Goal: Information Seeking & Learning: Find specific page/section

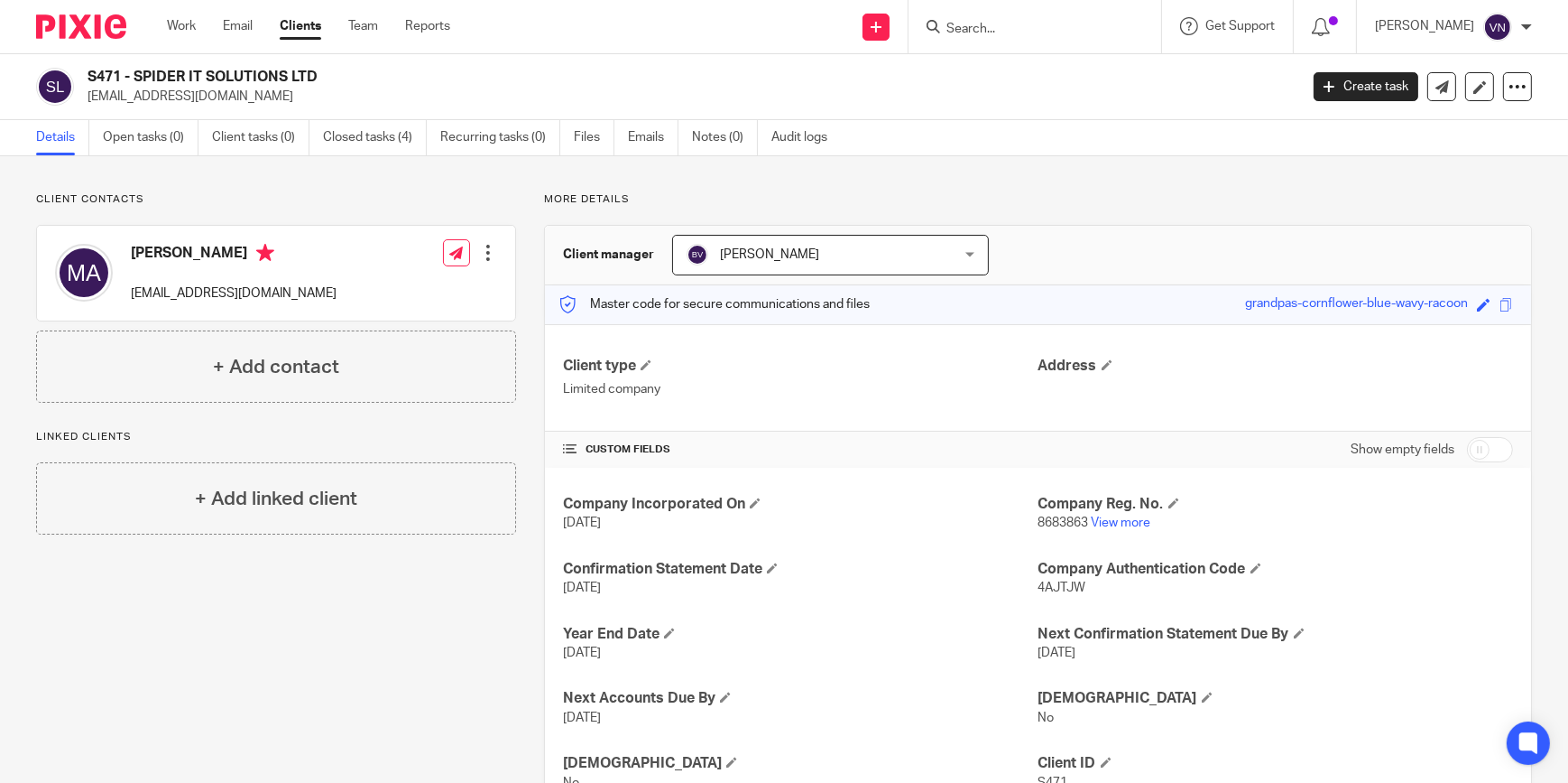
click at [1015, 27] on input "Search" at bounding box center [1026, 30] width 163 height 17
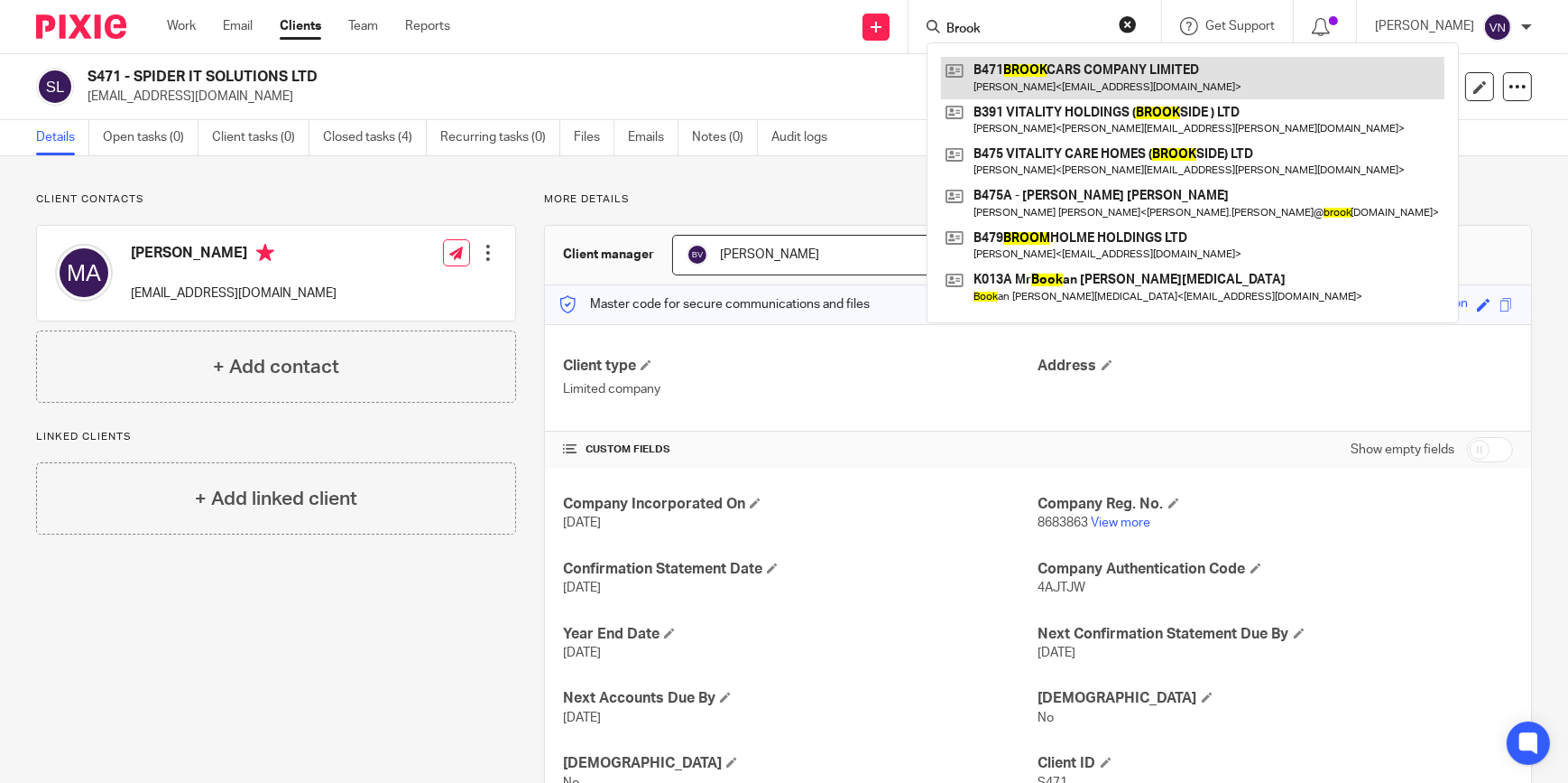
type input "Brook"
click at [1040, 92] on link at bounding box center [1192, 78] width 504 height 42
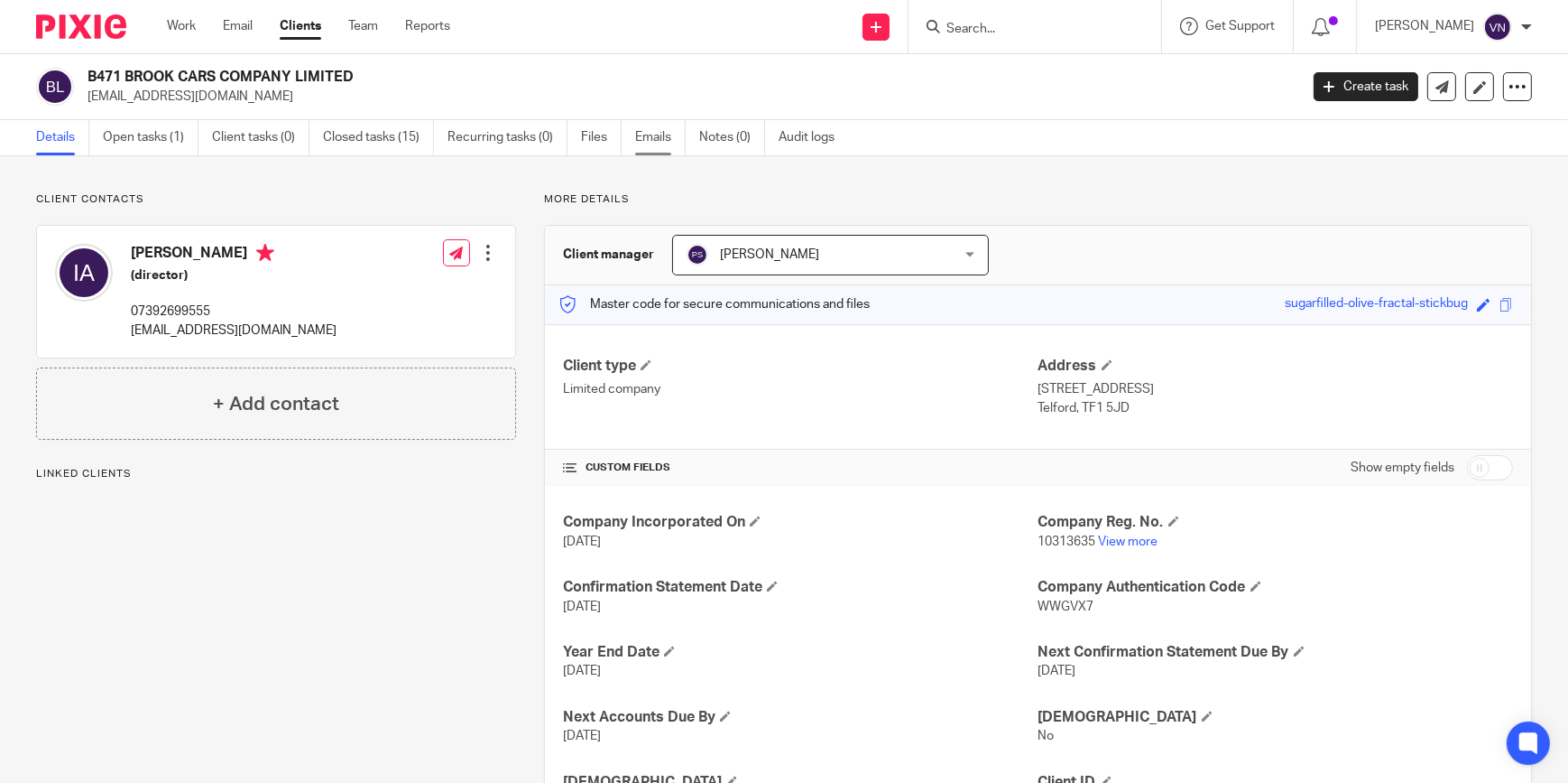
click at [650, 135] on link "Emails" at bounding box center [660, 138] width 51 height 35
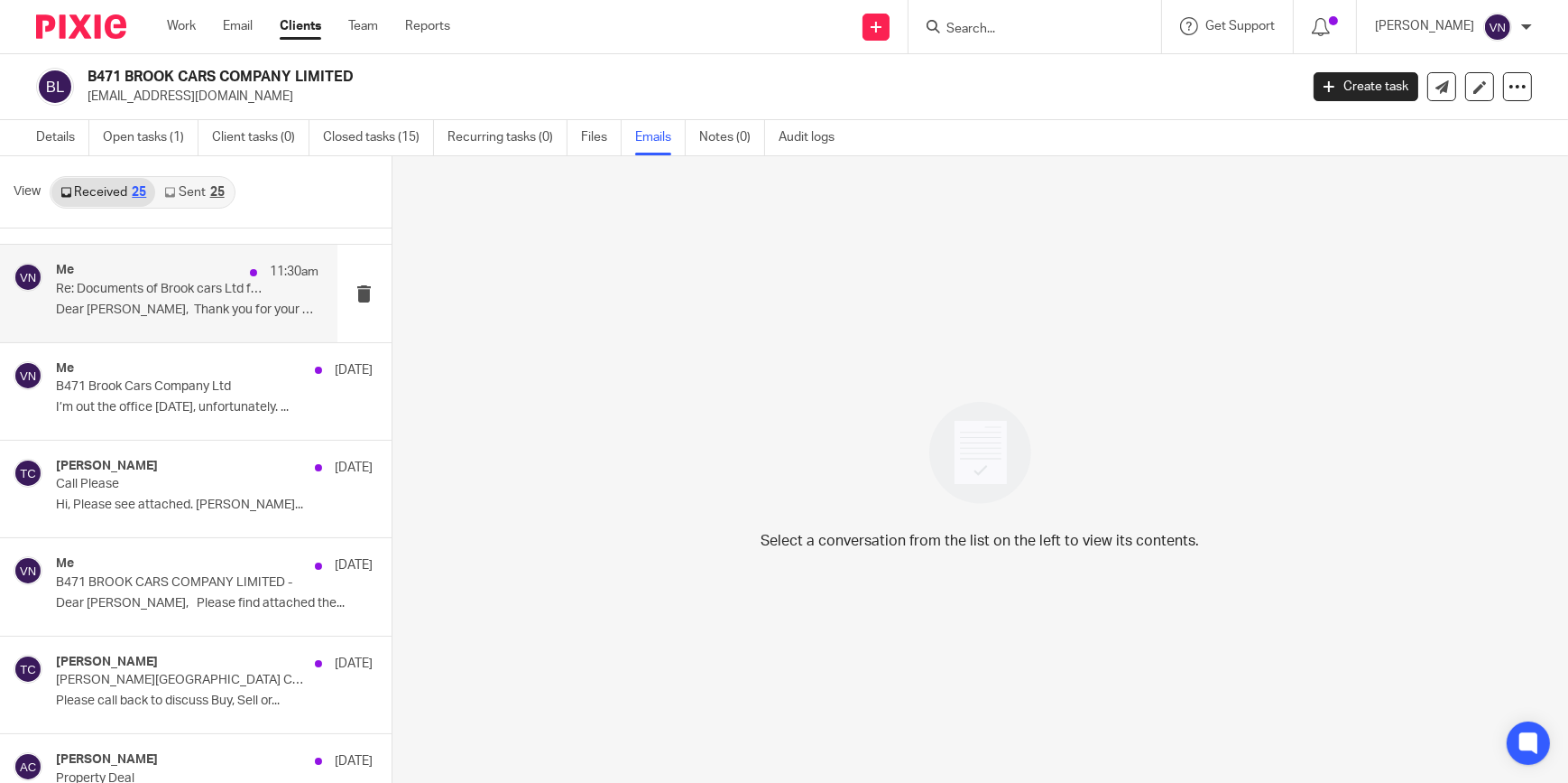
scroll to position [164, 0]
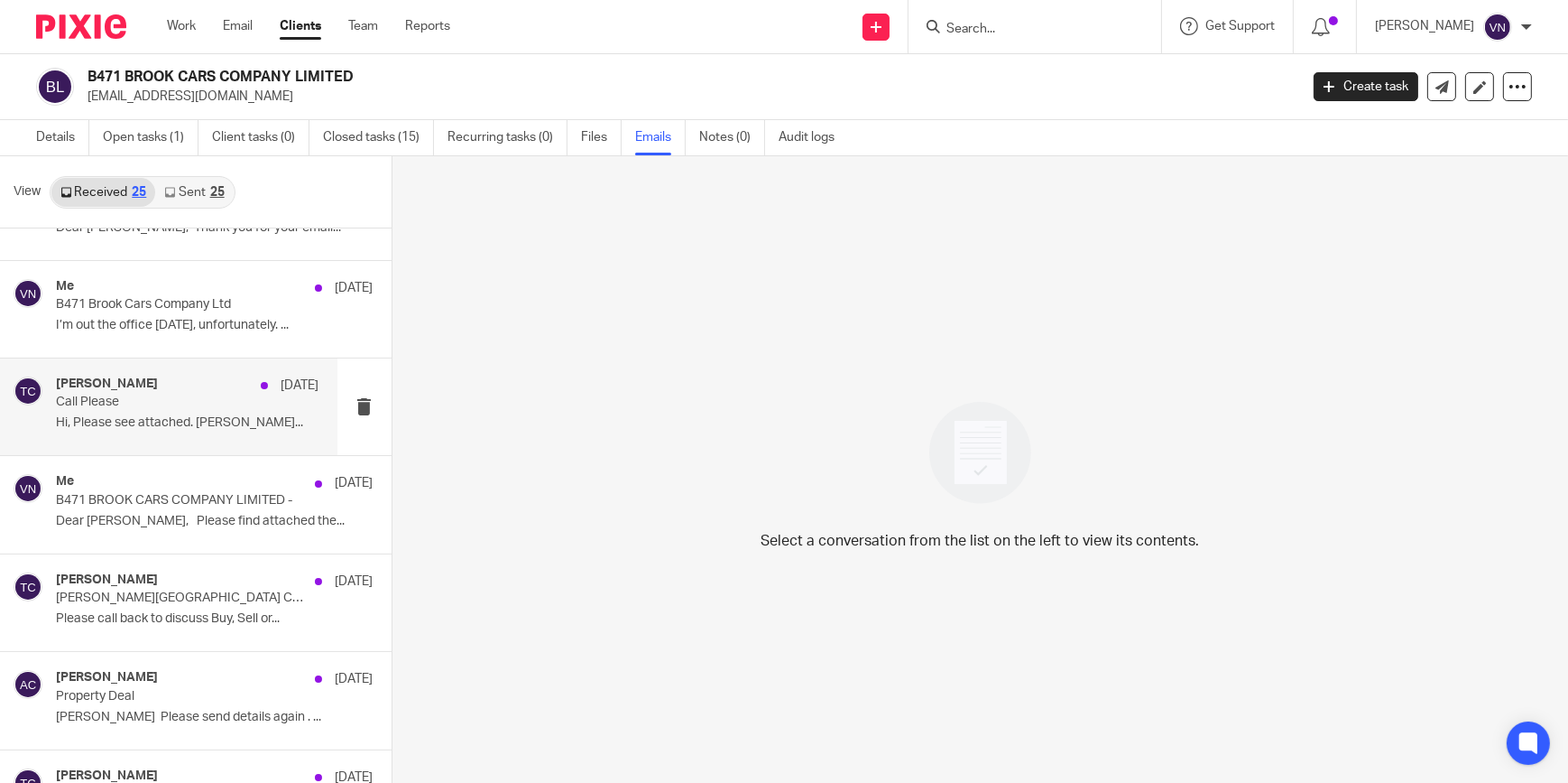
click at [163, 387] on div "[PERSON_NAME] [DATE]" at bounding box center [188, 385] width 263 height 18
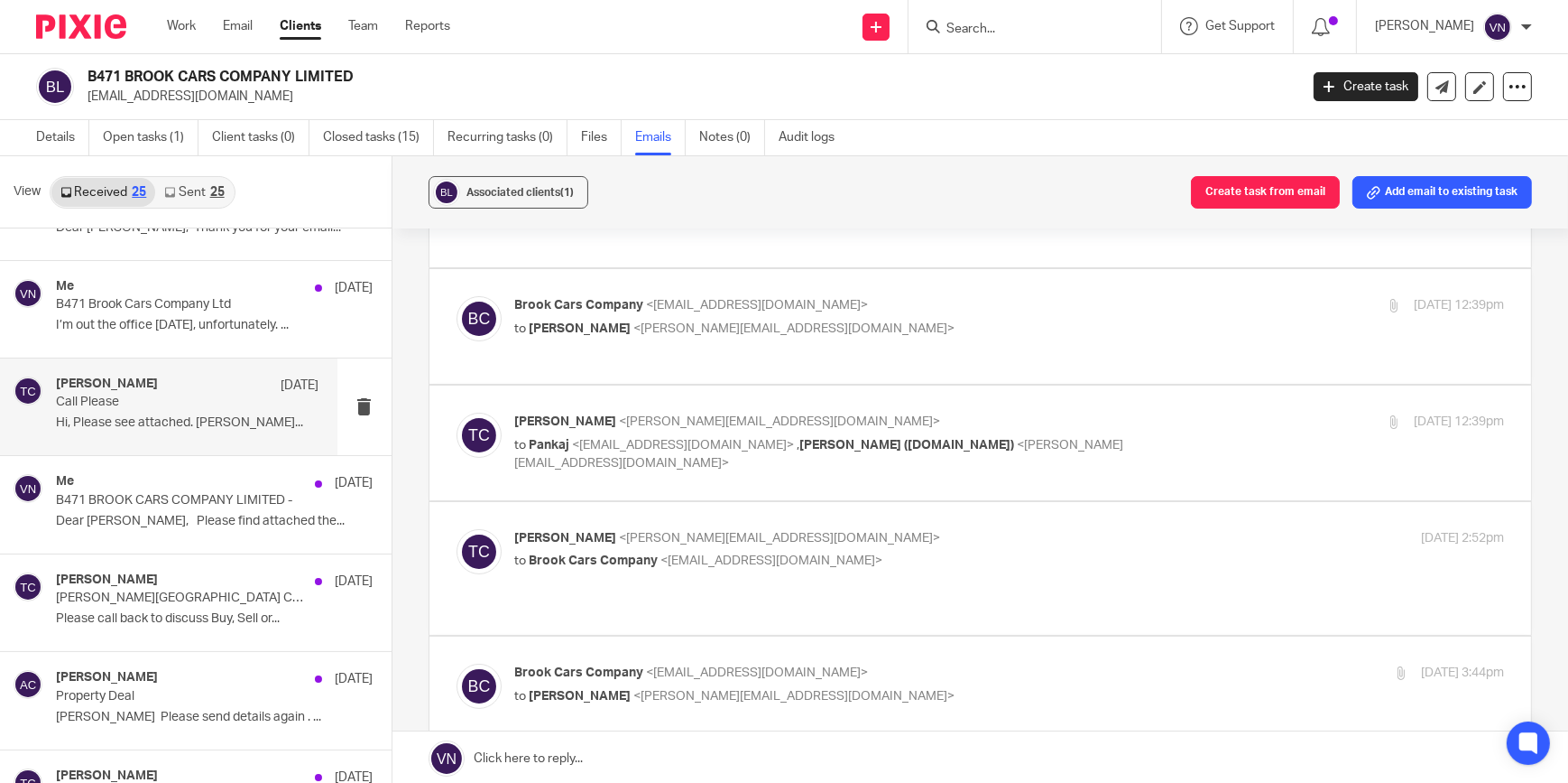
click at [620, 415] on span "<[PERSON_NAME][EMAIL_ADDRESS][DOMAIN_NAME]>" at bounding box center [781, 422] width 322 height 13
checkbox input "true"
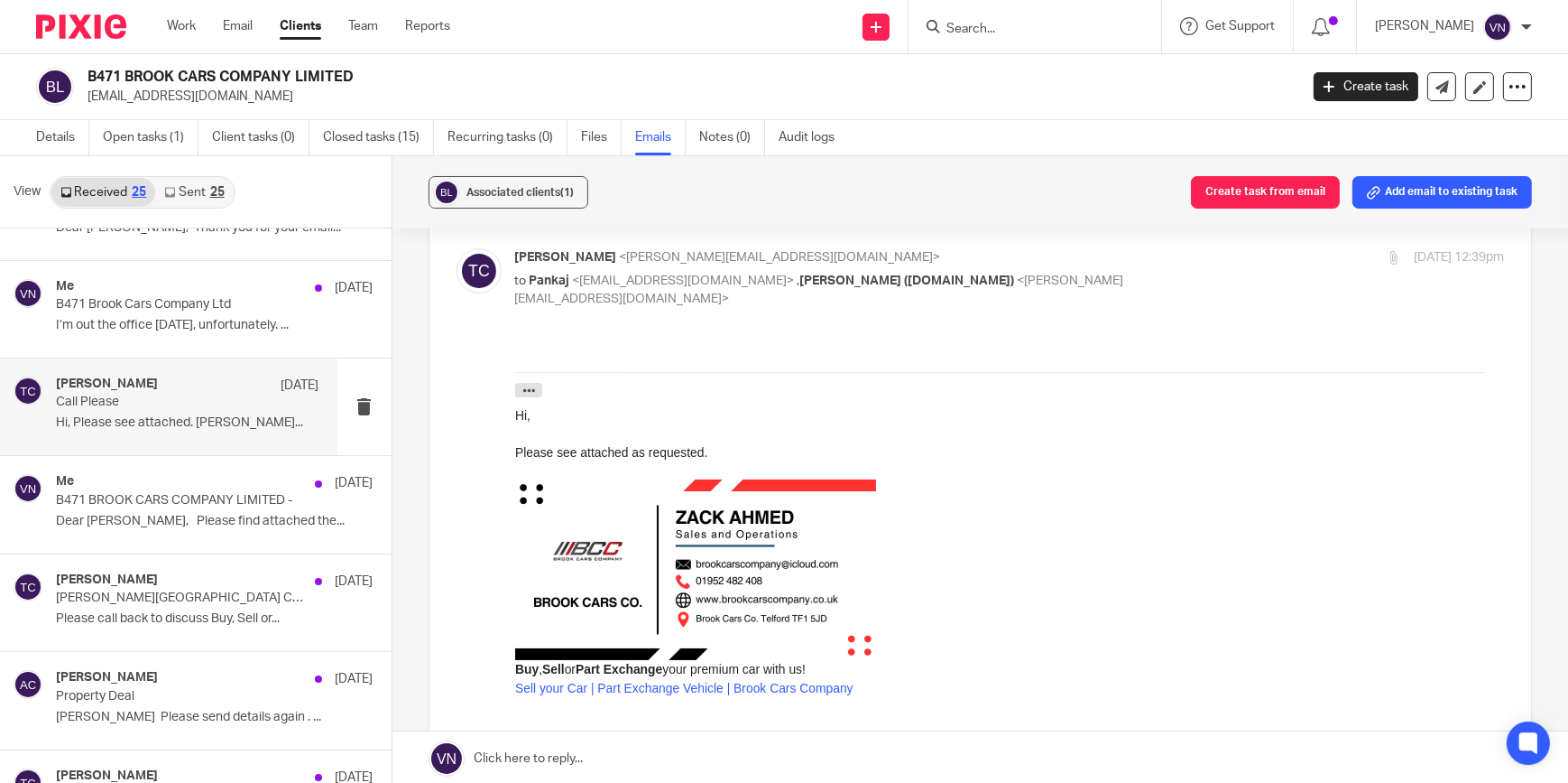
scroll to position [410, 0]
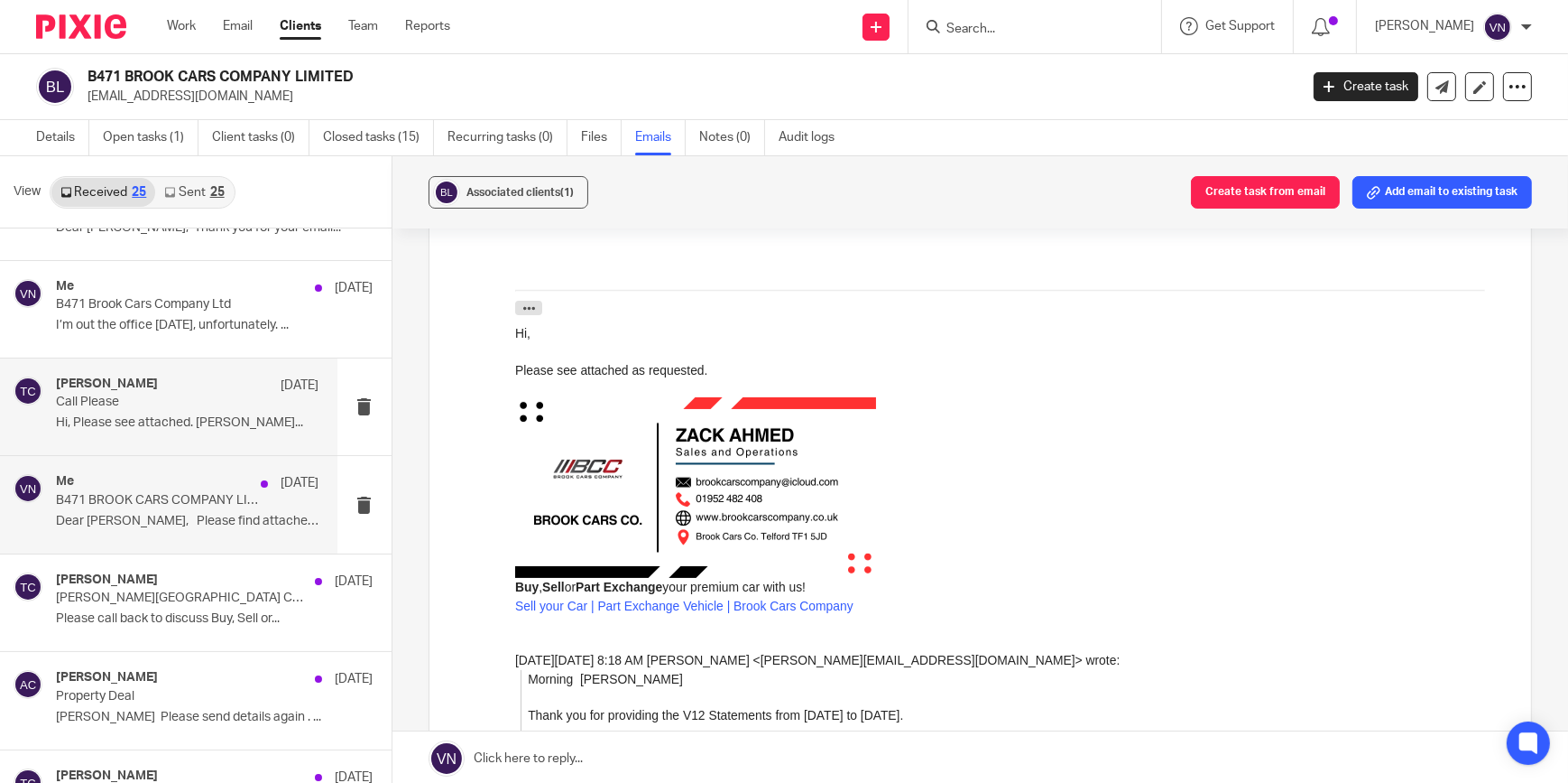
click at [190, 523] on p "Dear [PERSON_NAME], Please find attached the..." at bounding box center [188, 521] width 263 height 16
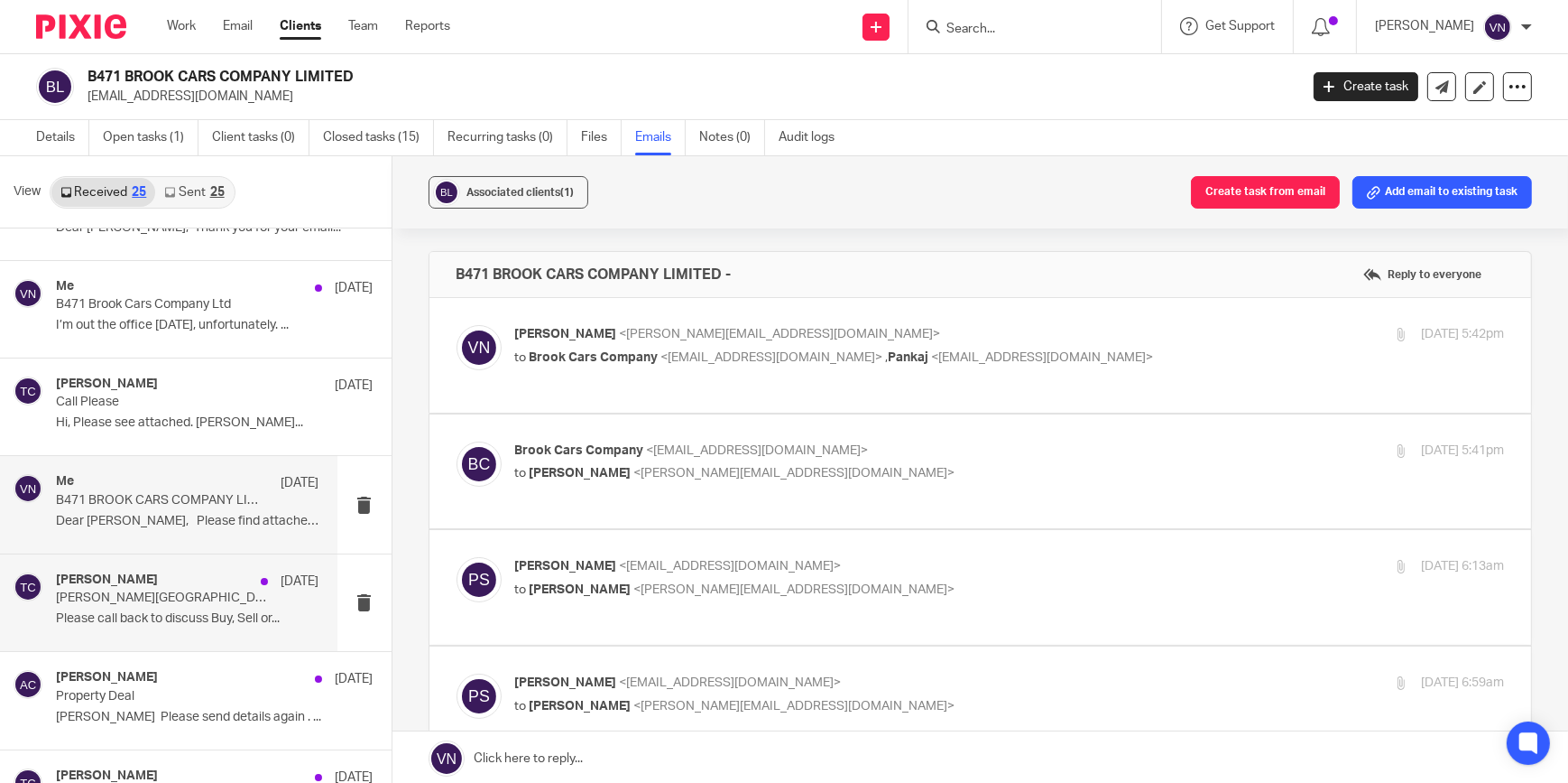
scroll to position [0, 0]
click at [177, 607] on div "[PERSON_NAME] [DATE][PERSON_NAME][GEOGRAPHIC_DATA] Confirmed Please call back t…" at bounding box center [188, 602] width 263 height 60
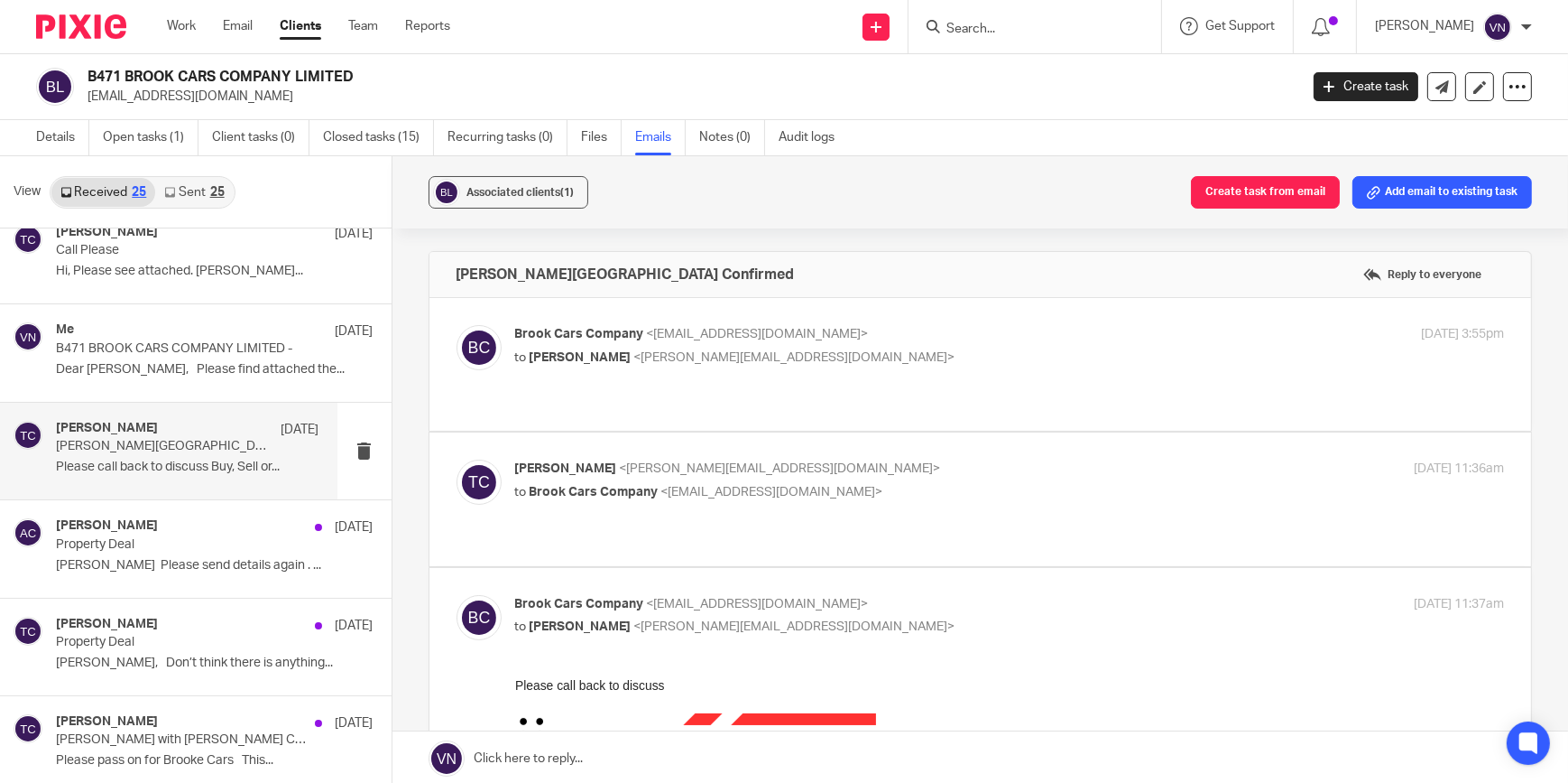
scroll to position [327, 0]
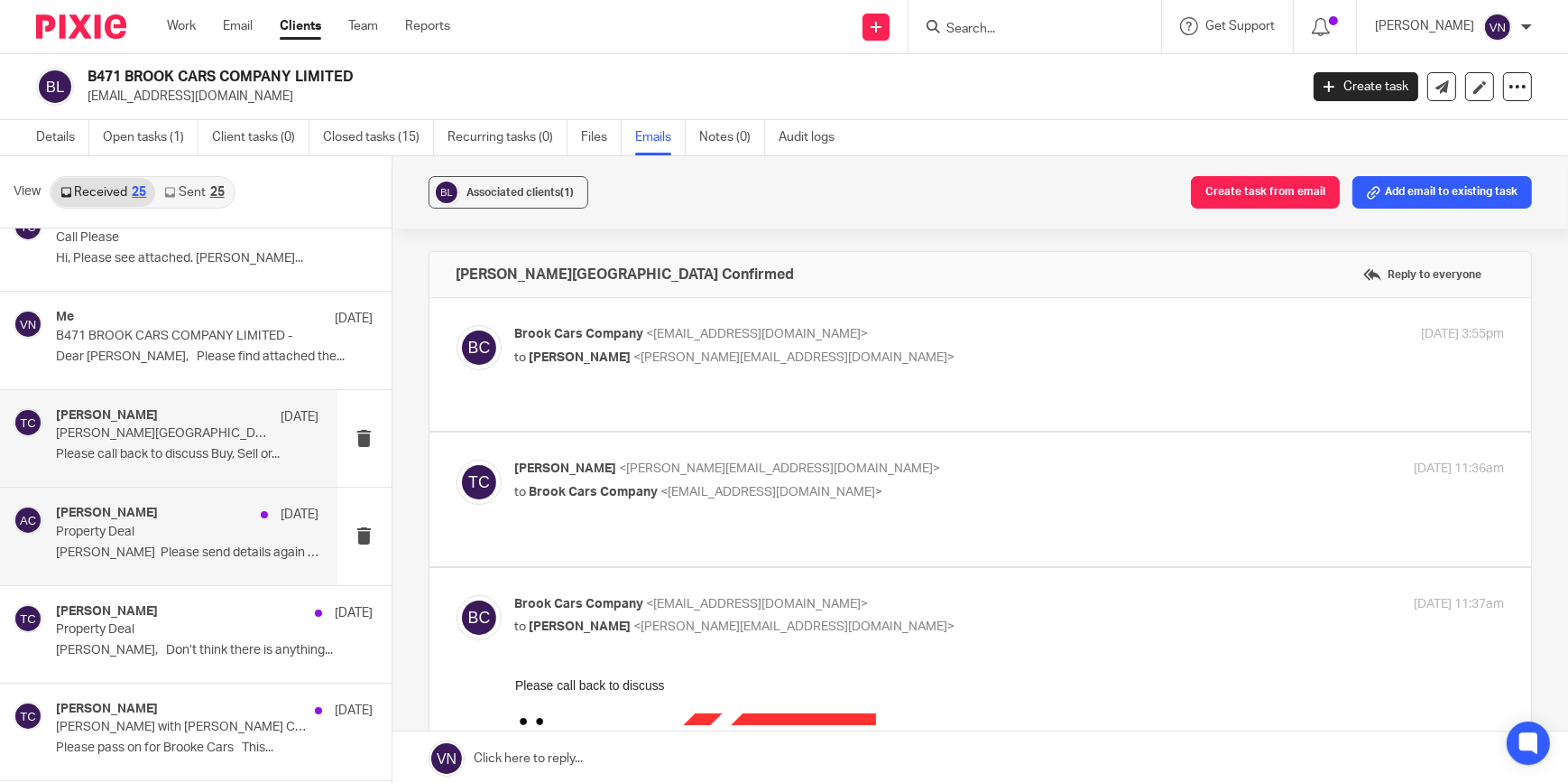
click at [188, 547] on p "[PERSON_NAME] Please send details again . ..." at bounding box center [188, 553] width 263 height 16
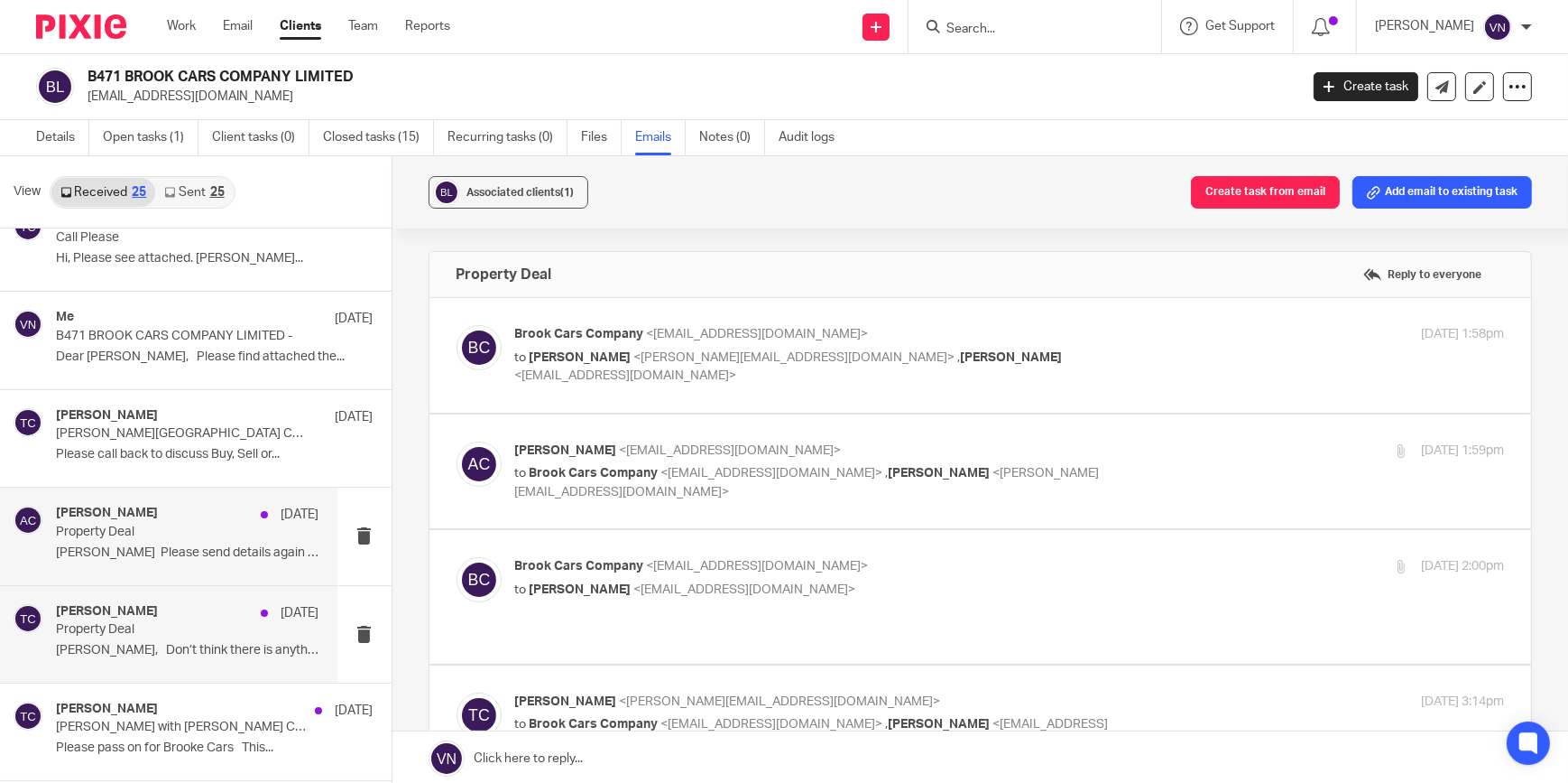
scroll to position [0, 0]
click at [636, 333] on span "Brook Cars Company" at bounding box center [580, 334] width 129 height 13
checkbox input "true"
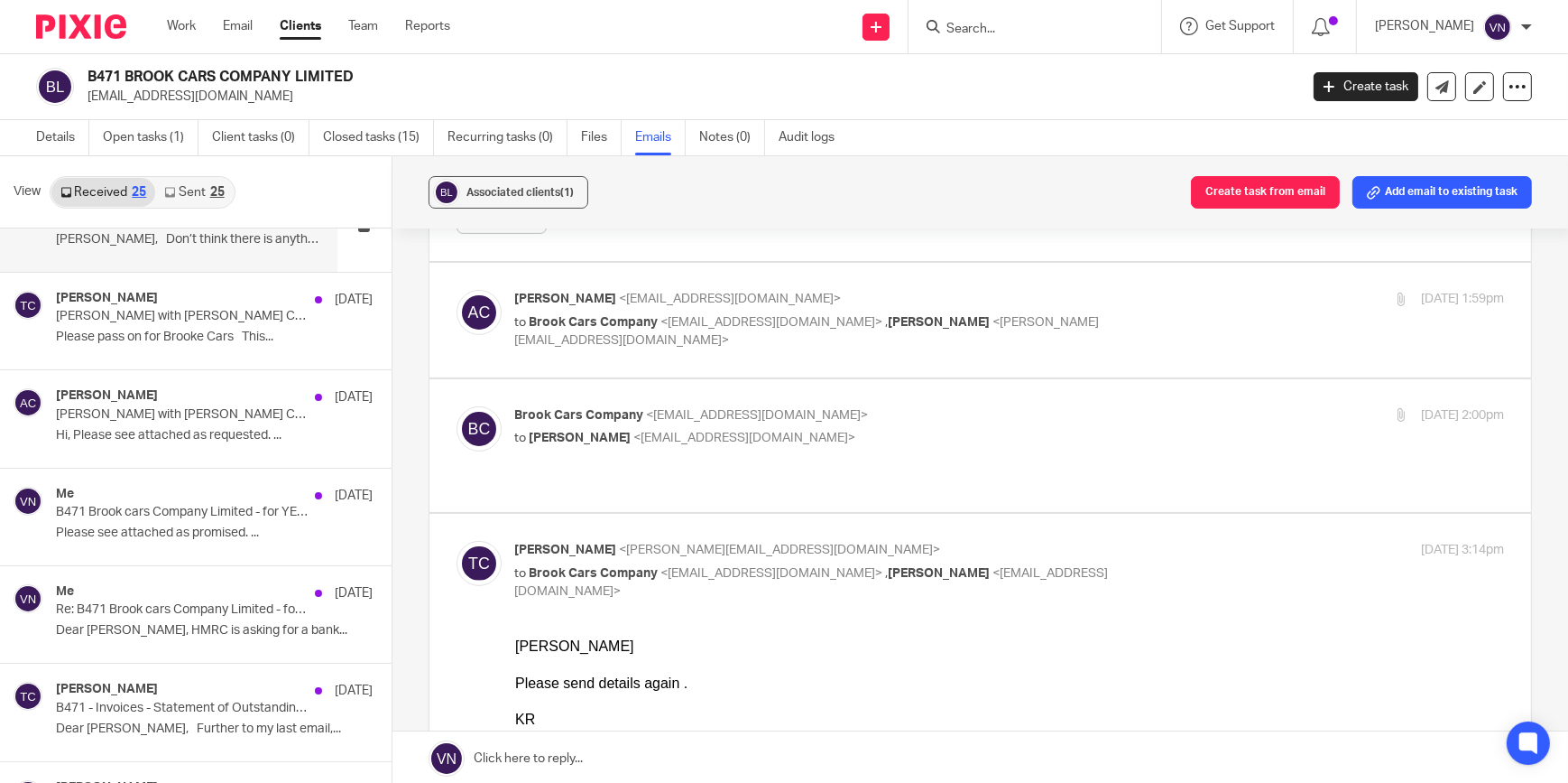
scroll to position [821, 0]
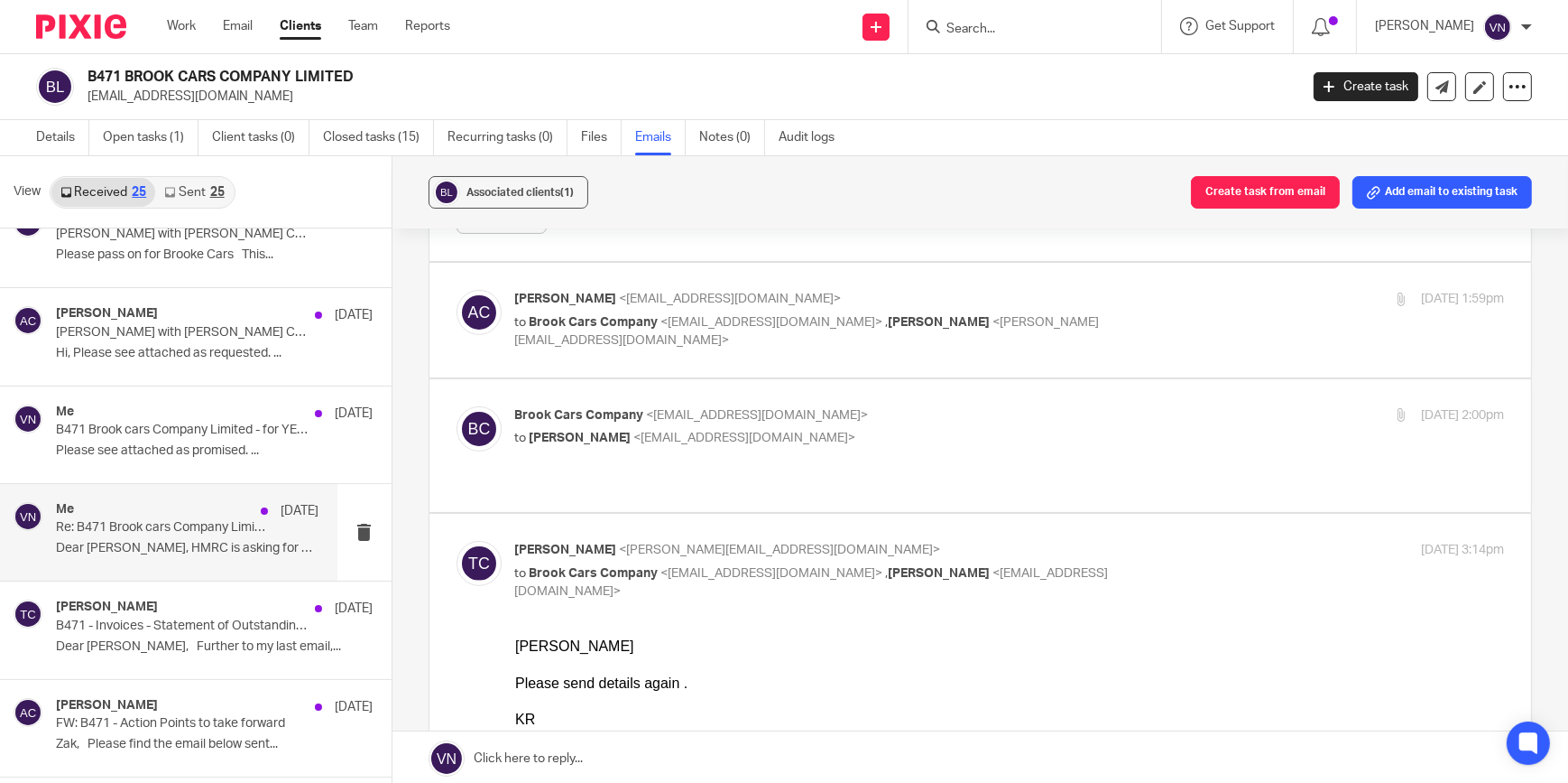
click at [199, 542] on p "Dear [PERSON_NAME], HMRC is asking for a bank..." at bounding box center [188, 548] width 263 height 16
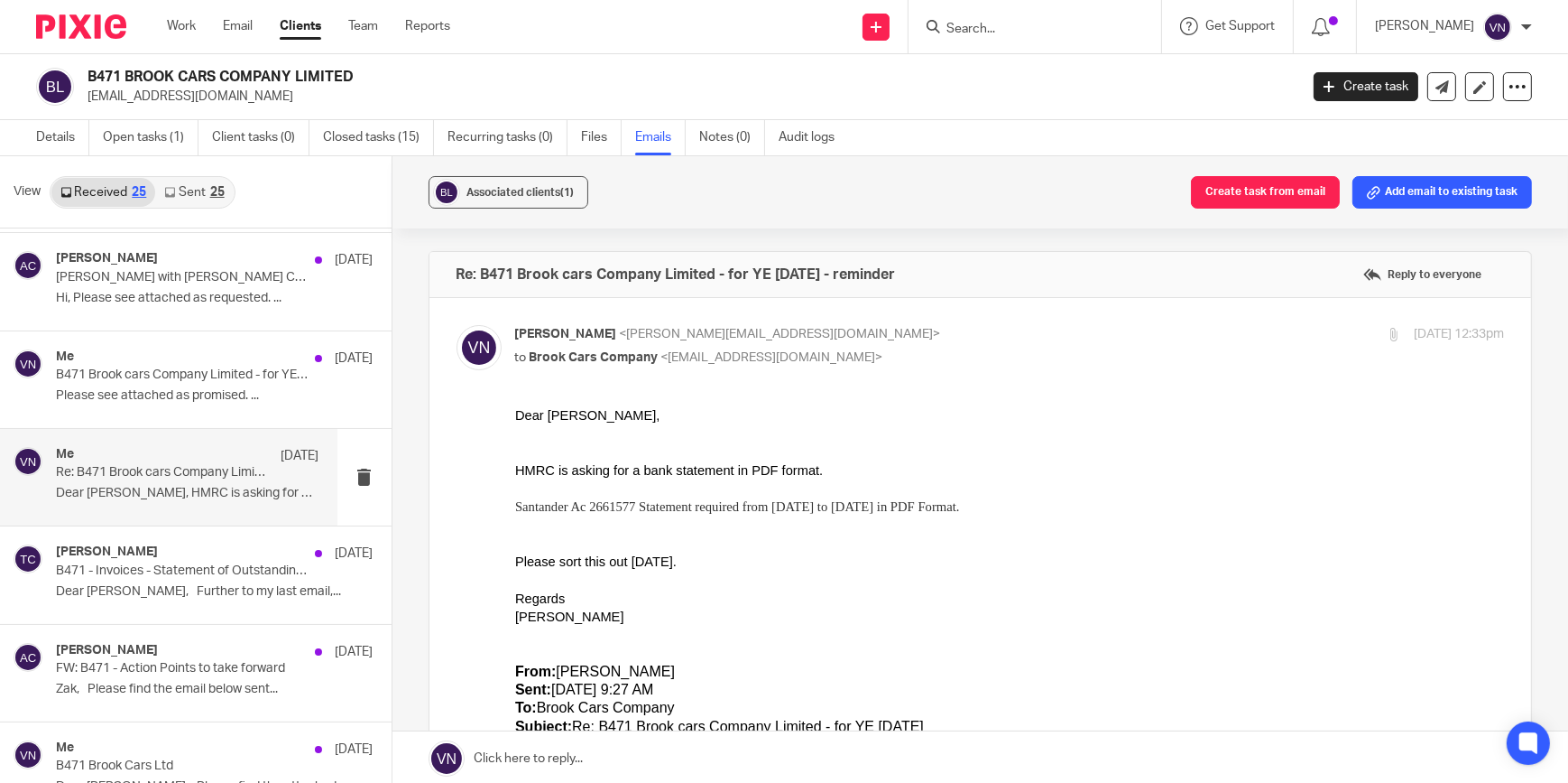
scroll to position [902, 0]
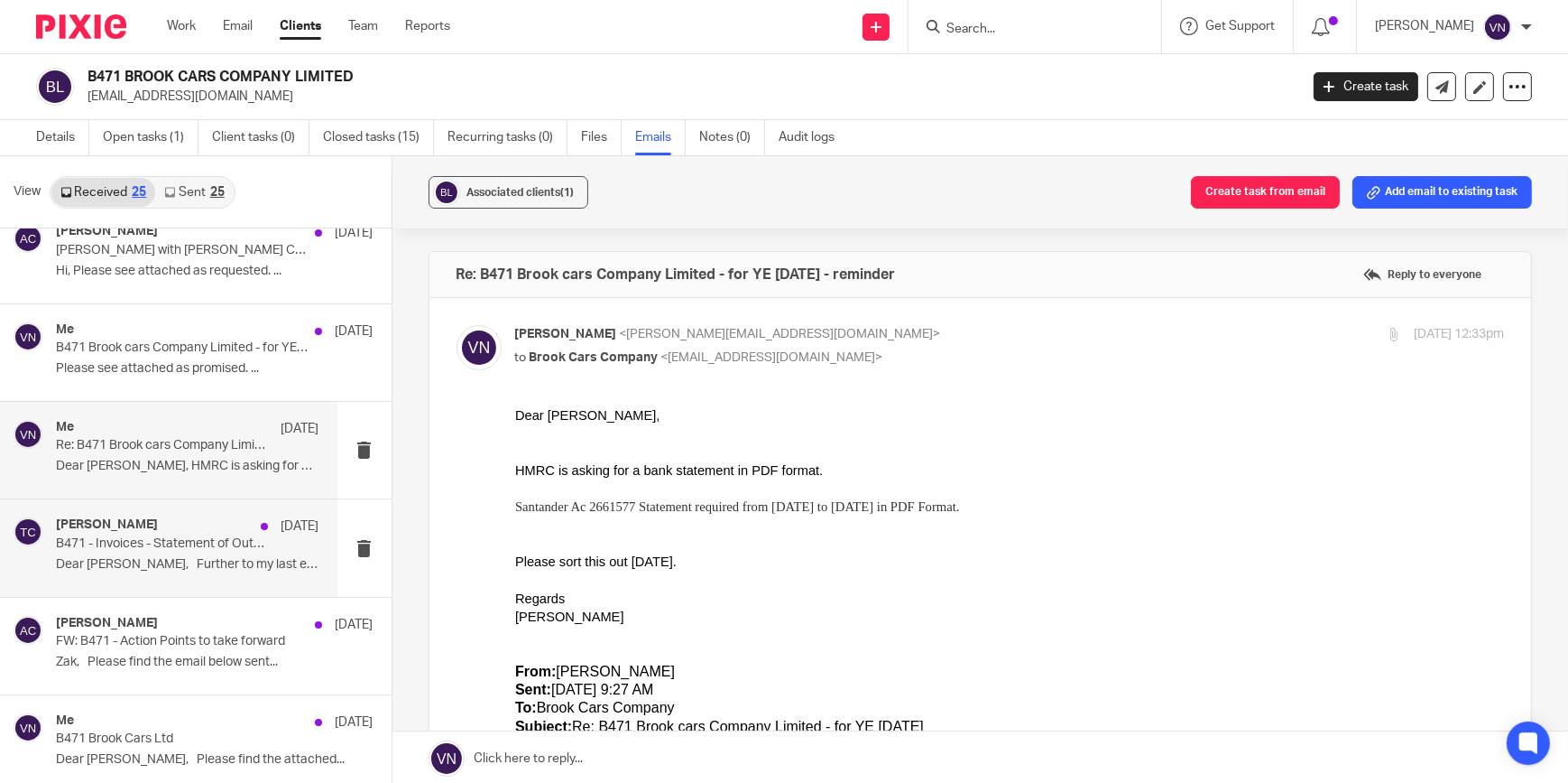
click at [198, 545] on p "B471 - Invoices - Statement of Outstanding Items" at bounding box center [162, 544] width 211 height 16
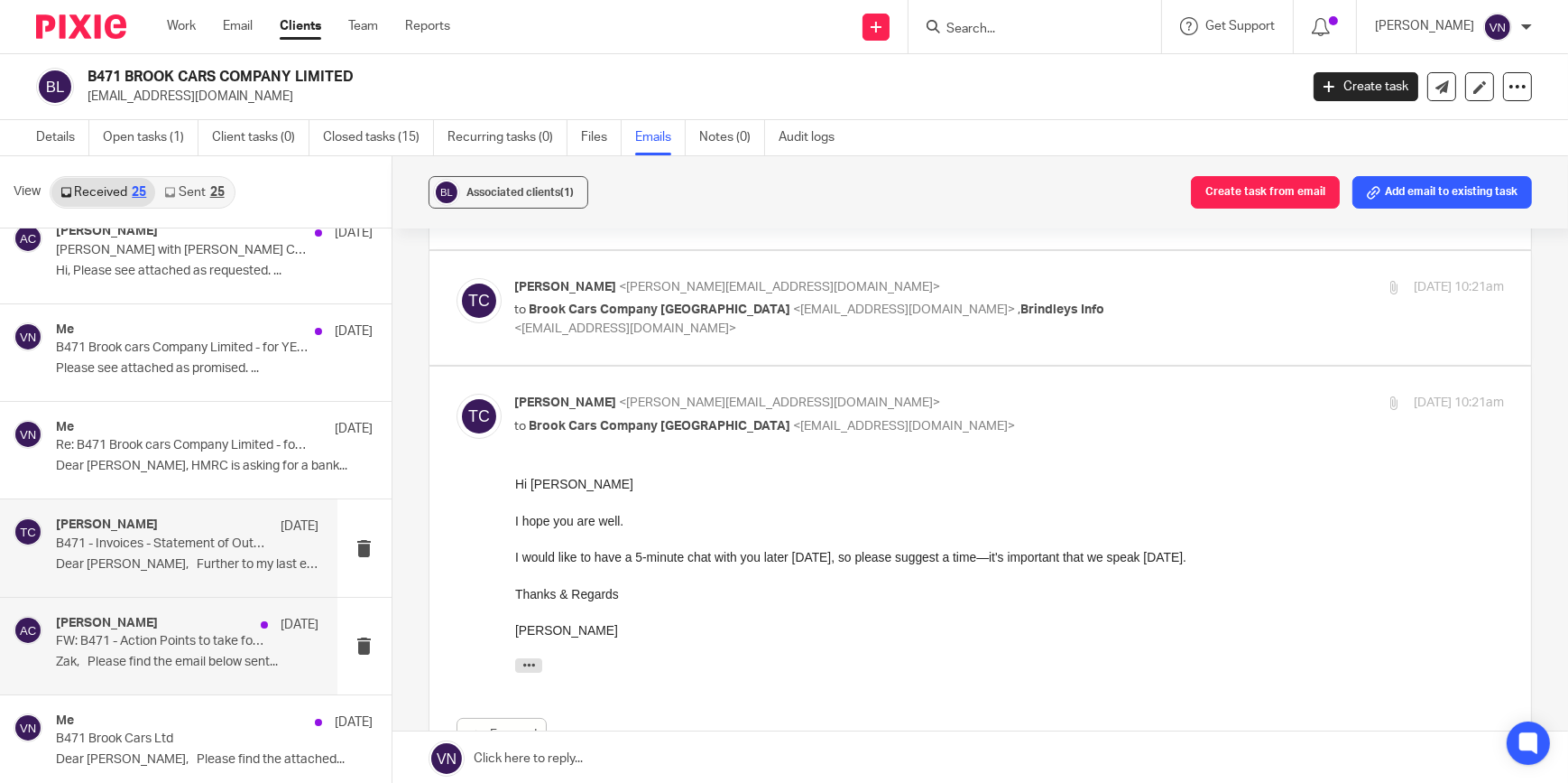
scroll to position [1066, 0]
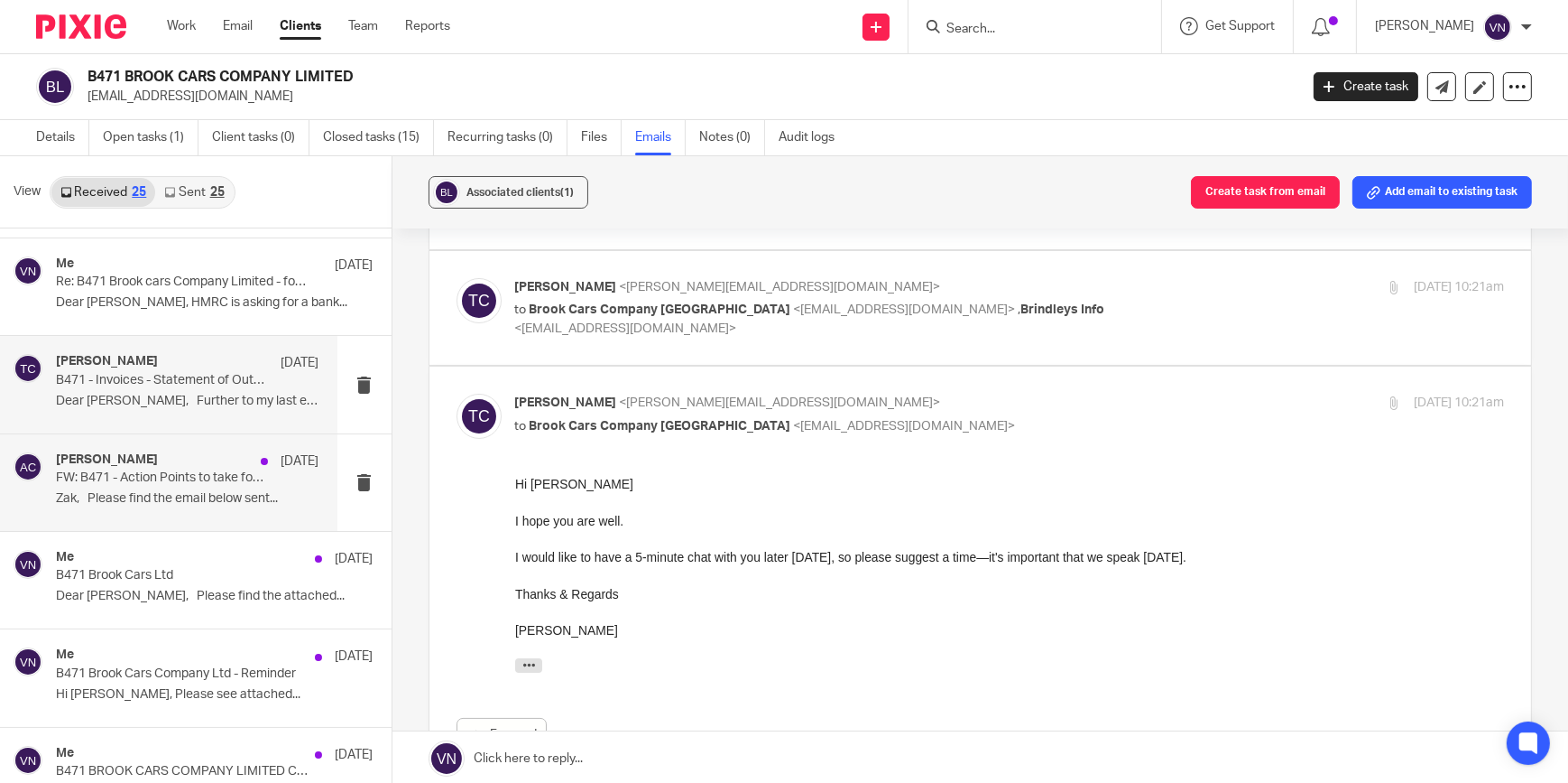
click at [167, 509] on div "[PERSON_NAME] [DATE] FW: B471 - Action Points to take forward [PERSON_NAME], Pl…" at bounding box center [188, 482] width 263 height 60
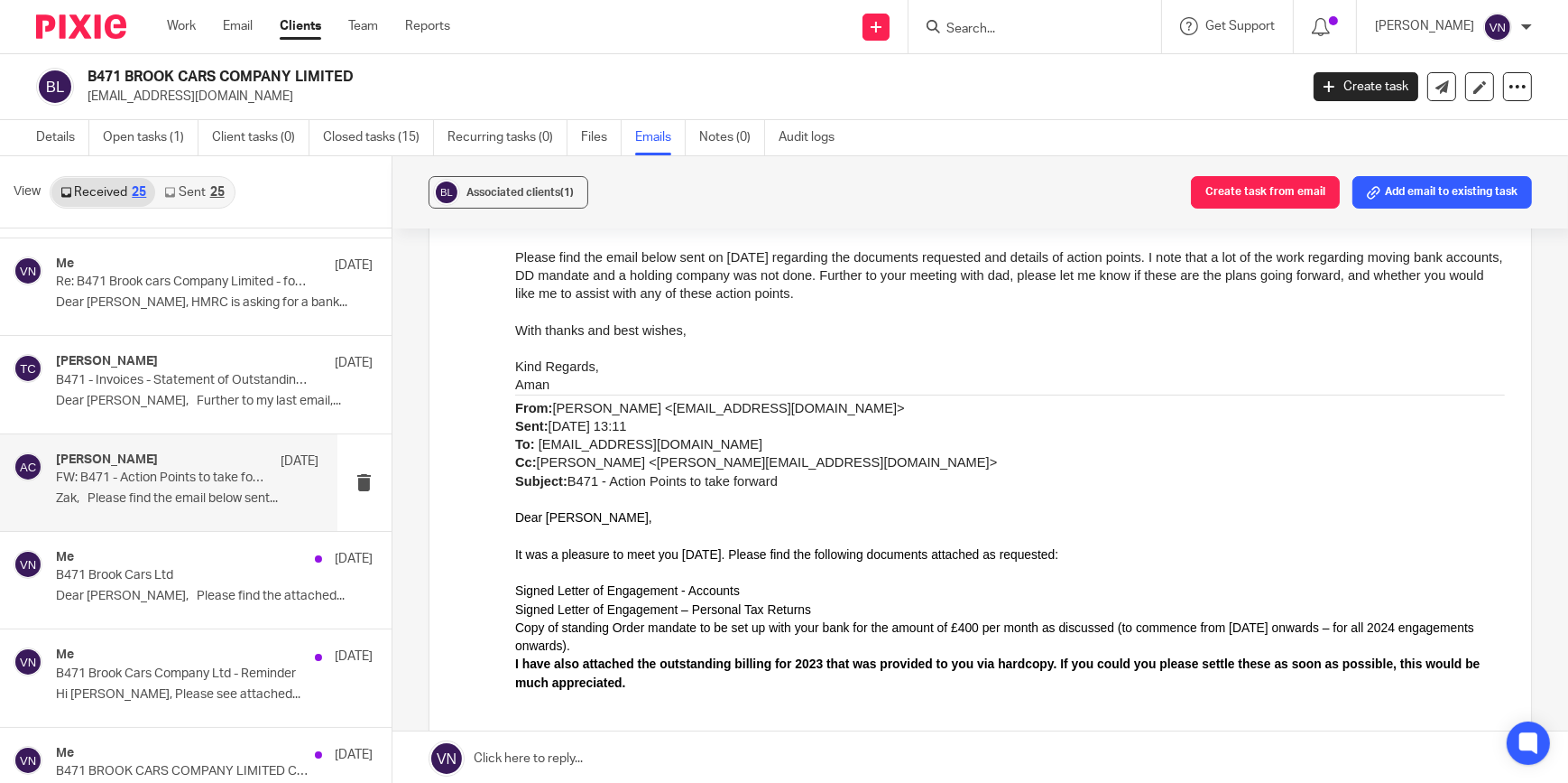
scroll to position [492, 0]
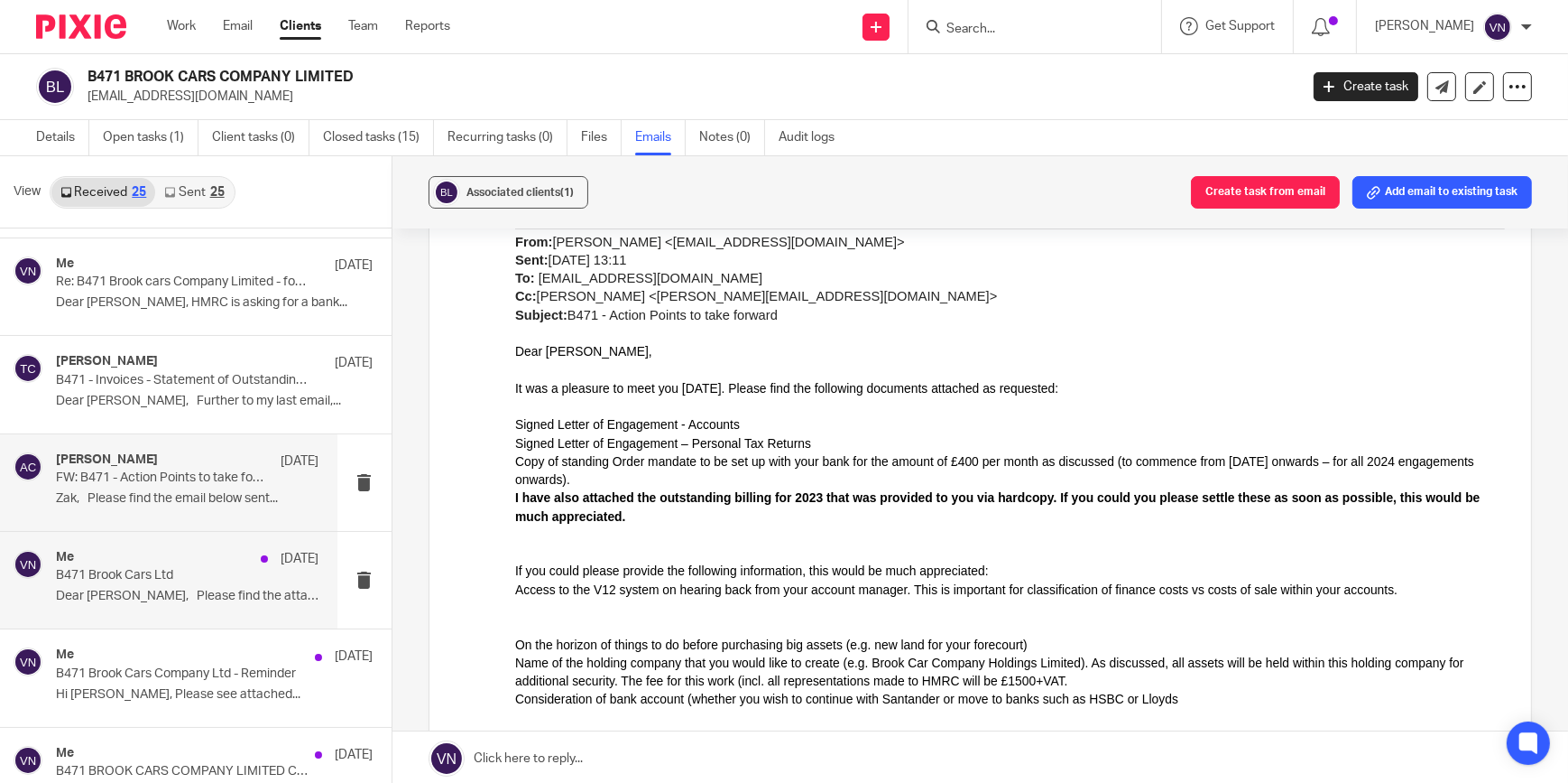
click at [240, 590] on p "Dear [PERSON_NAME], Please find the attached..." at bounding box center [188, 596] width 263 height 16
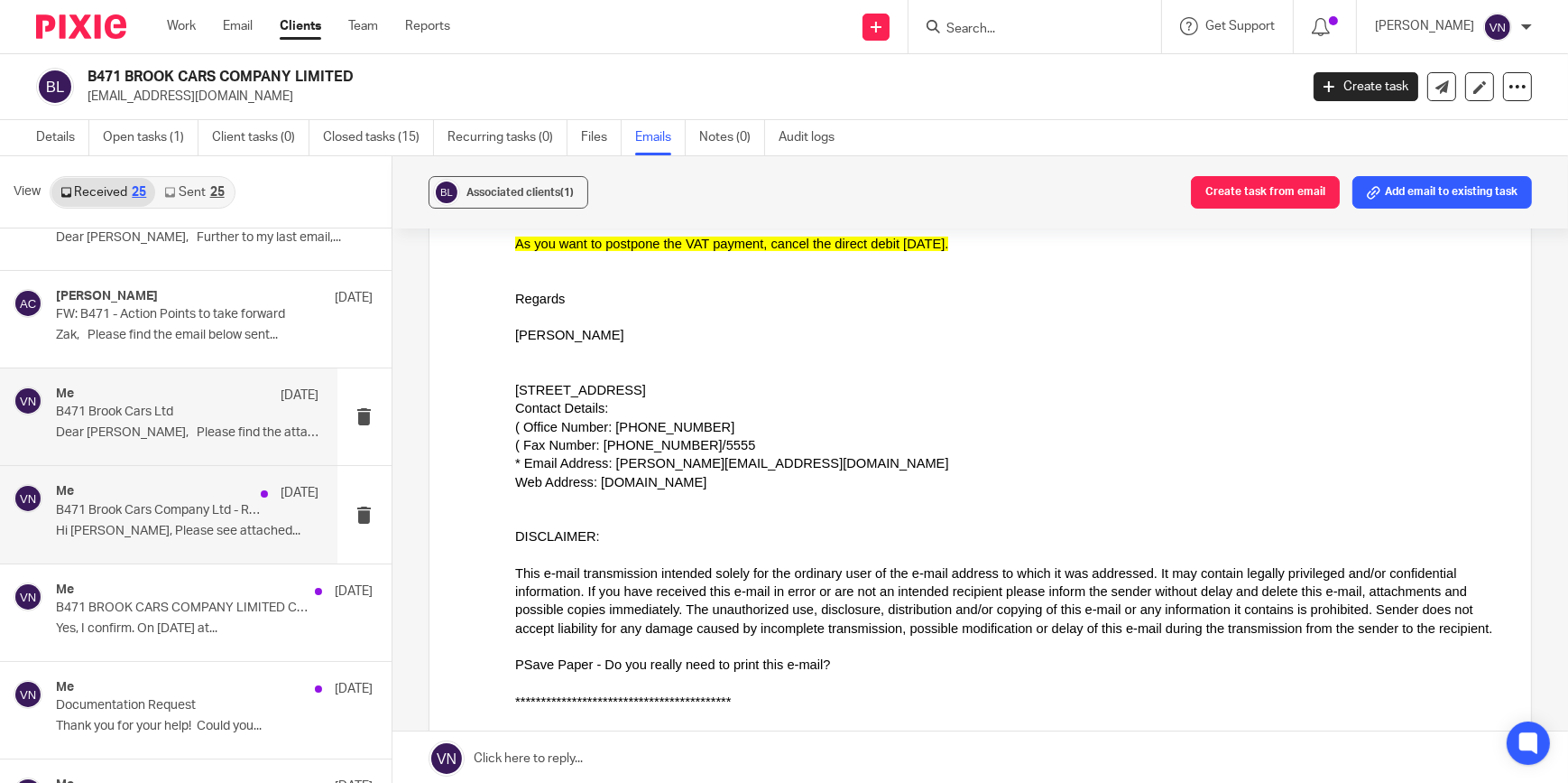
scroll to position [1230, 0]
click at [225, 536] on div "Me [DATE] B471 Brook Cars Company Ltd - Reminder Hi [PERSON_NAME], Please see a…" at bounding box center [188, 512] width 263 height 60
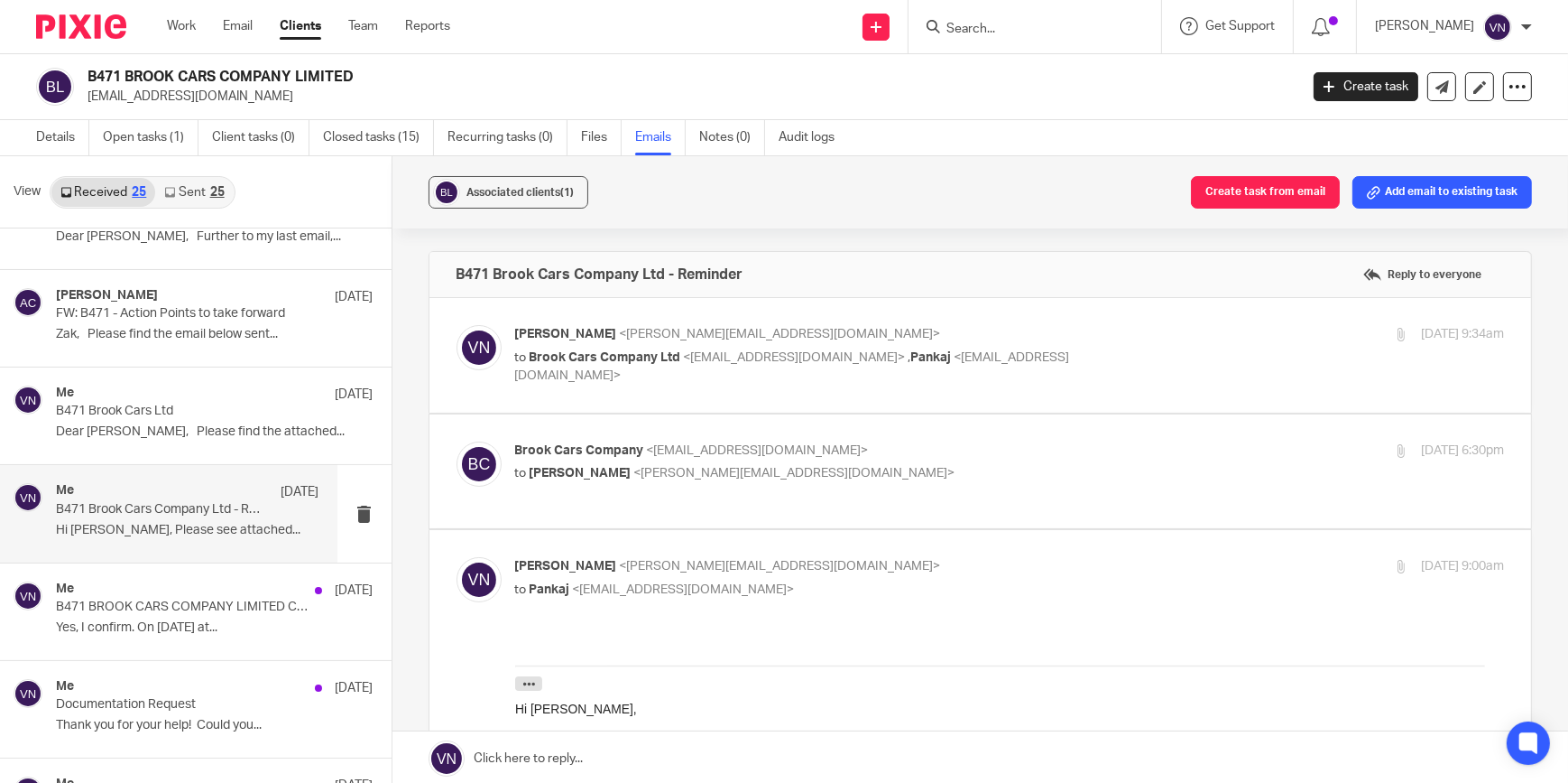
scroll to position [0, 0]
click at [642, 330] on span "<[PERSON_NAME][EMAIL_ADDRESS][DOMAIN_NAME]>" at bounding box center [781, 334] width 322 height 13
checkbox input "true"
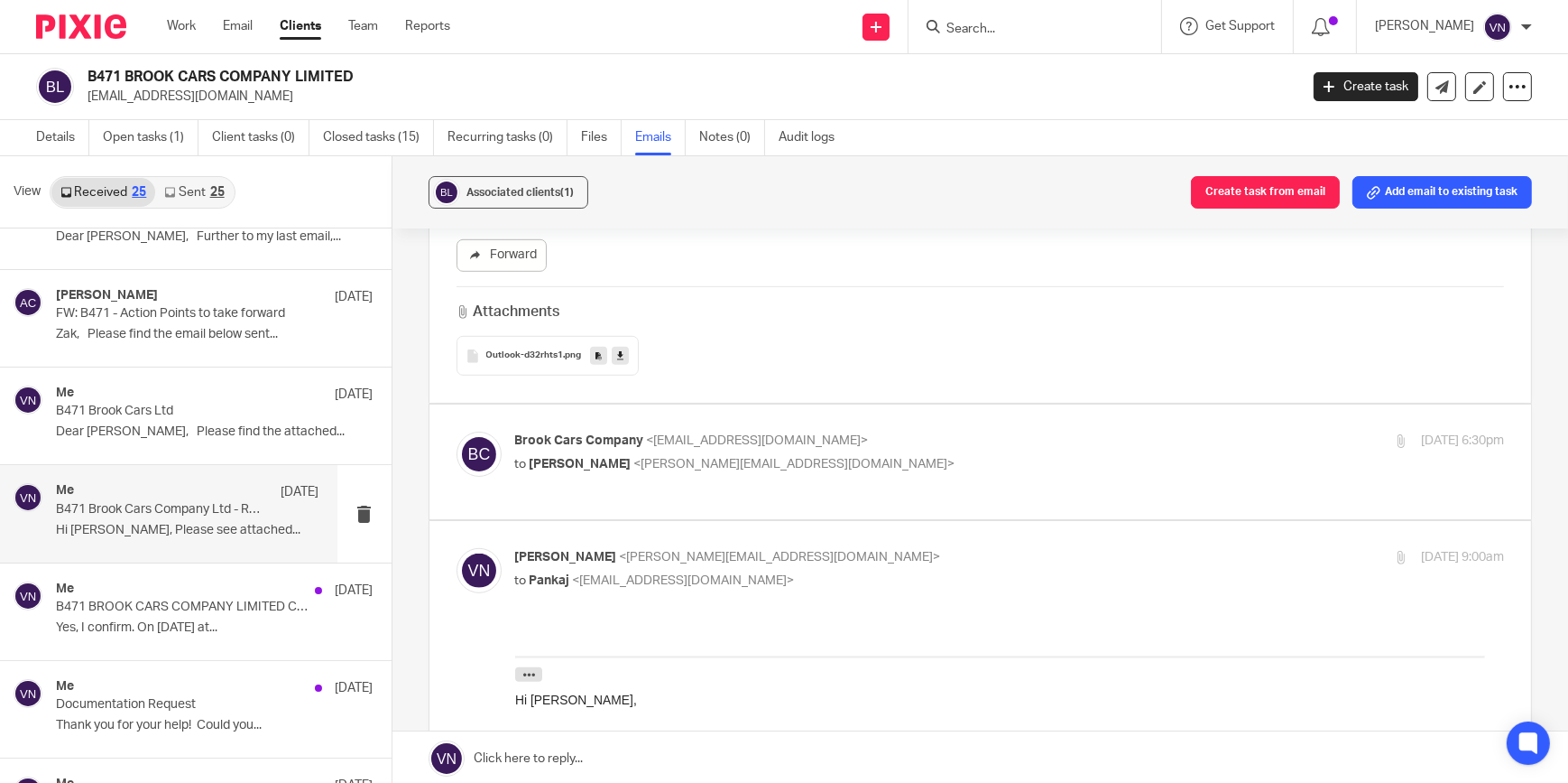
click at [661, 437] on span "<[EMAIL_ADDRESS][DOMAIN_NAME]>" at bounding box center [758, 441] width 222 height 13
checkbox input "true"
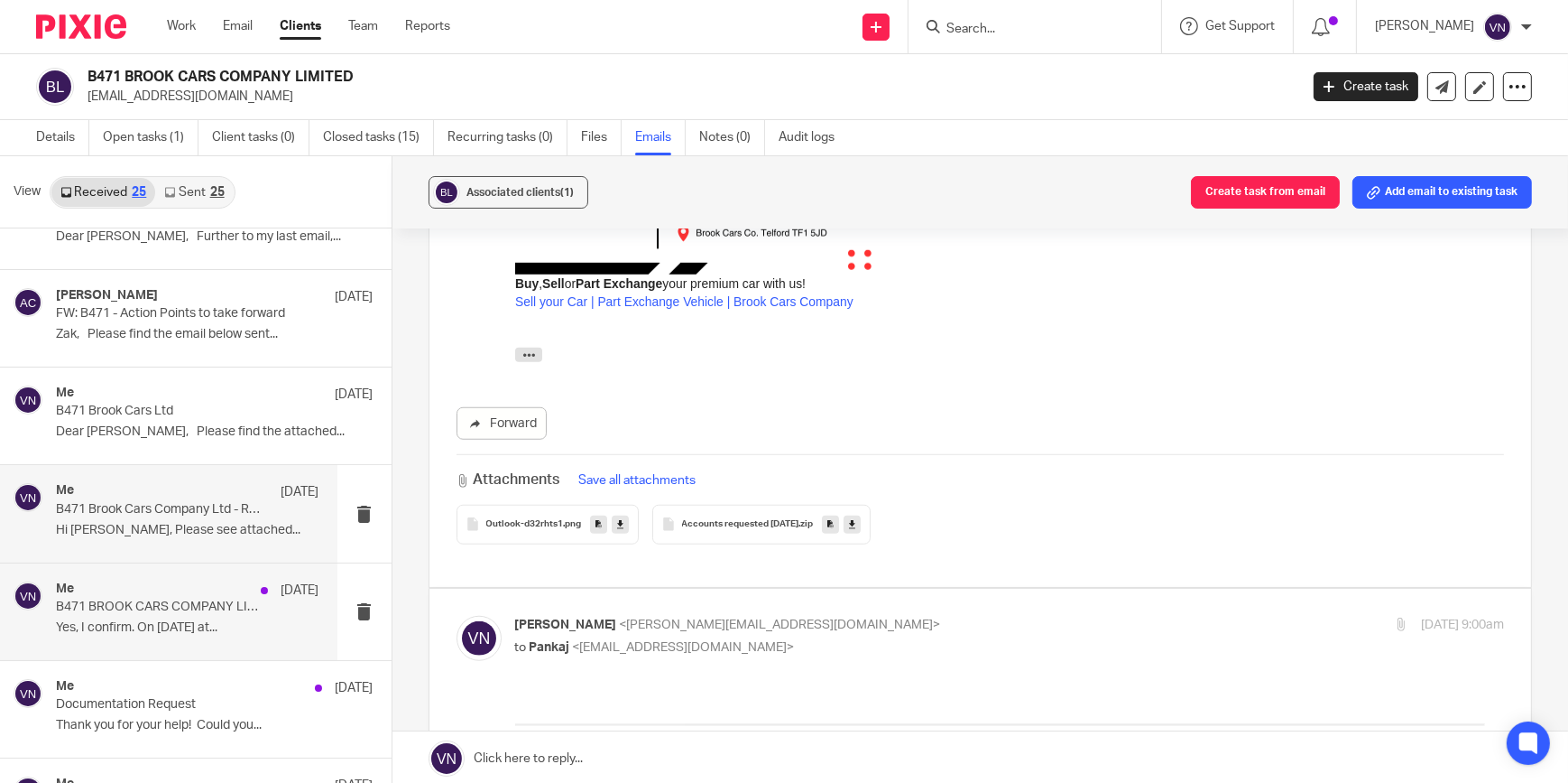
click at [215, 607] on p "B471 BROOK CARS COMPANY LIMITED Confirmation Statement" at bounding box center [162, 606] width 211 height 16
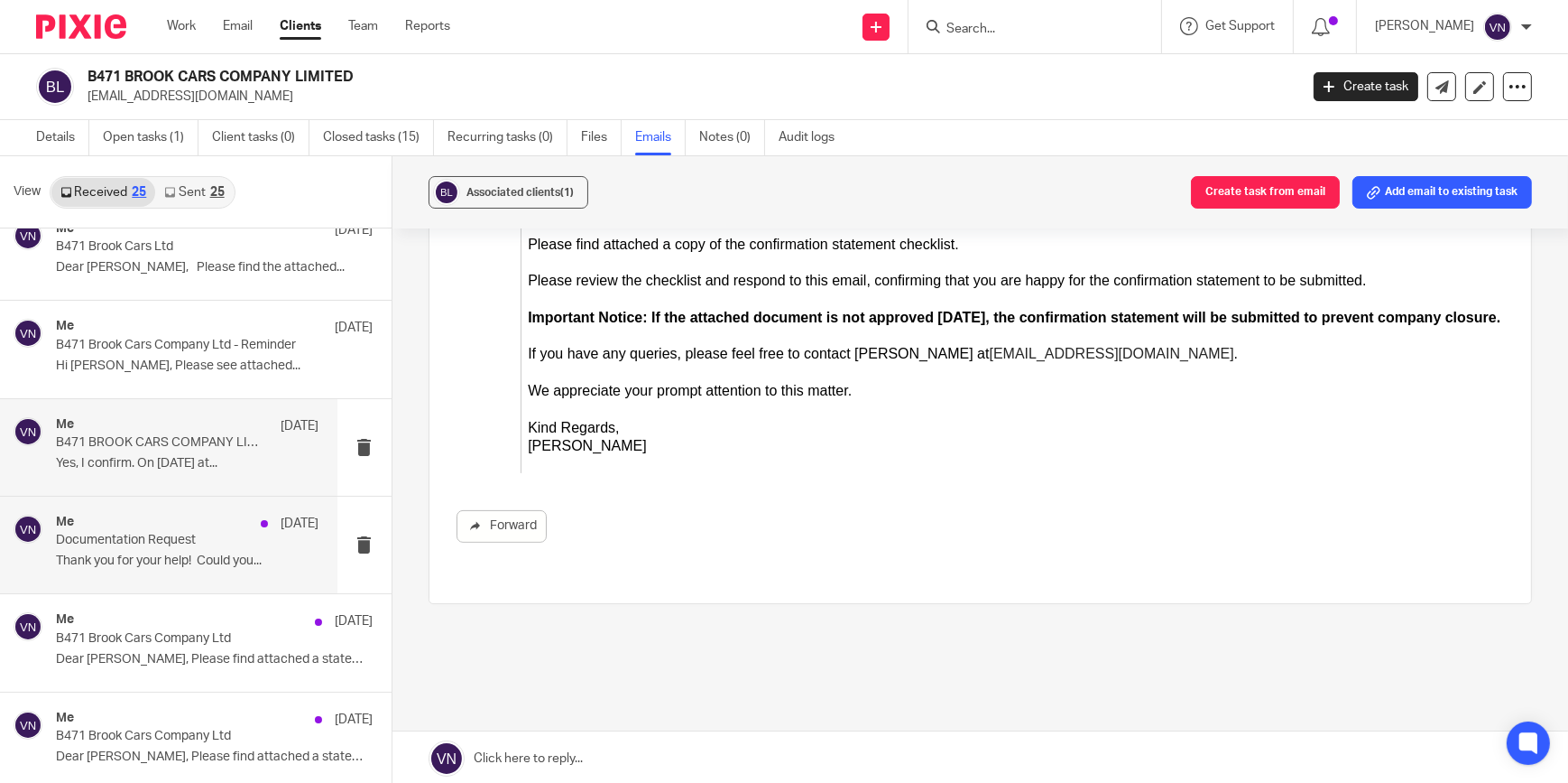
click at [186, 564] on p "Thank you for your help! Could you..." at bounding box center [188, 561] width 263 height 16
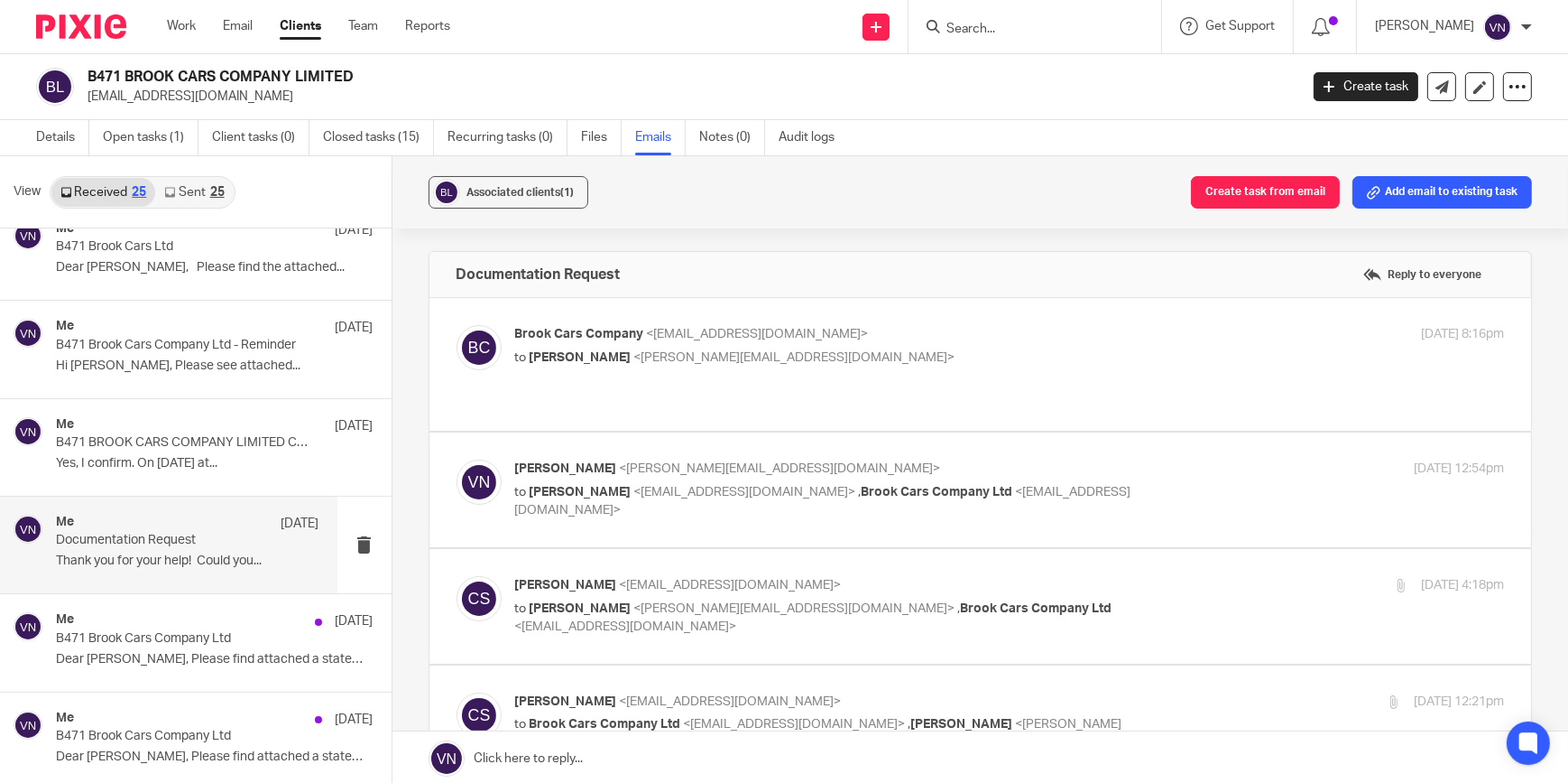
click at [634, 355] on span "<[PERSON_NAME][EMAIL_ADDRESS][DOMAIN_NAME]>" at bounding box center [795, 358] width 322 height 13
checkbox input "true"
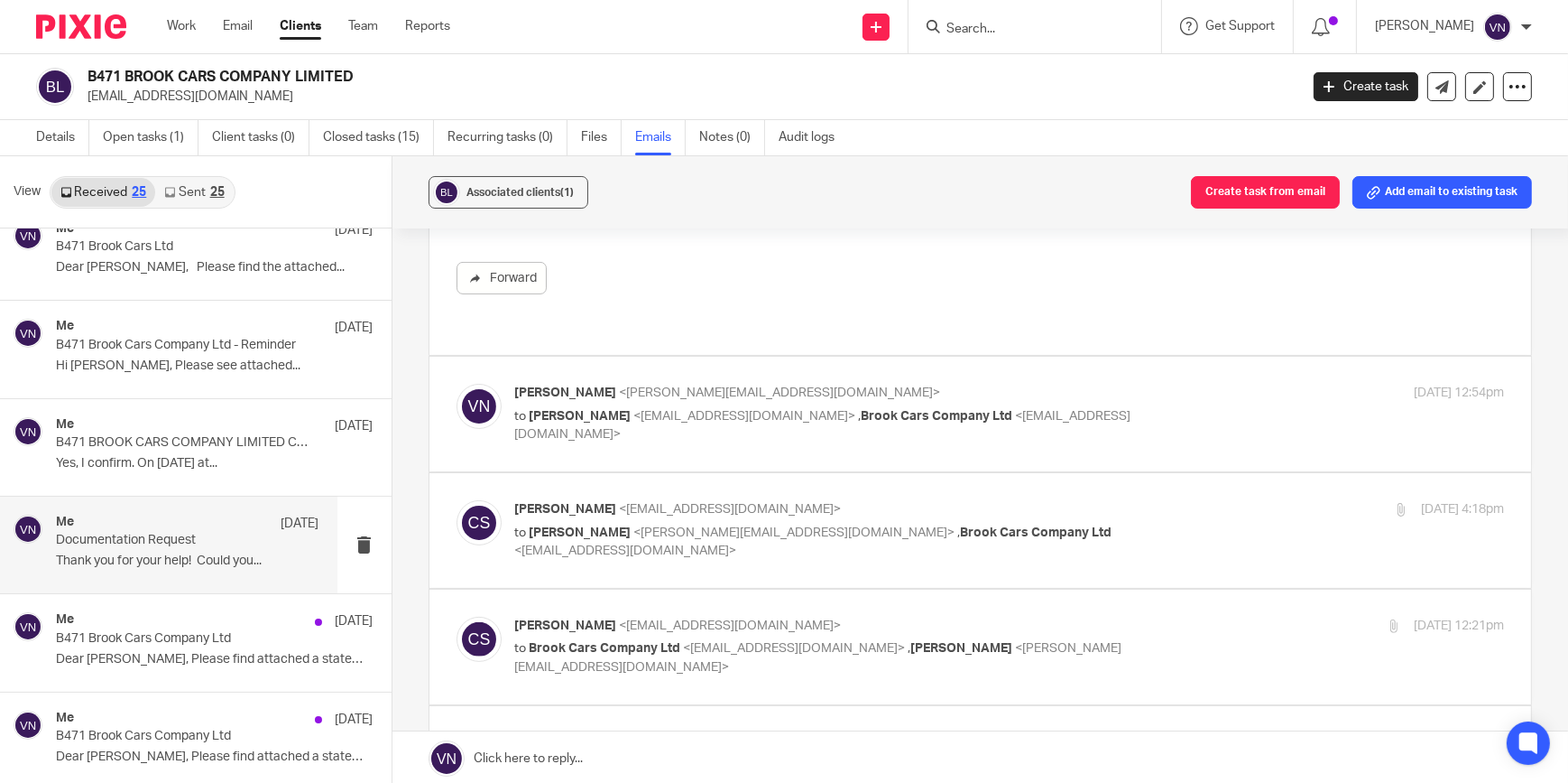
click at [625, 386] on span "<[PERSON_NAME][EMAIL_ADDRESS][DOMAIN_NAME]>" at bounding box center [781, 393] width 322 height 13
checkbox input "true"
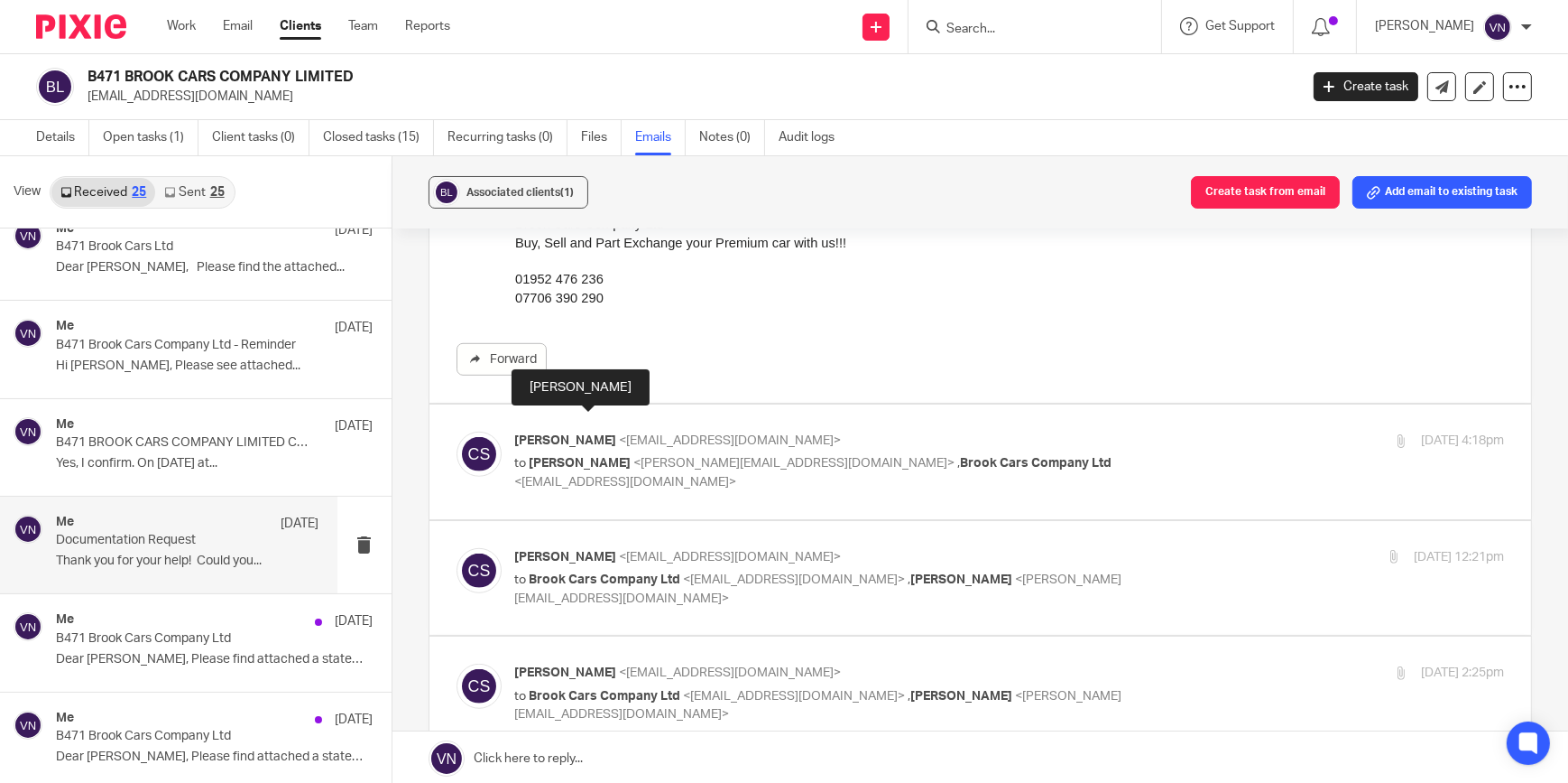
click at [617, 434] on span "[PERSON_NAME]" at bounding box center [566, 441] width 102 height 13
checkbox input "true"
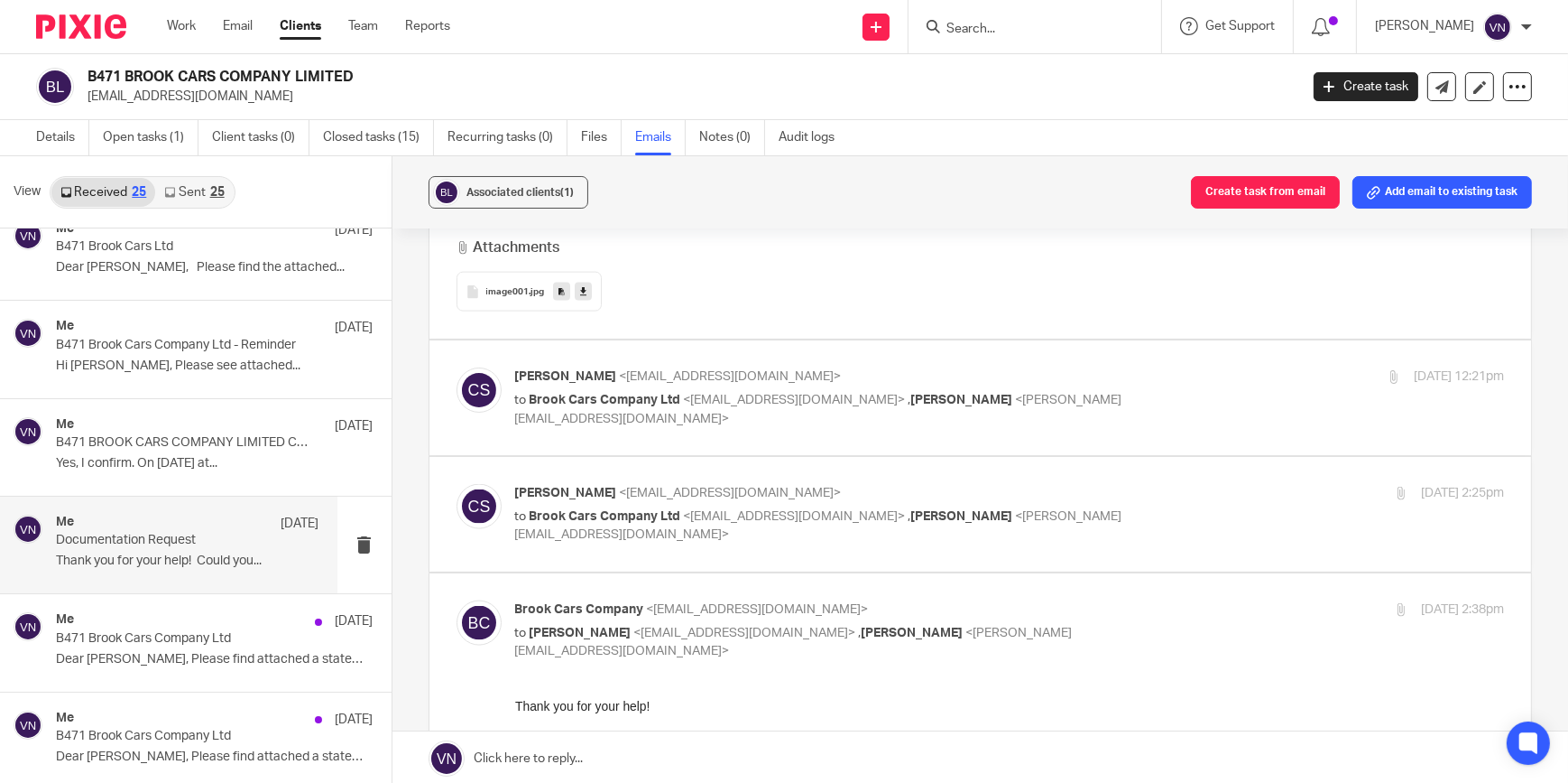
click at [617, 370] on span "[PERSON_NAME]" at bounding box center [566, 376] width 102 height 13
checkbox input "true"
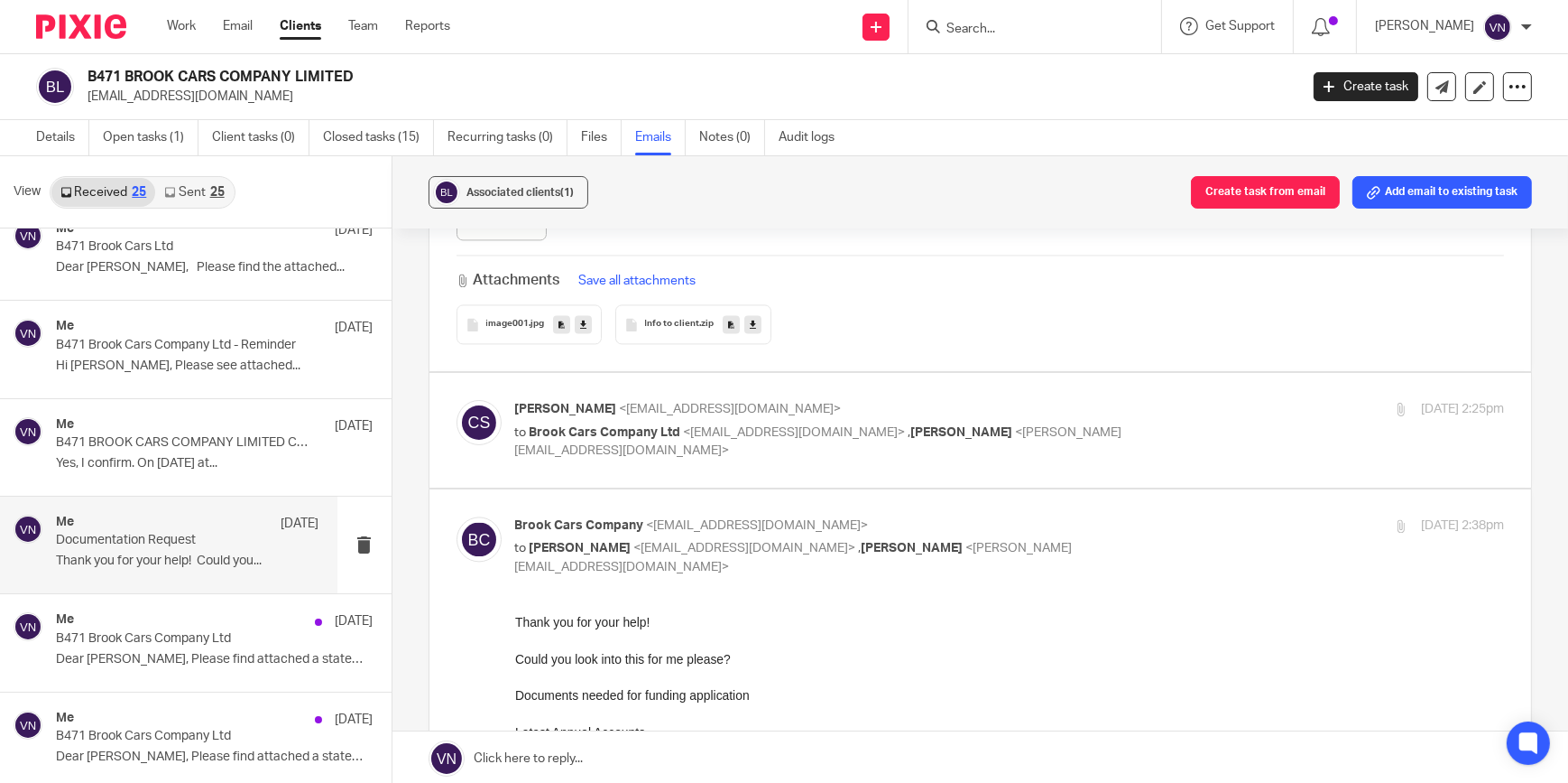
click at [617, 402] on span "[PERSON_NAME]" at bounding box center [566, 409] width 102 height 13
checkbox input "true"
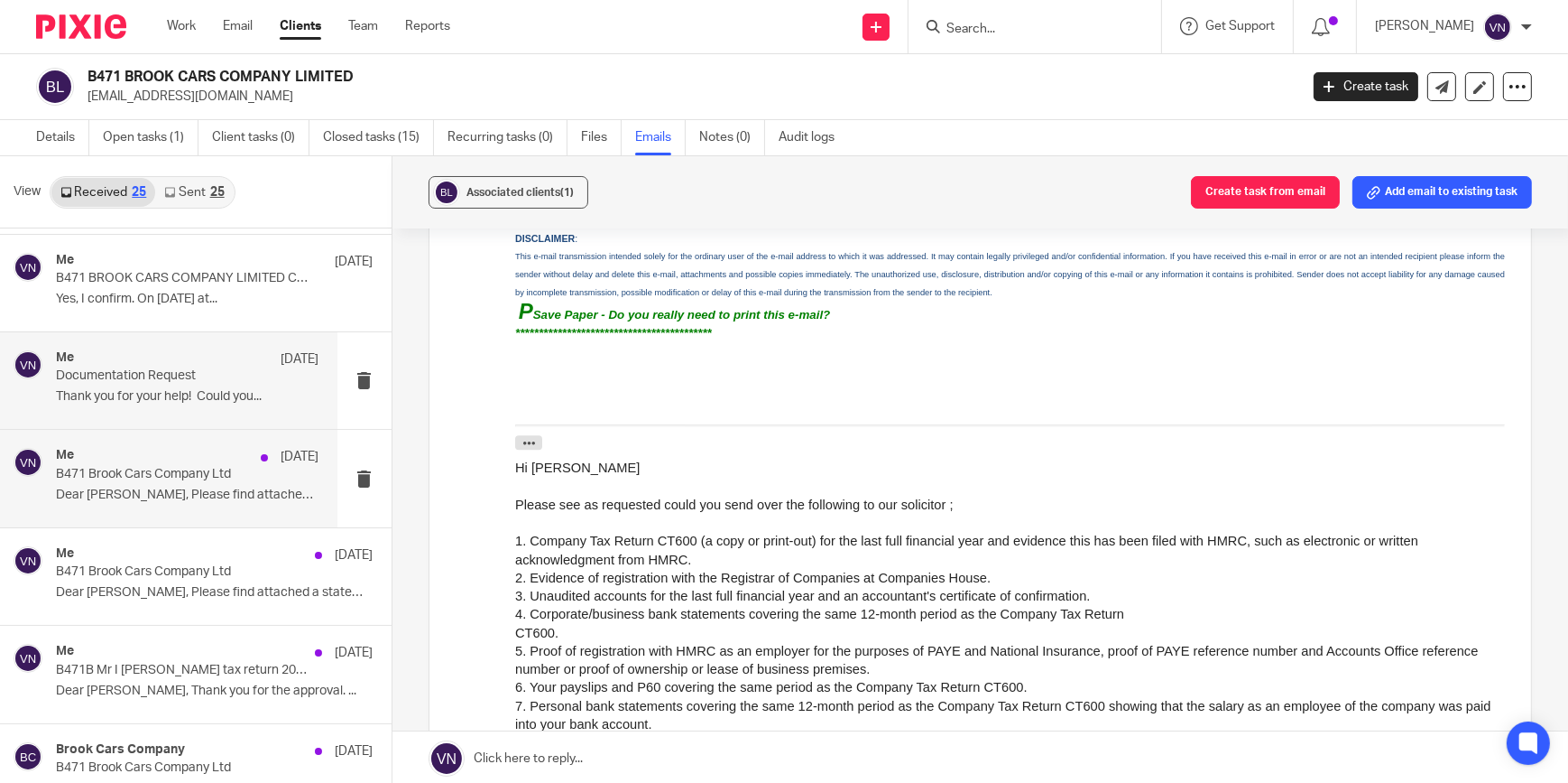
click at [212, 502] on div "Me [DATE] B471 Brook Cars Company Ltd Dear [PERSON_NAME], Please find attached …" at bounding box center [188, 477] width 263 height 60
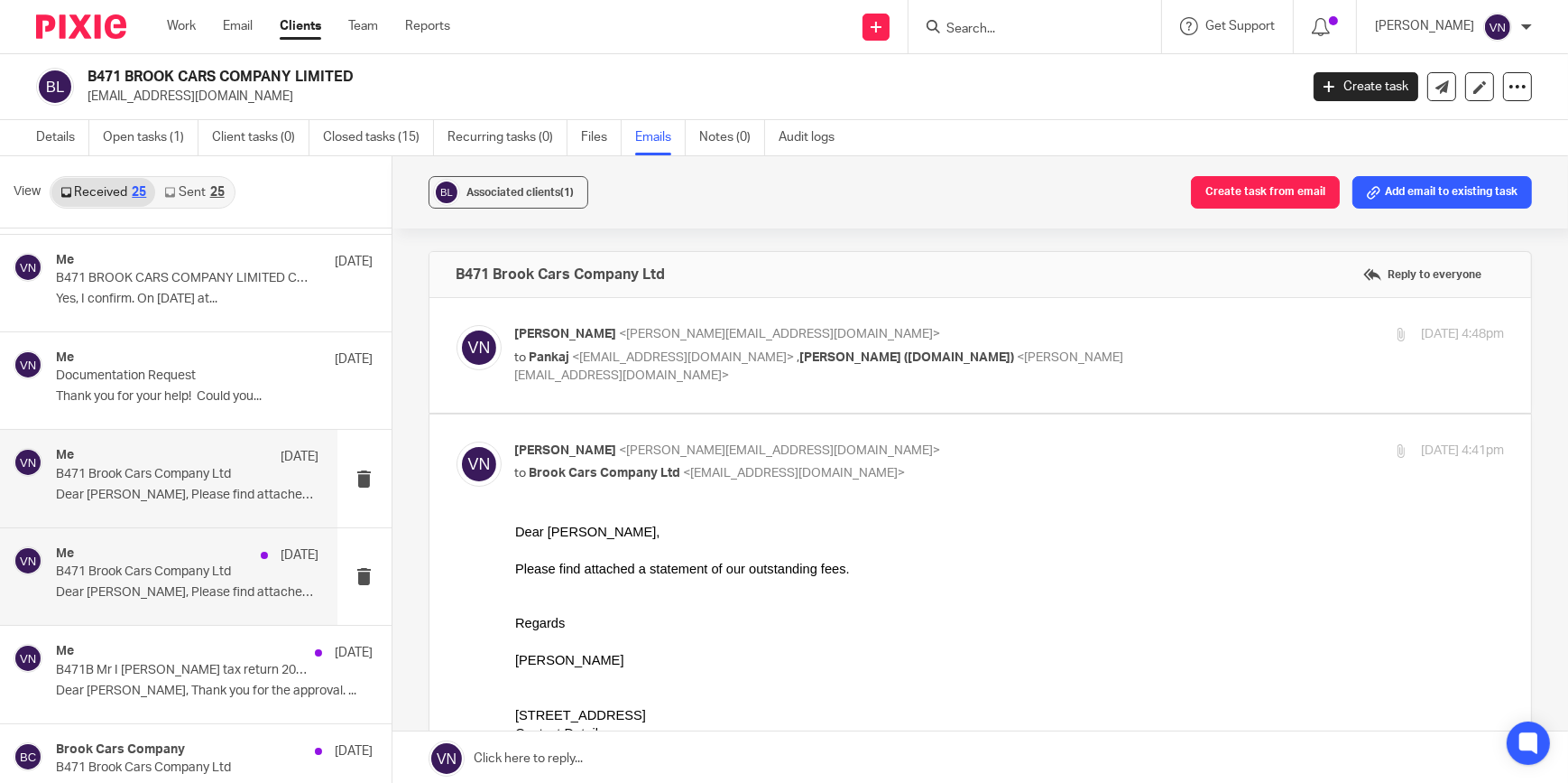
click at [204, 559] on div "Me [DATE]" at bounding box center [188, 556] width 263 height 18
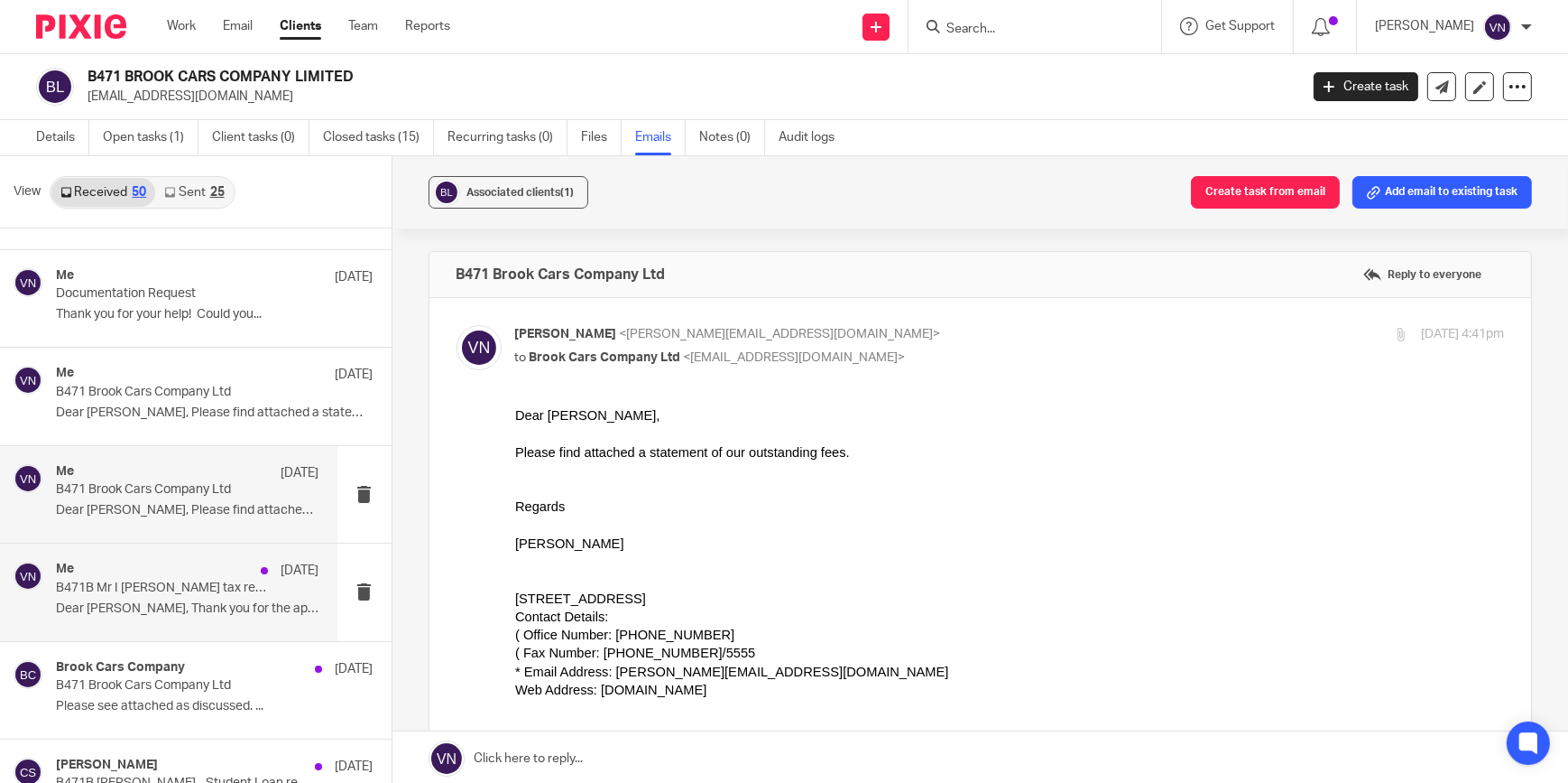
click at [199, 576] on div "Me [DATE]" at bounding box center [188, 570] width 263 height 18
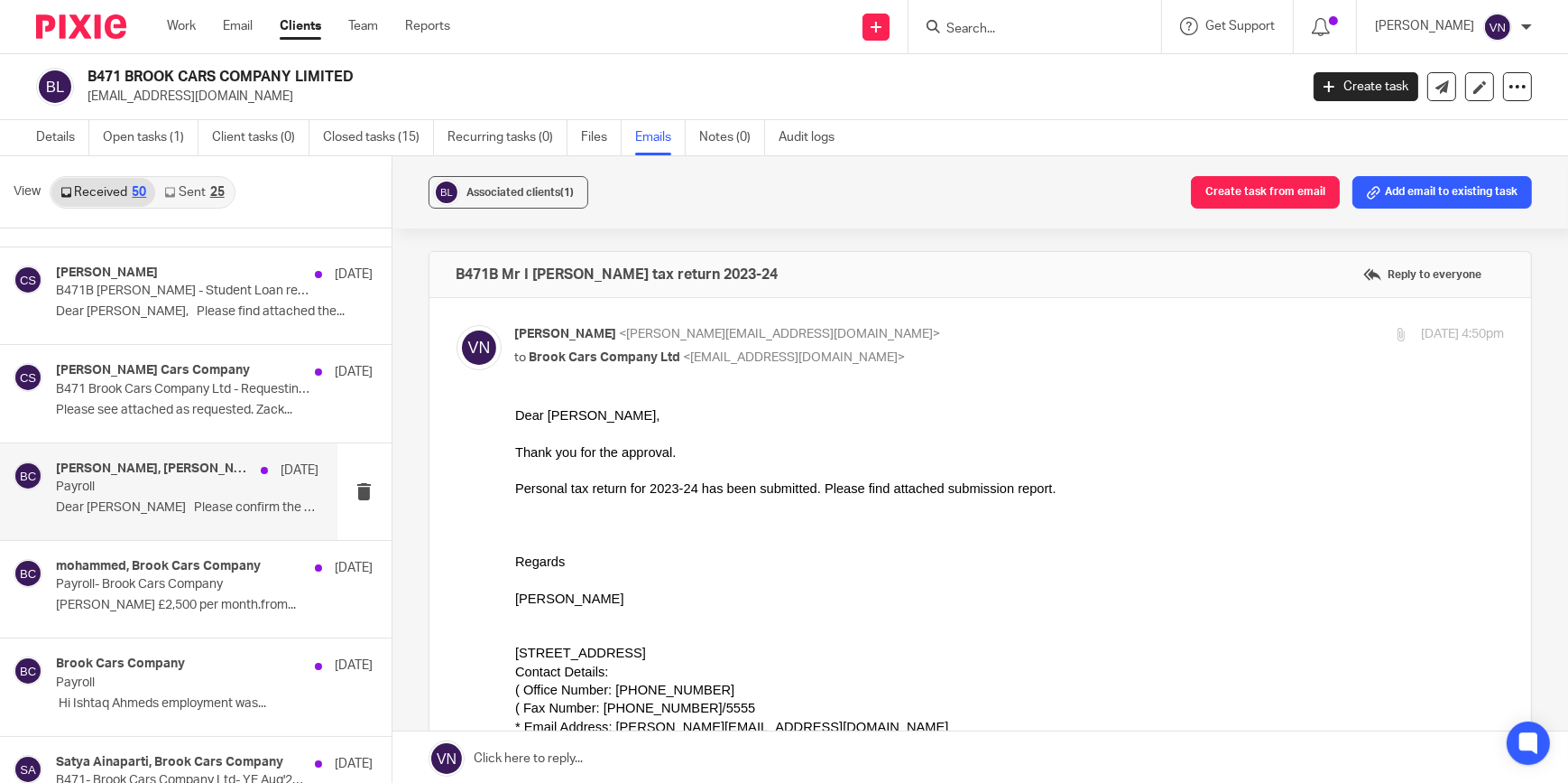
click at [206, 520] on div "[PERSON_NAME], [PERSON_NAME] Cars Company [DATE] Payroll Dear [PERSON_NAME] Ple…" at bounding box center [168, 491] width 337 height 96
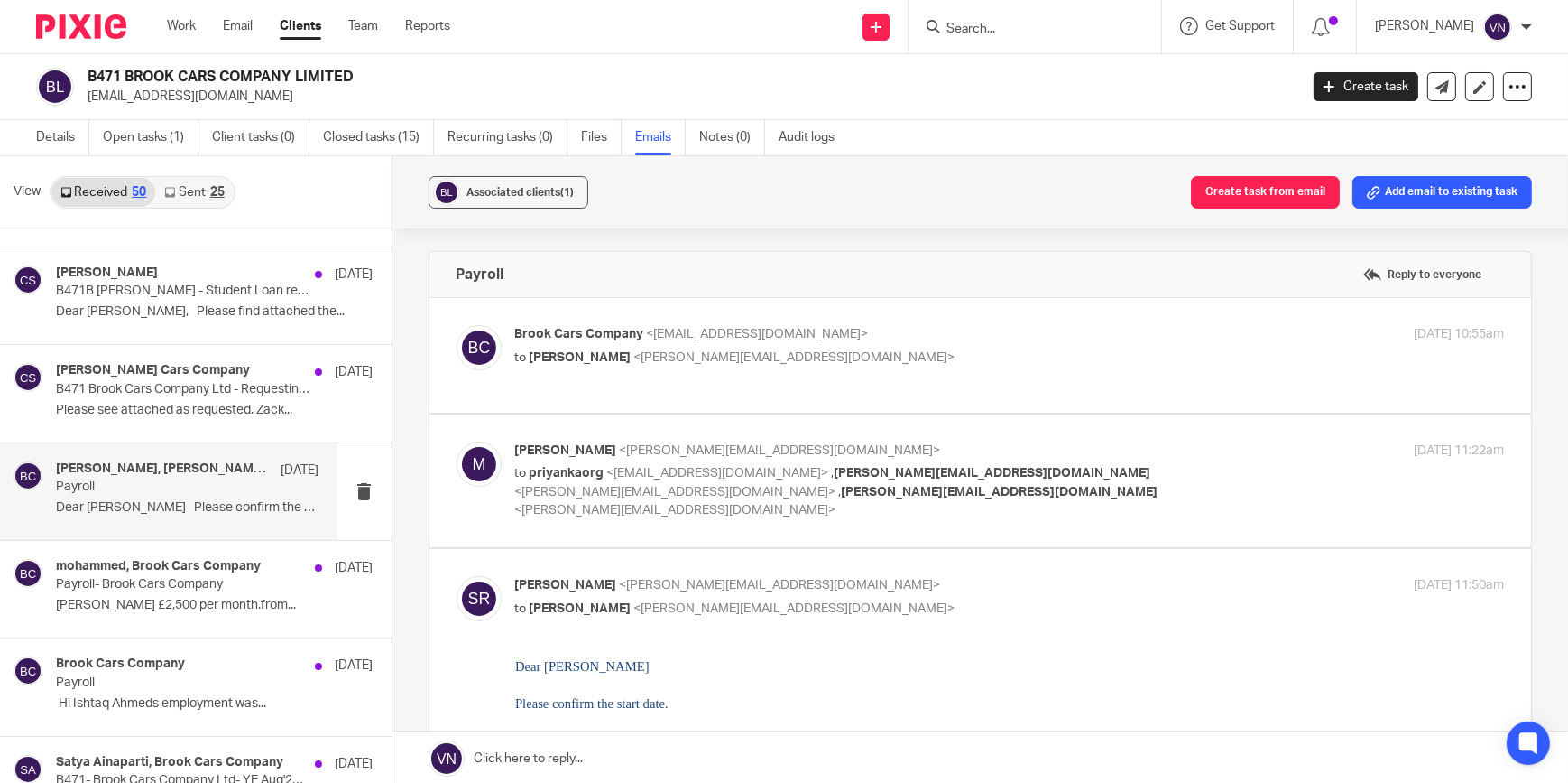
click at [582, 334] on span "Brook Cars Company" at bounding box center [580, 334] width 129 height 13
checkbox input "true"
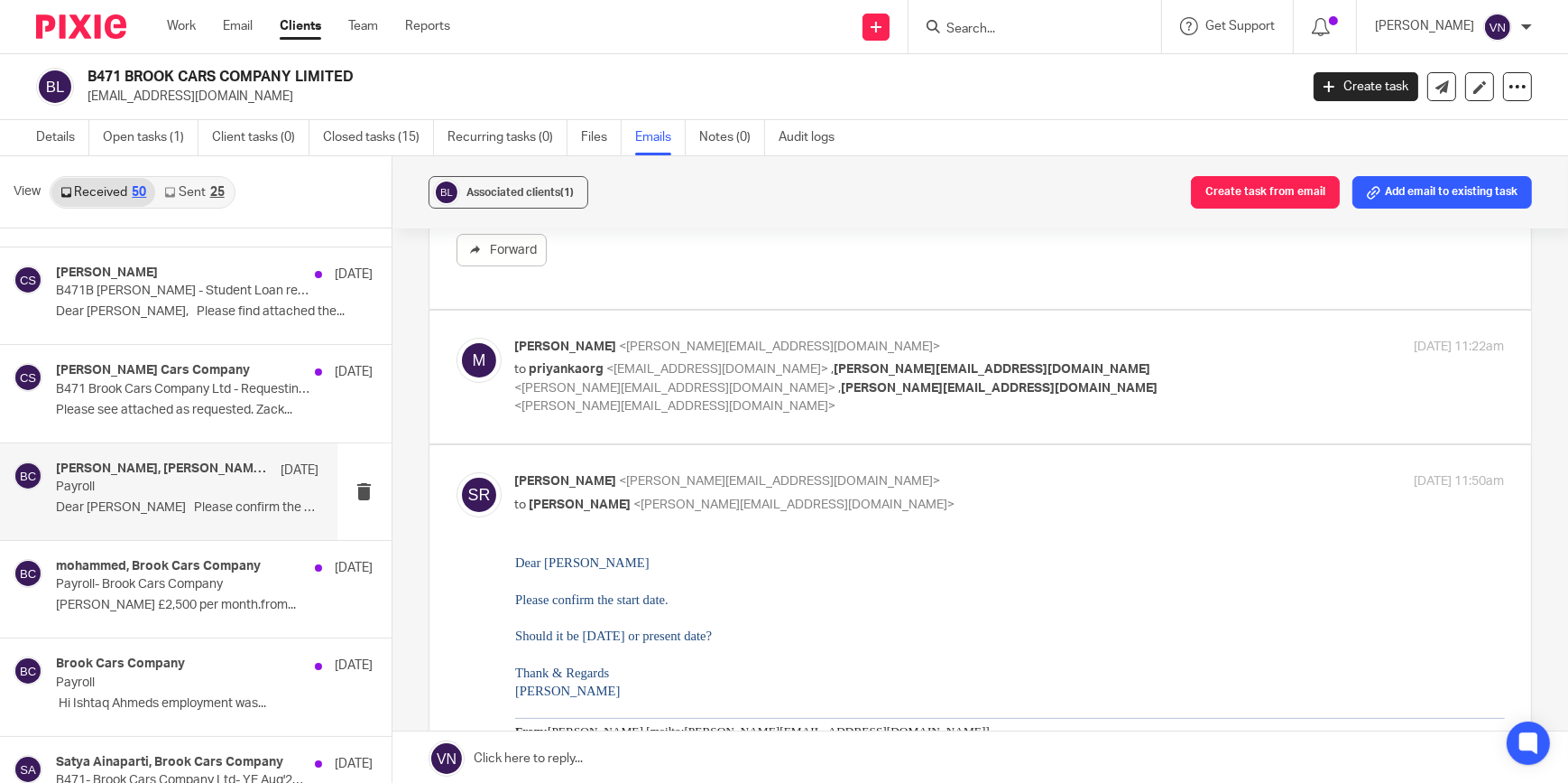
click at [720, 334] on label at bounding box center [980, 377] width 1102 height 133
click at [456, 336] on input "checkbox" at bounding box center [456, 336] width 1 height 1
checkbox input "true"
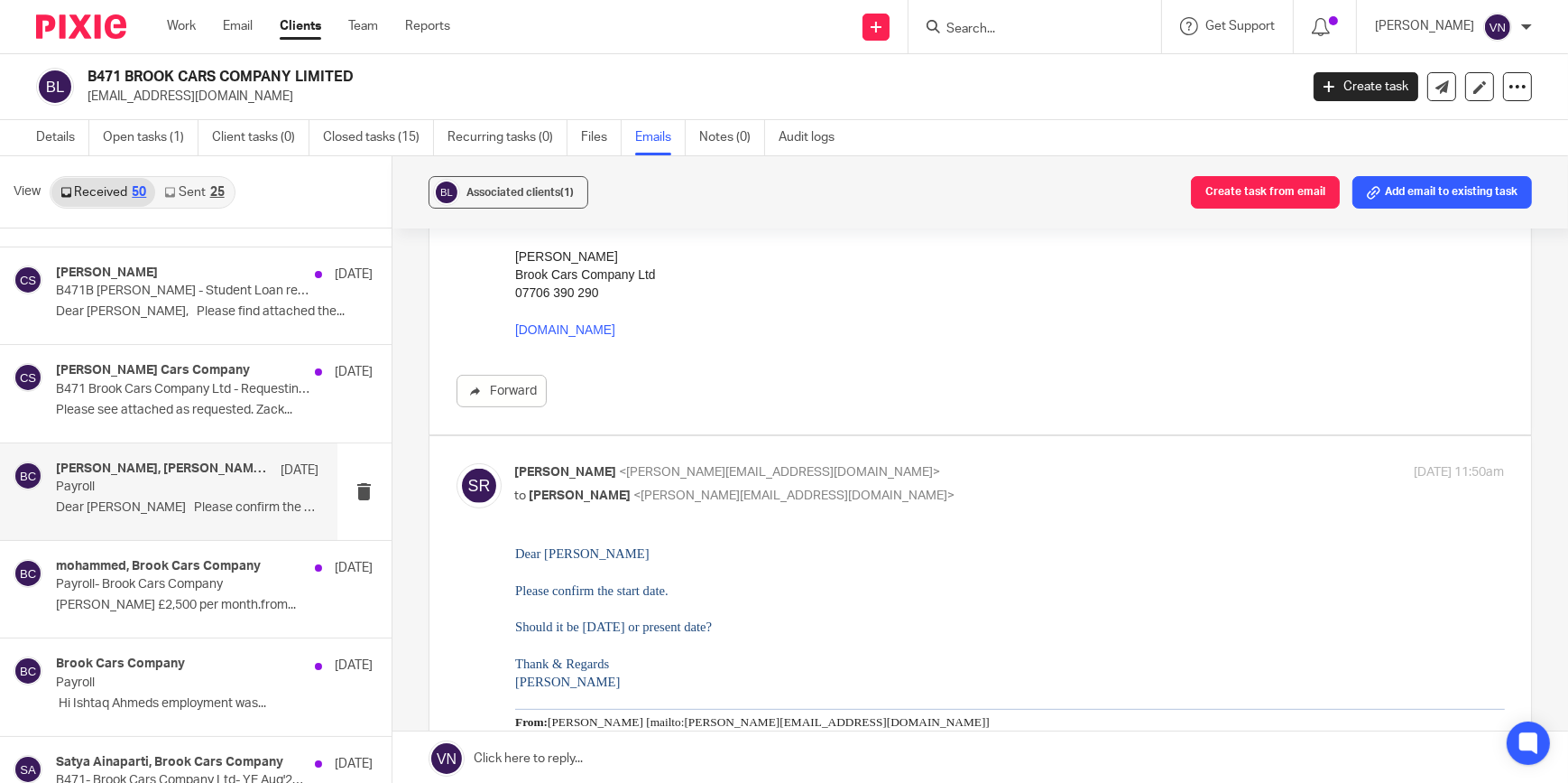
click at [656, 466] on span "<[PERSON_NAME][EMAIL_ADDRESS][DOMAIN_NAME]>" at bounding box center [781, 472] width 322 height 13
checkbox input "false"
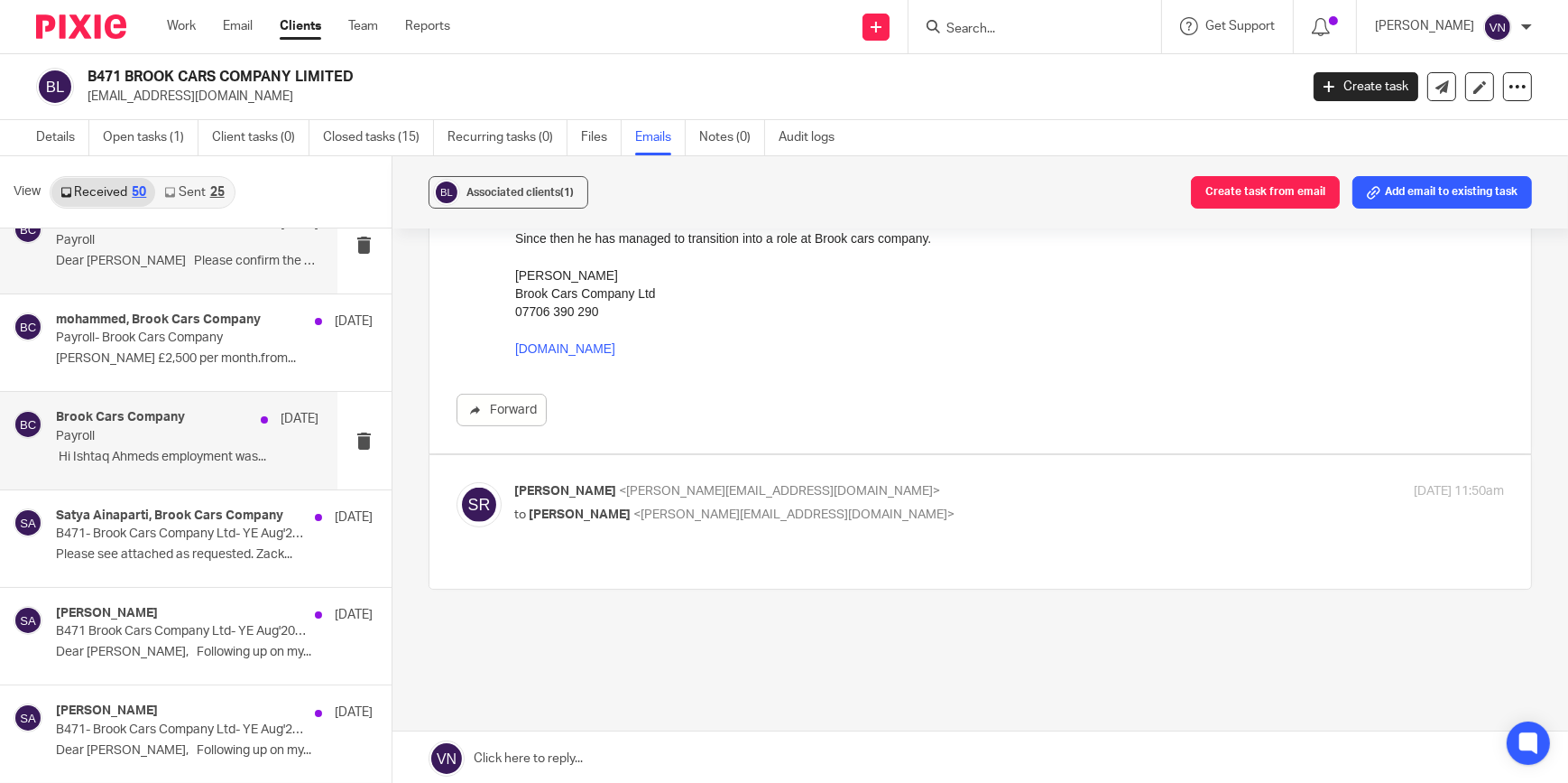
click at [180, 459] on p "﻿ Hi [PERSON_NAME] employment was..." at bounding box center [188, 457] width 263 height 16
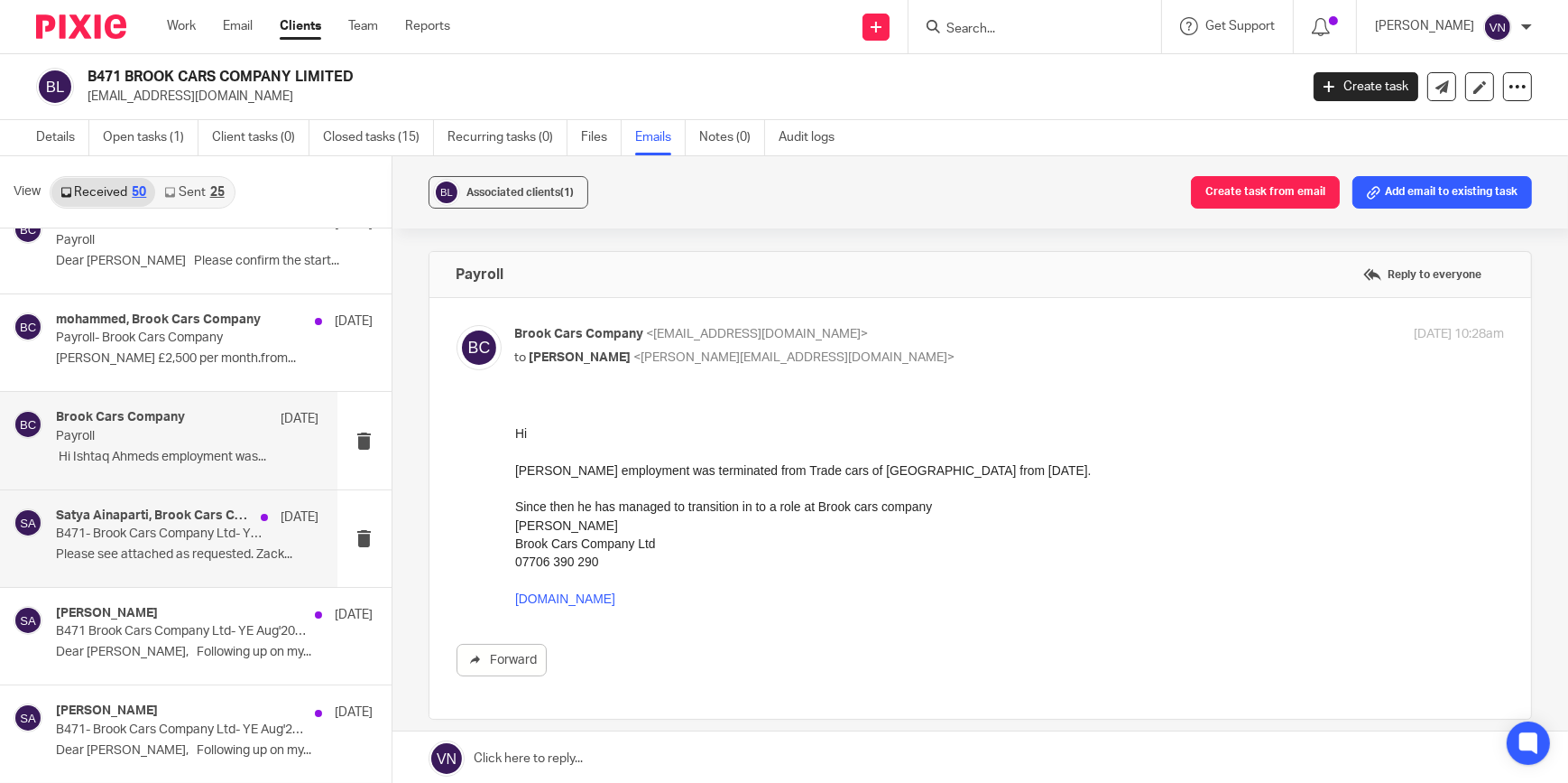
click at [170, 527] on p "B471- Brook Cars Company Ltd- YE Aug'2023 -Reminder 1 - Request for Missing Inf…" at bounding box center [162, 533] width 211 height 16
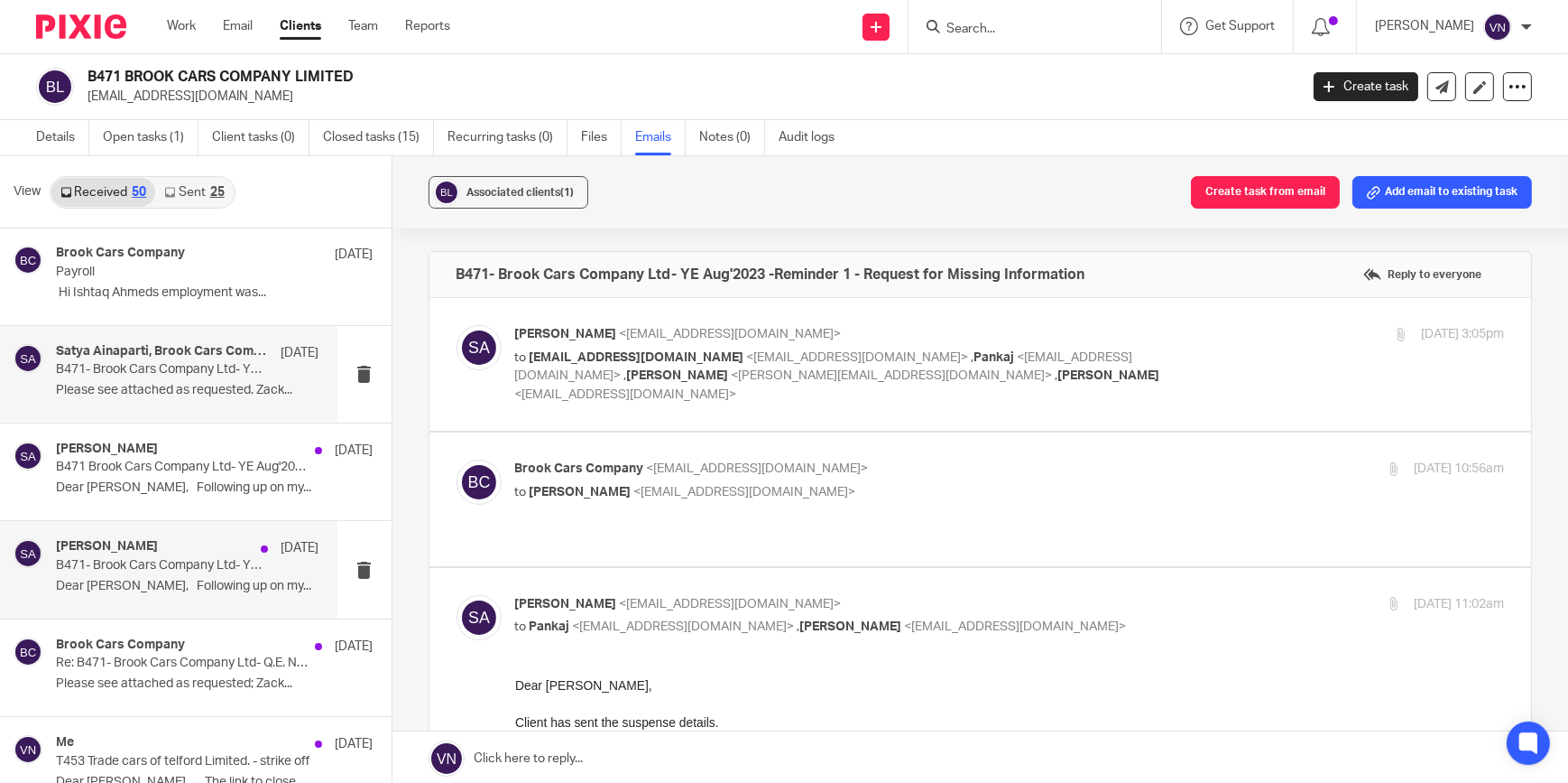
click at [160, 544] on div "[PERSON_NAME] [DATE]" at bounding box center [188, 548] width 263 height 18
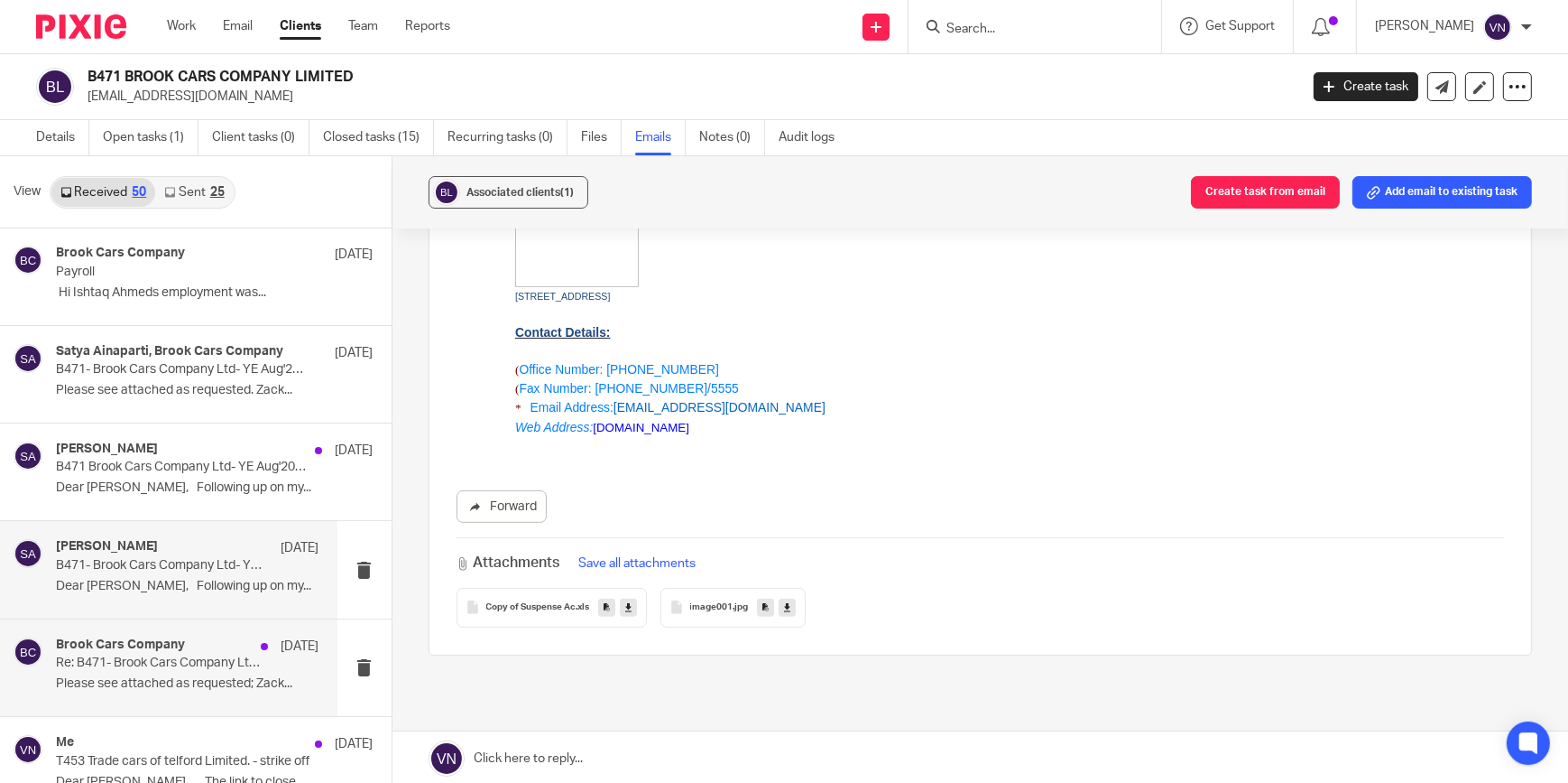
click at [207, 651] on div "Brook Cars Company [DATE]" at bounding box center [188, 646] width 263 height 18
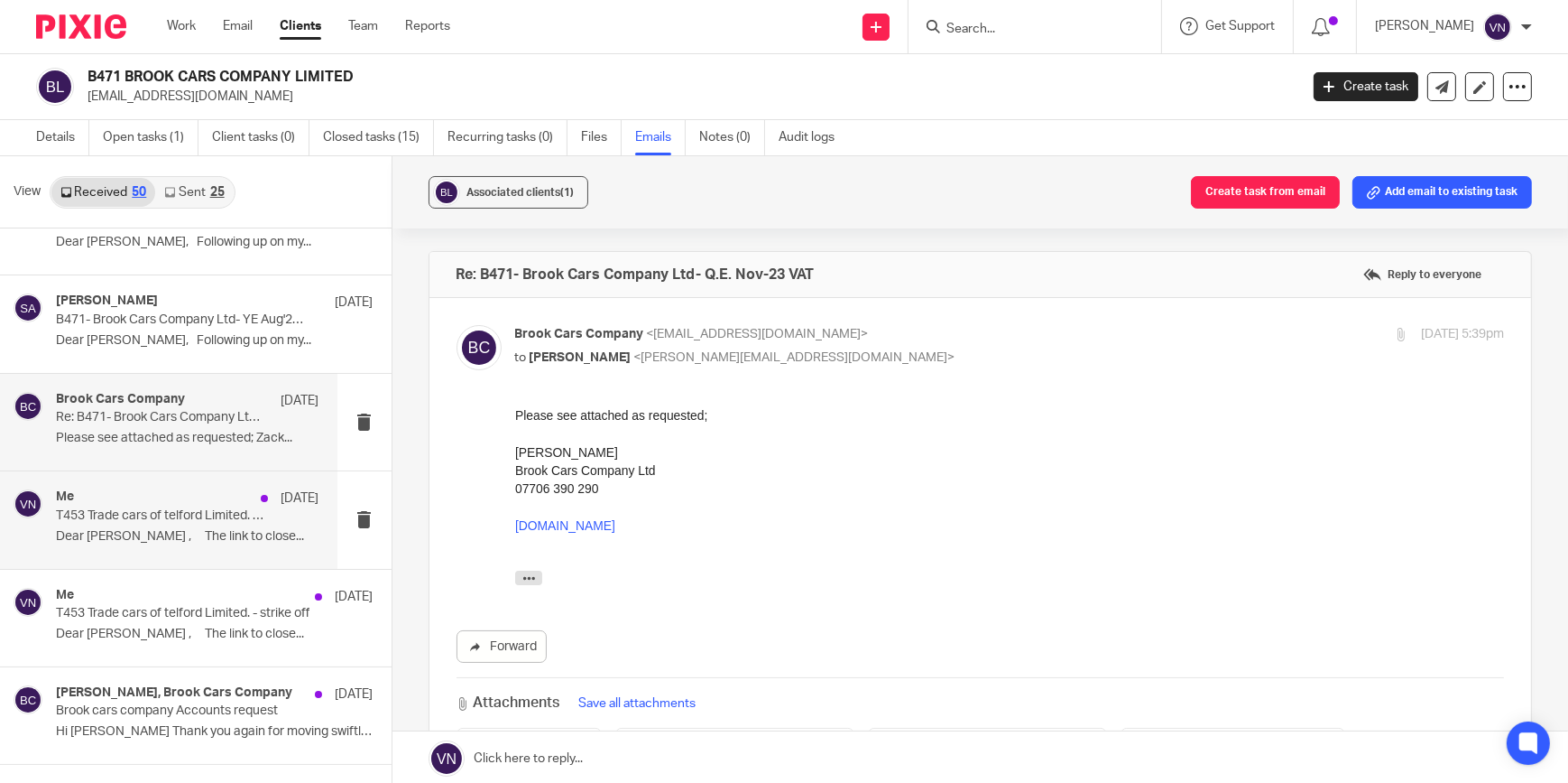
click at [163, 550] on div "Me [DATE] T453 Trade cars of telford Limited. - strike off Dear [PERSON_NAME] ,…" at bounding box center [168, 520] width 337 height 96
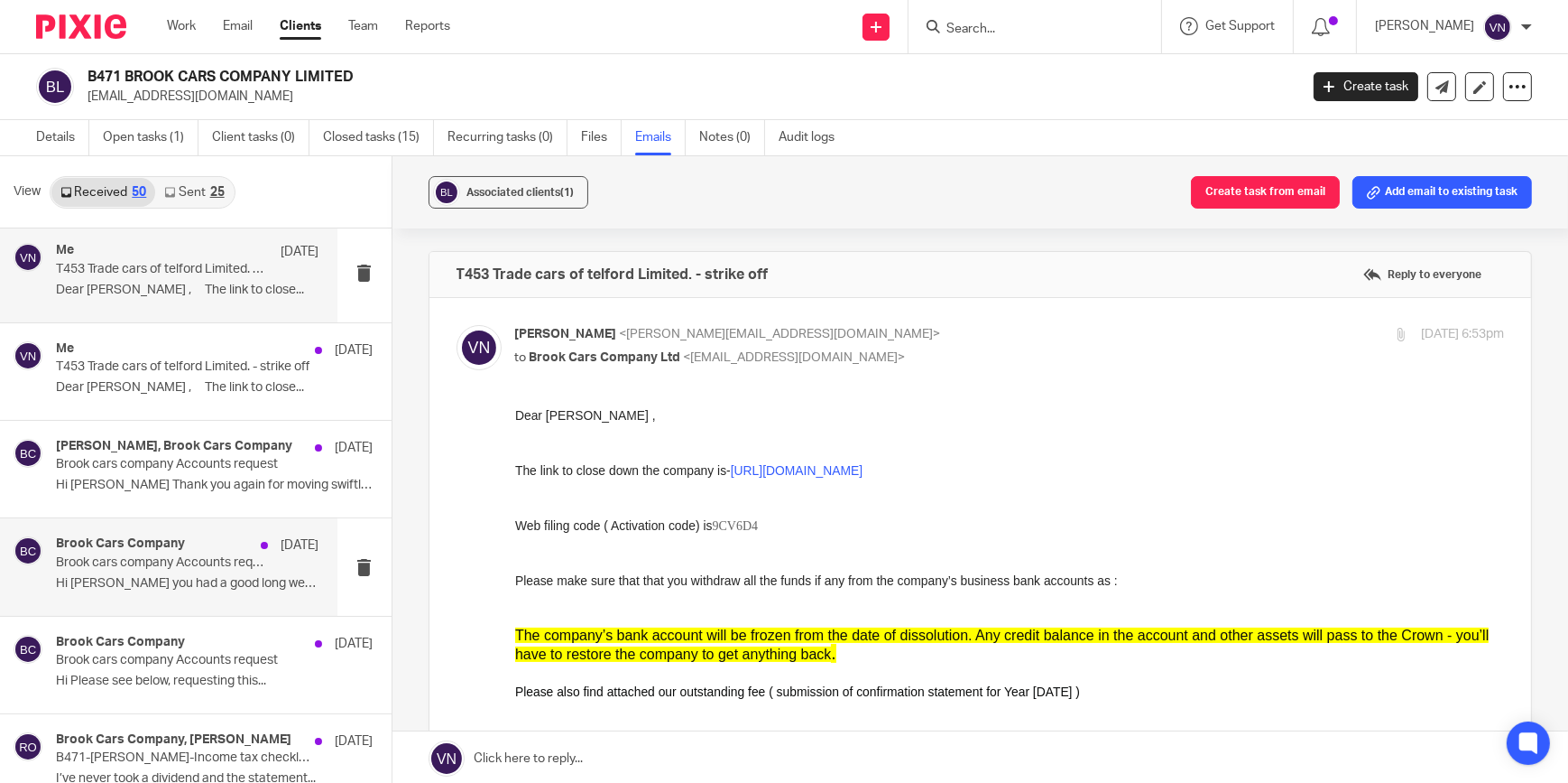
click at [162, 577] on p "Hi [PERSON_NAME] you had a good long weekend..." at bounding box center [188, 583] width 263 height 16
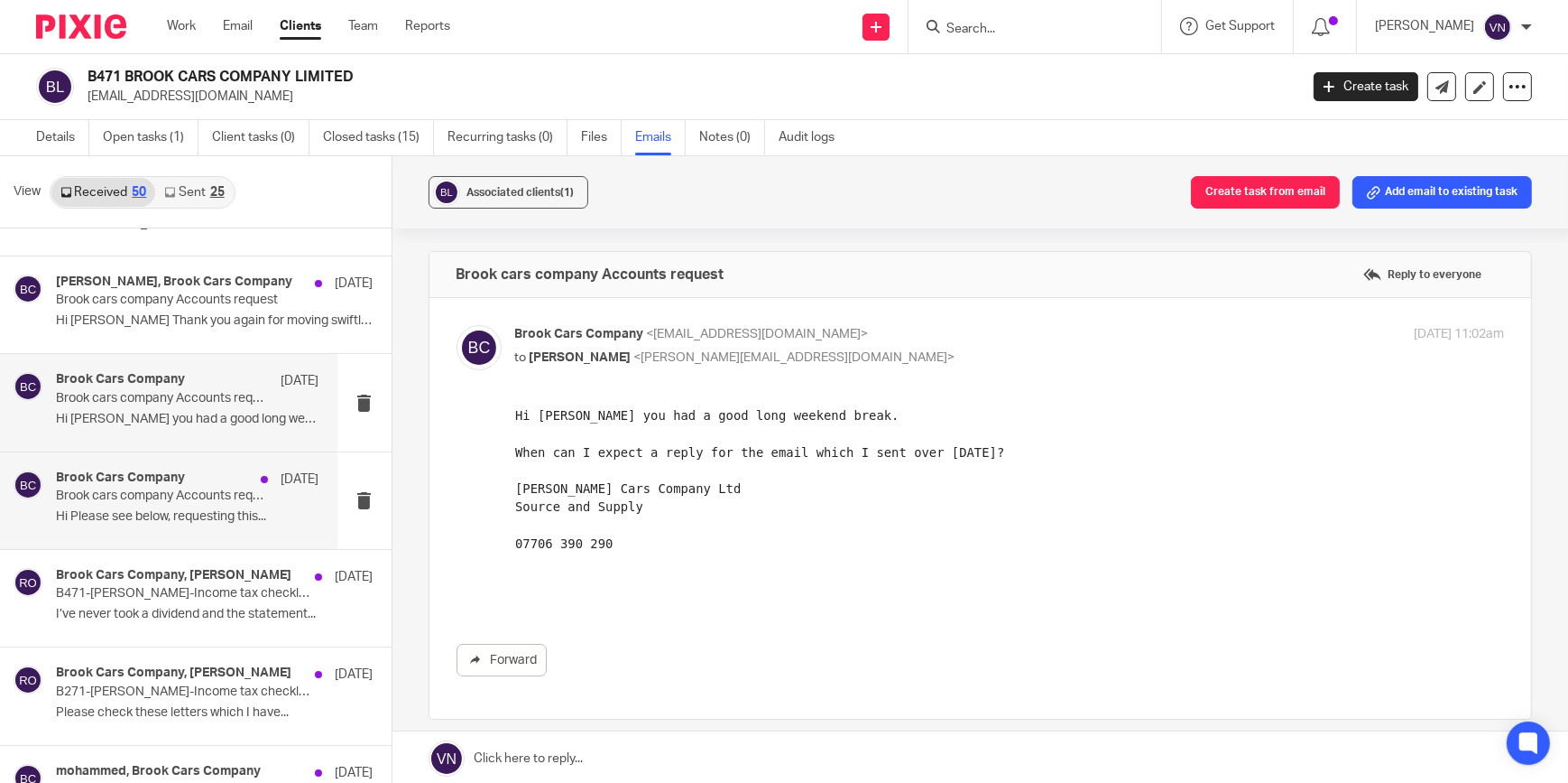
click at [177, 527] on div "Brook Cars Company [DATE] Brook cars company Accounts request Hi Please see bel…" at bounding box center [168, 500] width 337 height 96
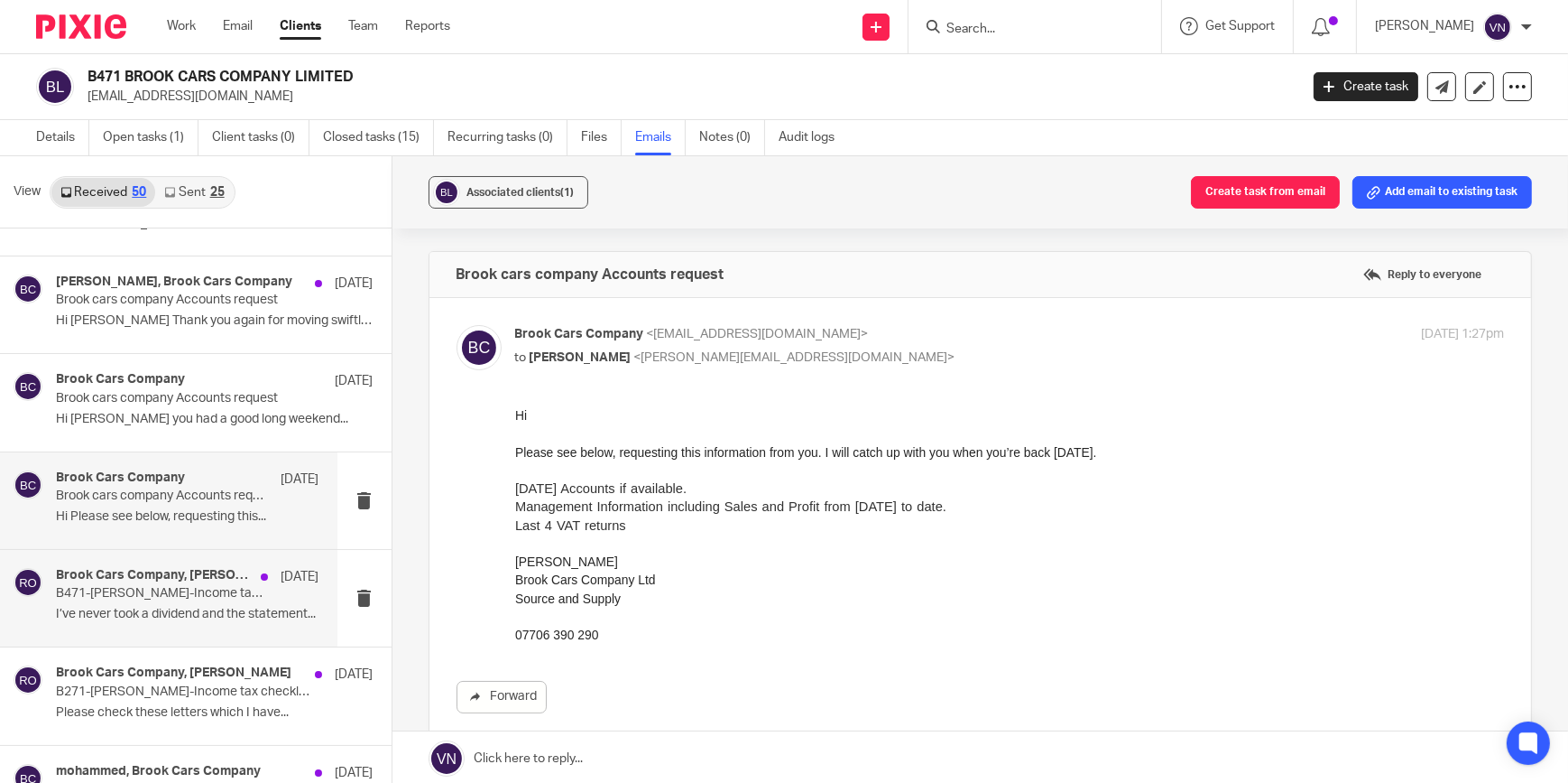
click at [166, 586] on p "B471-[PERSON_NAME]-Income tax checklist 2022-23" at bounding box center [162, 593] width 211 height 16
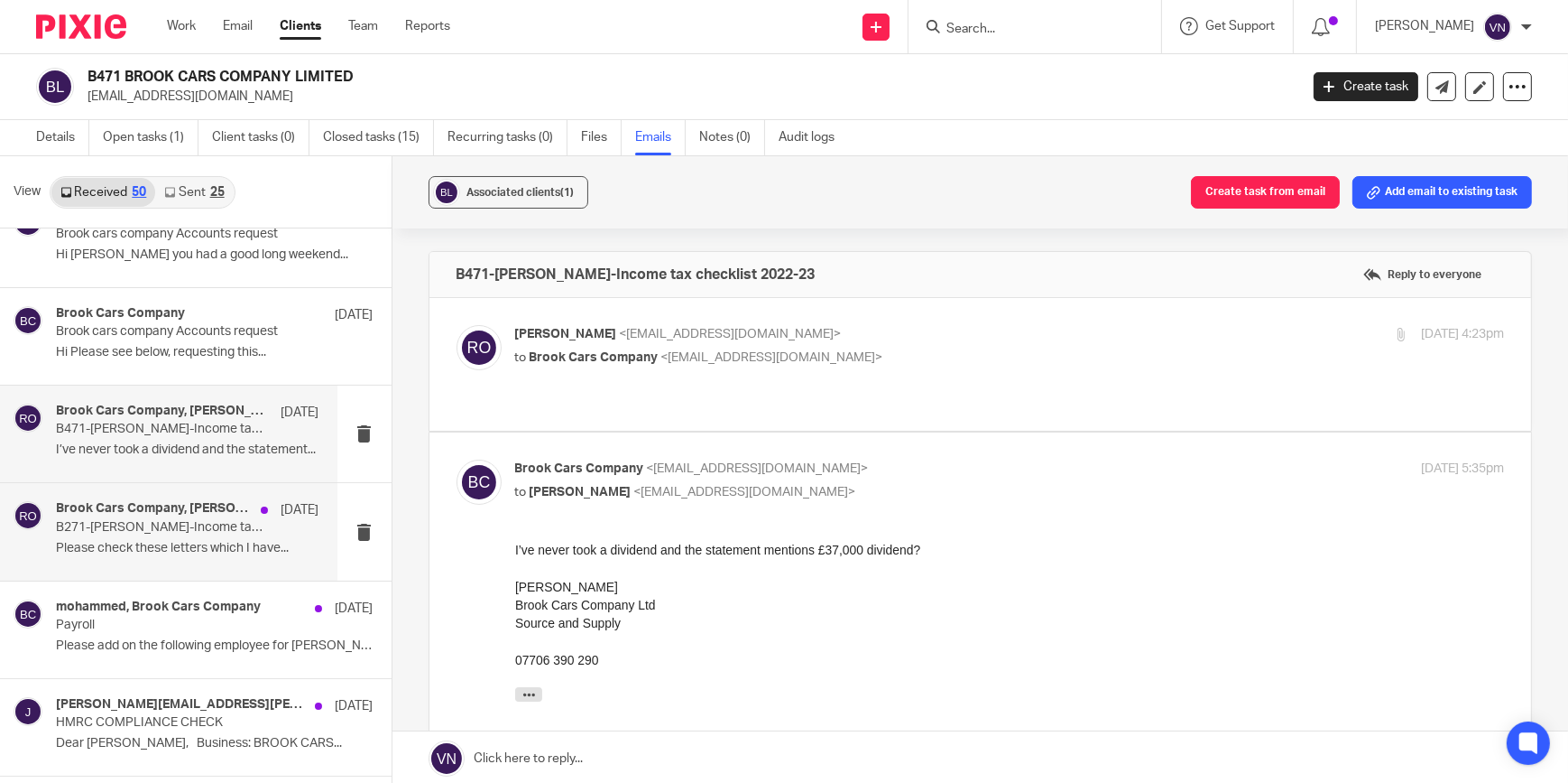
click at [167, 563] on div "Brook Cars Company, [PERSON_NAME] [DATE] B271-[PERSON_NAME]-Income tax checklis…" at bounding box center [168, 531] width 337 height 96
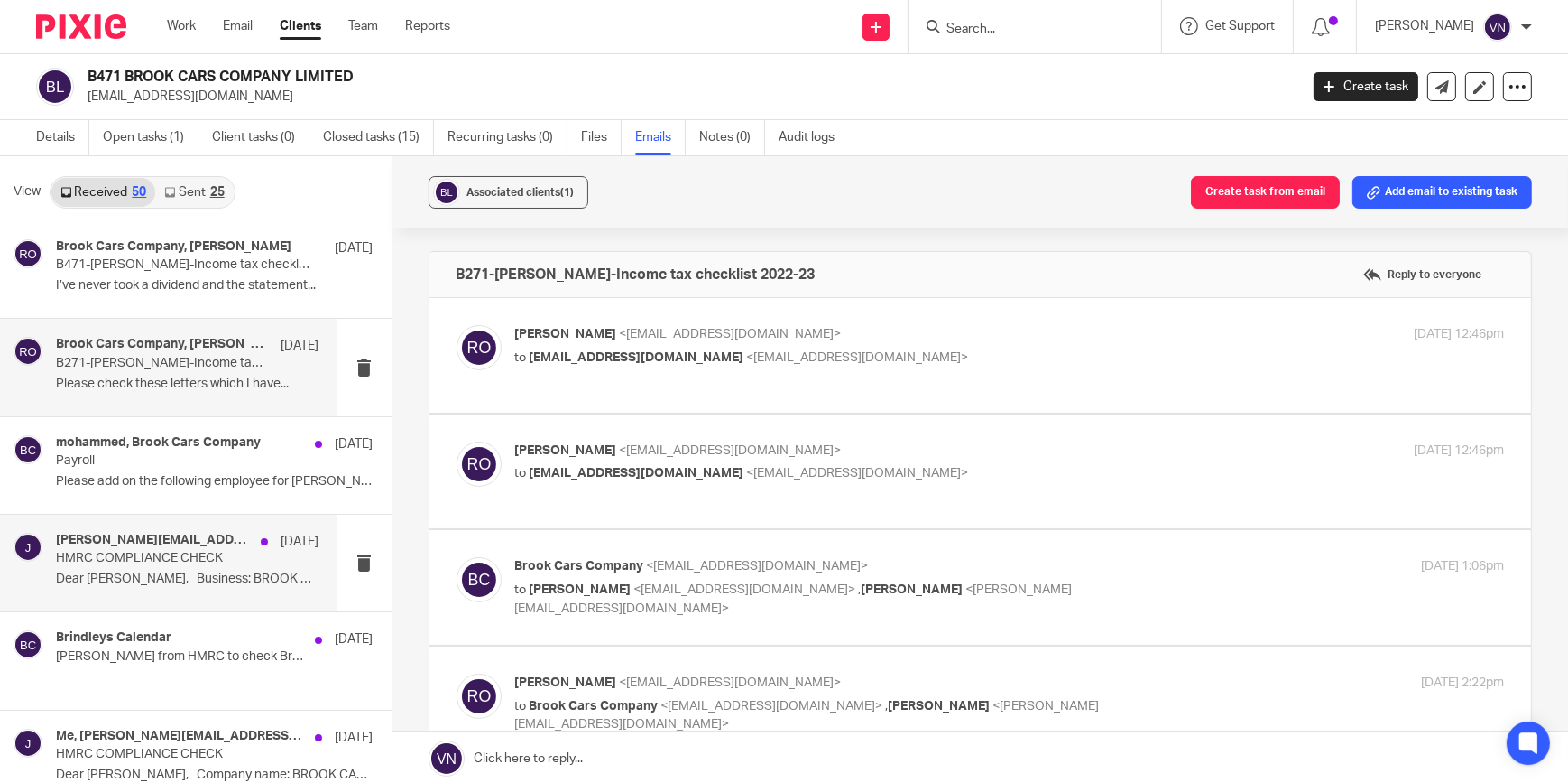
click at [167, 559] on p "HMRC COMPLIANCE CHECK" at bounding box center [162, 558] width 211 height 16
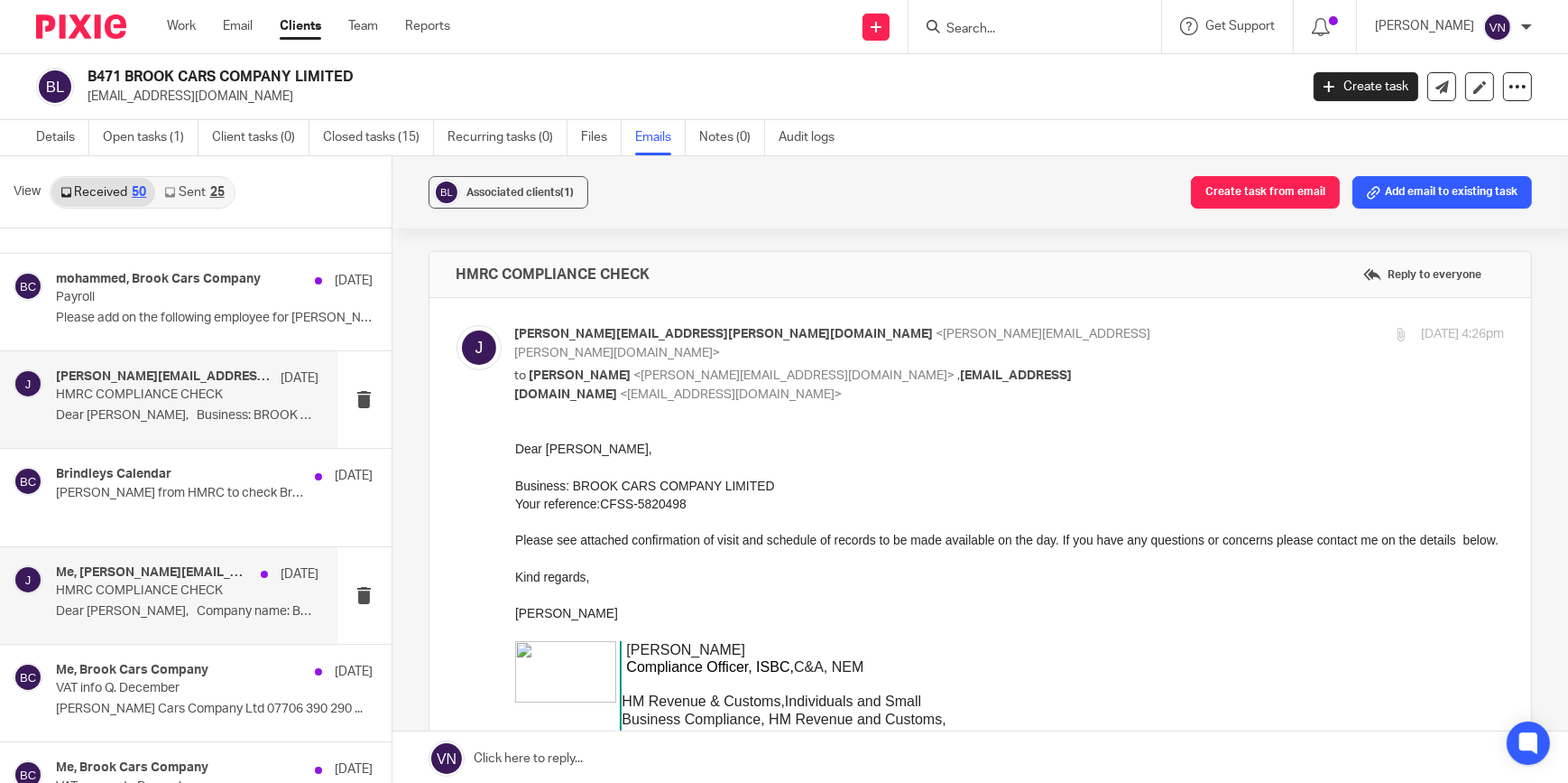
click at [166, 573] on h4 "Me, [PERSON_NAME][EMAIL_ADDRESS][PERSON_NAME][DOMAIN_NAME]" at bounding box center [154, 572] width 196 height 16
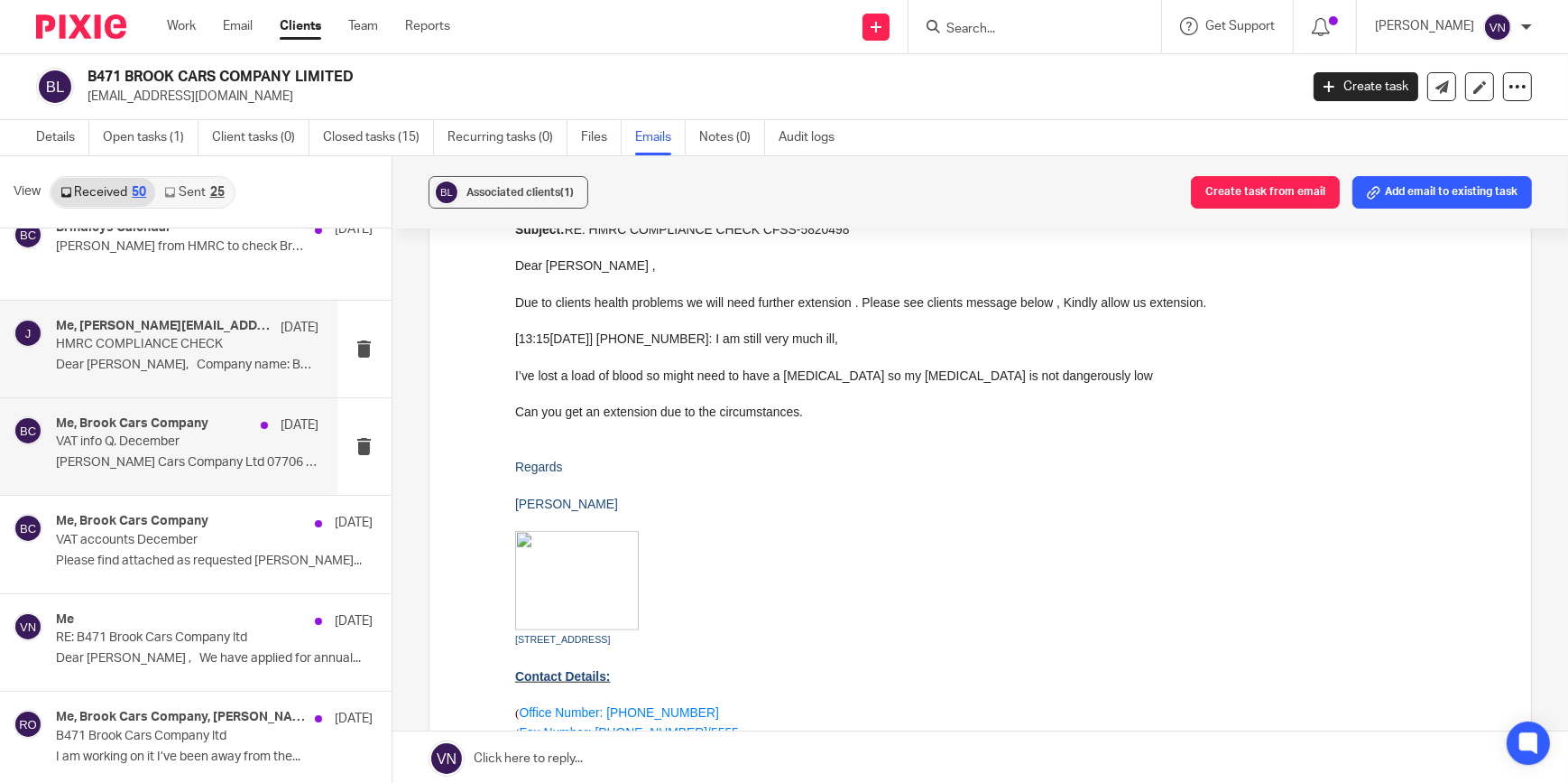
click at [189, 448] on div "Me, Brook Cars Company [DATE] VAT info Q. December [PERSON_NAME] Cars Company L…" at bounding box center [188, 446] width 263 height 60
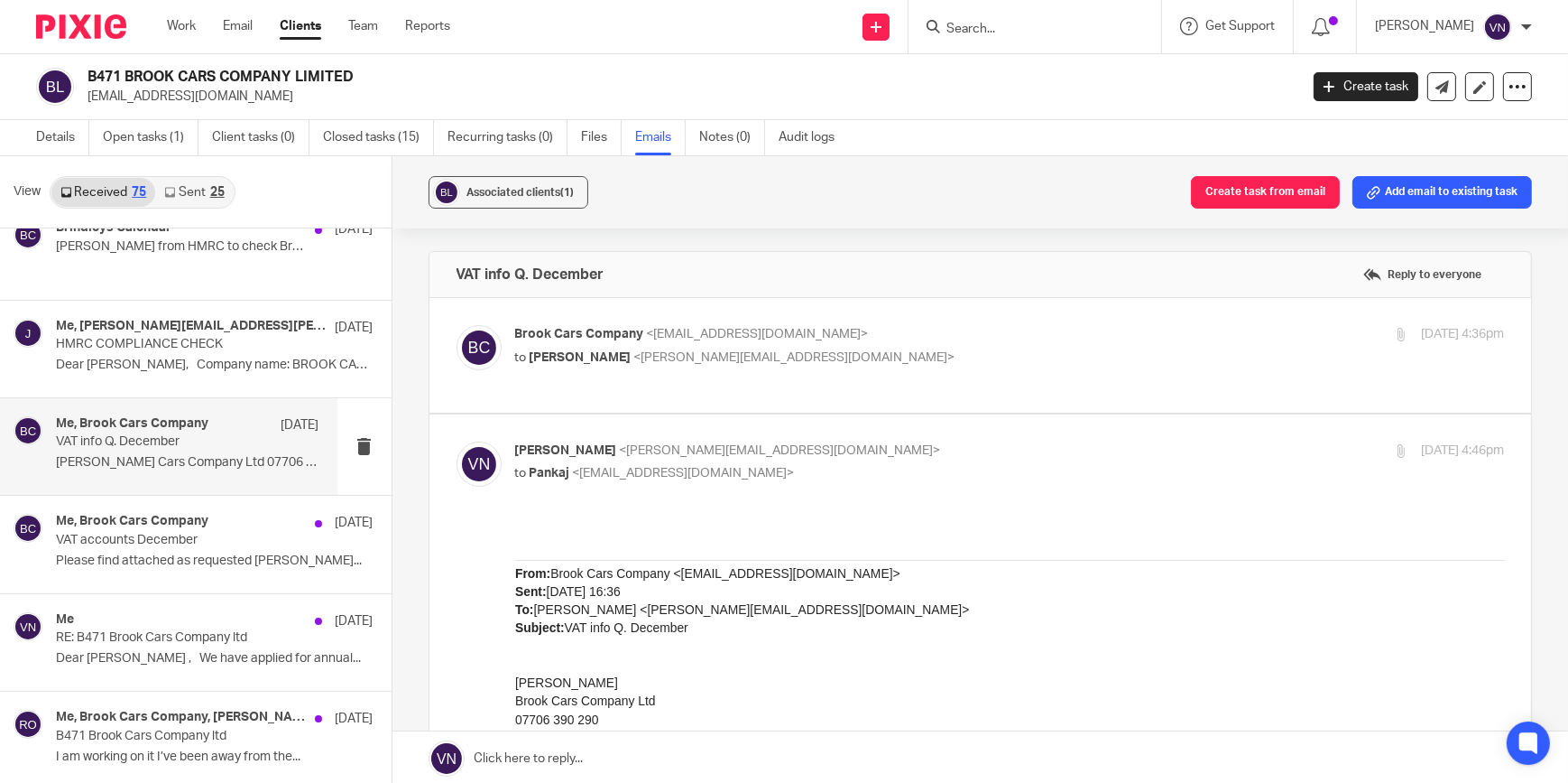
click at [585, 337] on span "Brook Cars Company" at bounding box center [580, 334] width 129 height 13
checkbox input "true"
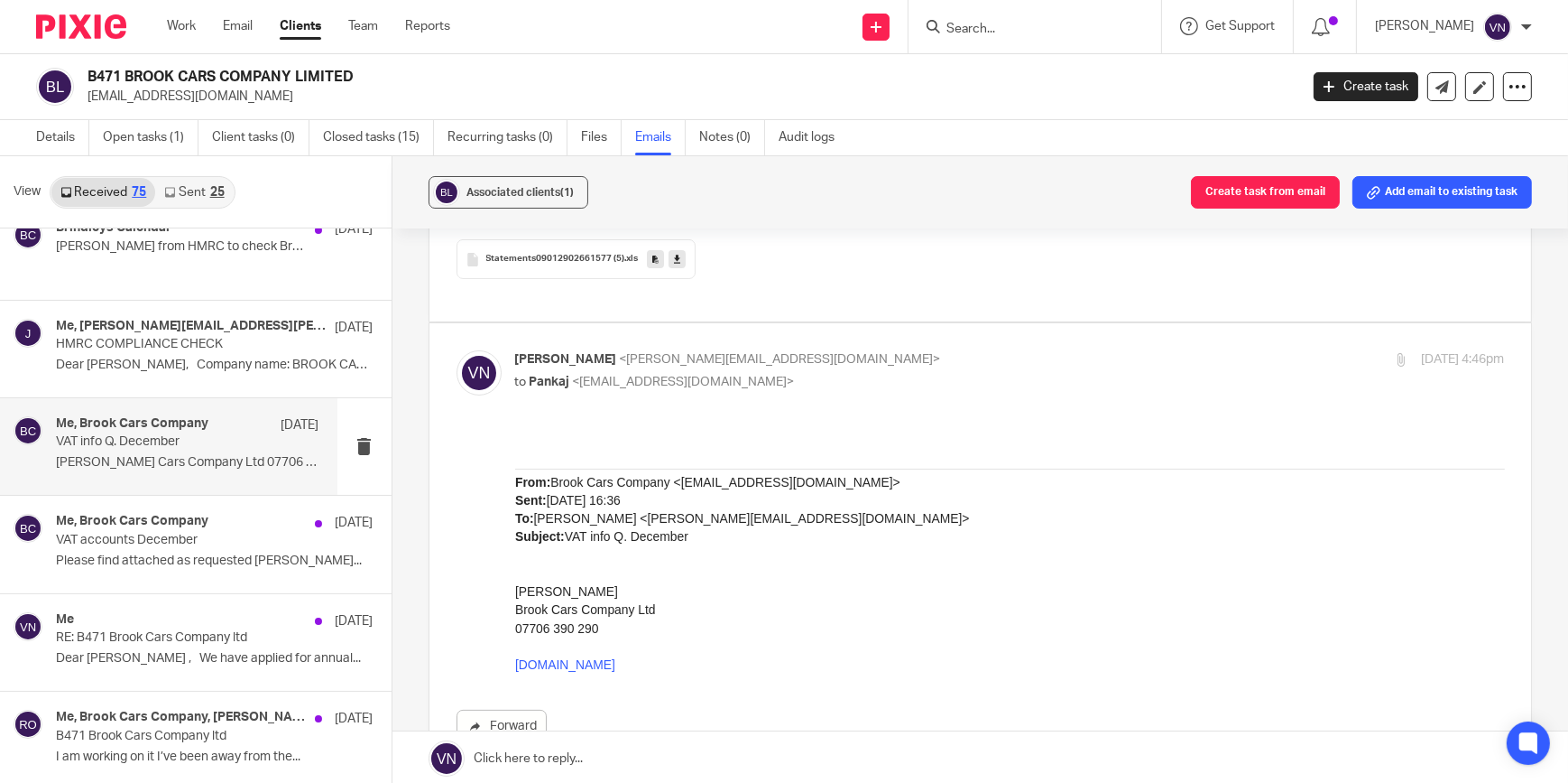
click at [620, 357] on span "<[PERSON_NAME][EMAIL_ADDRESS][DOMAIN_NAME]>" at bounding box center [781, 360] width 322 height 13
checkbox input "false"
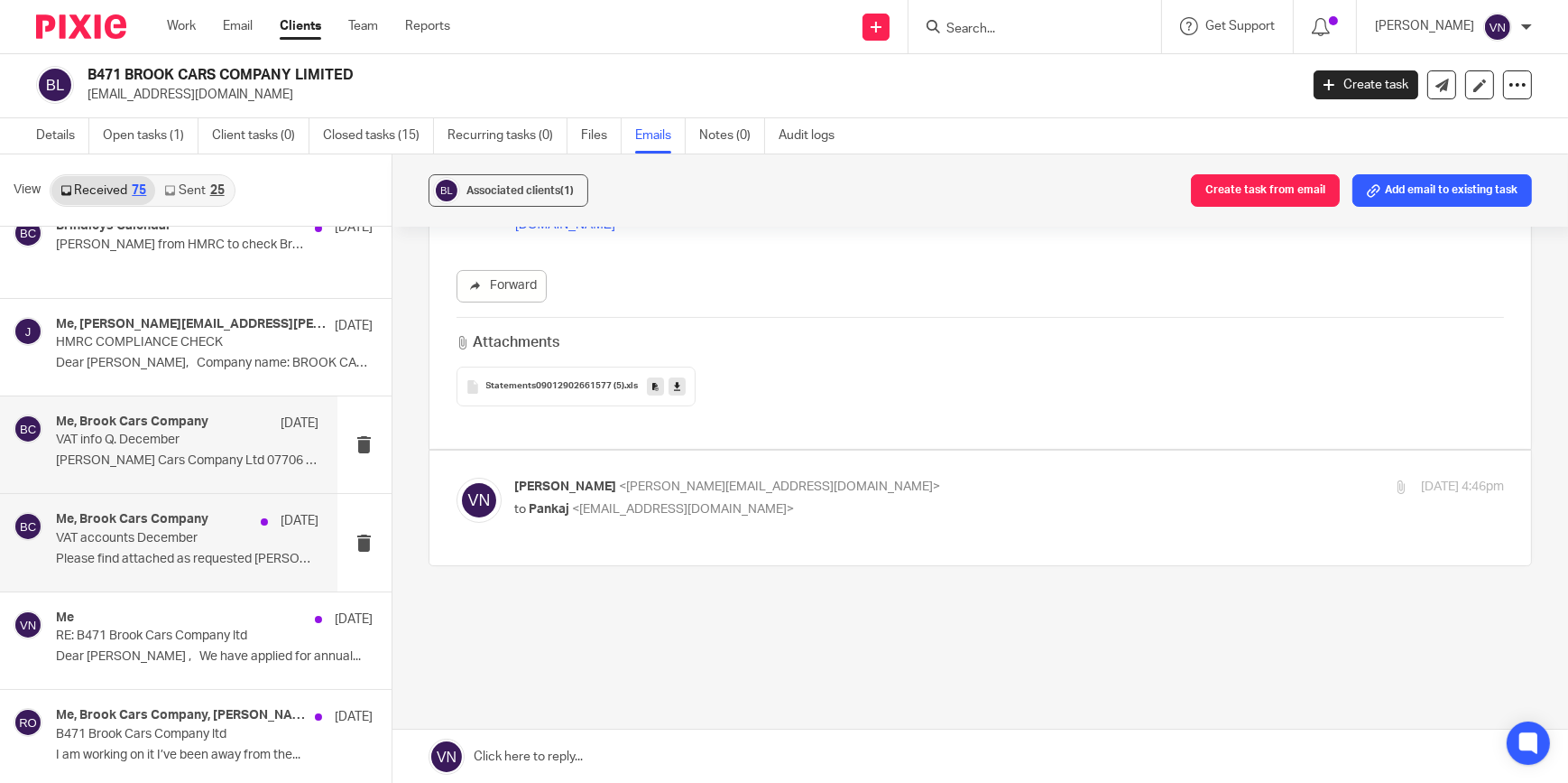
click at [215, 556] on p "Please find attached as requested [PERSON_NAME]..." at bounding box center [188, 559] width 263 height 16
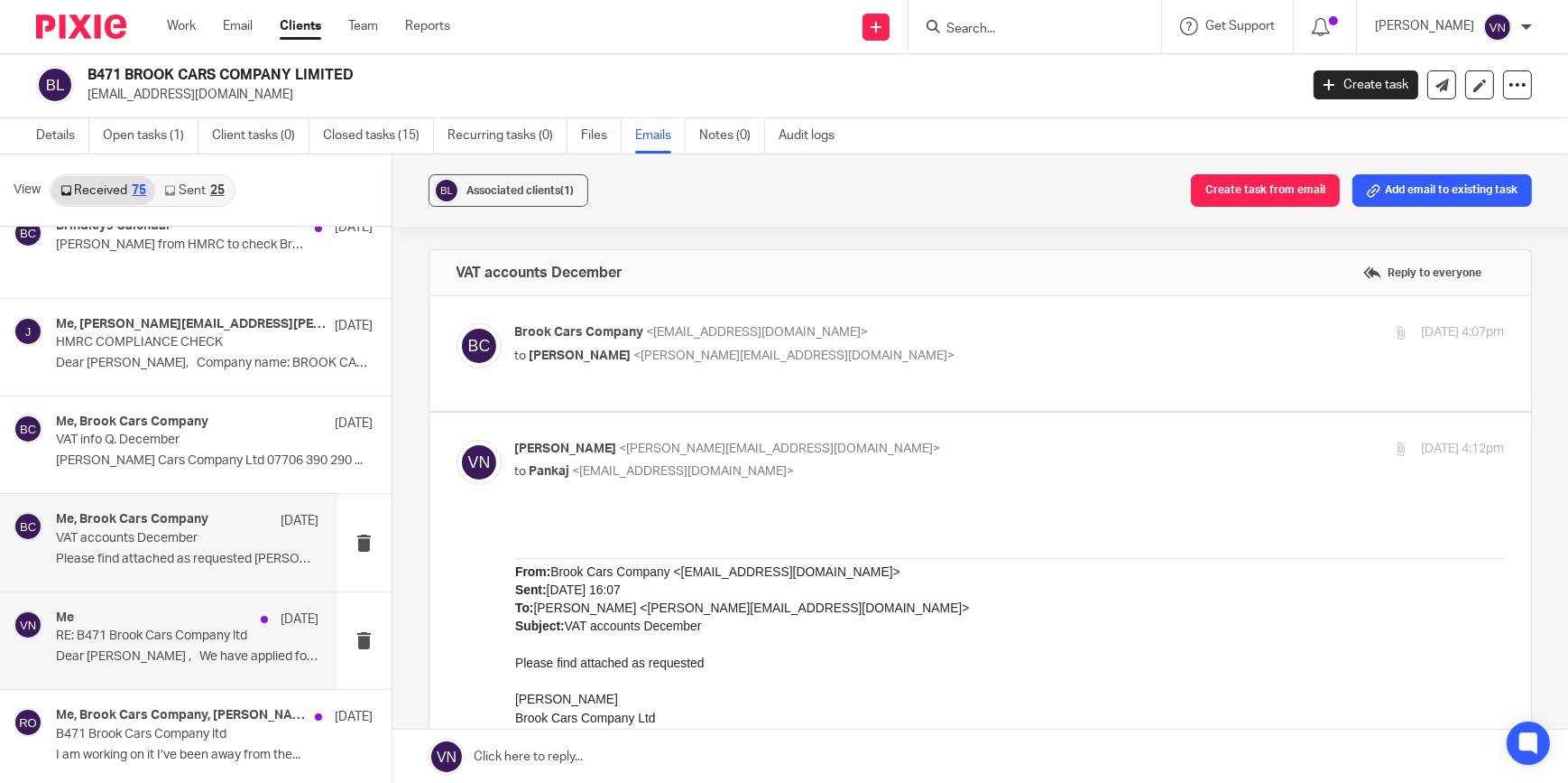
click at [251, 618] on div "[DATE]" at bounding box center [285, 619] width 67 height 18
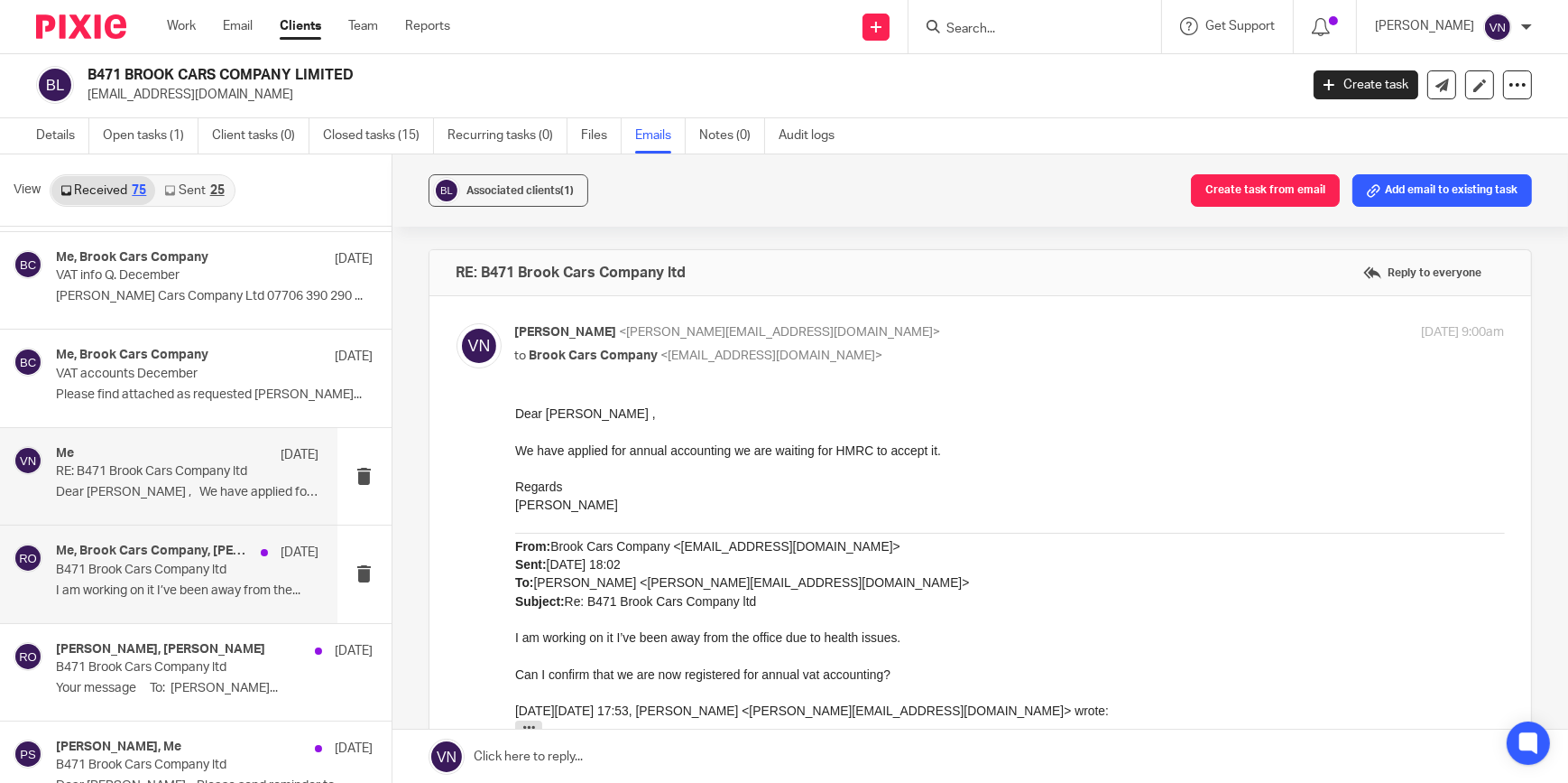
click at [215, 589] on p "I am working on it I’ve been away from the..." at bounding box center [188, 591] width 263 height 16
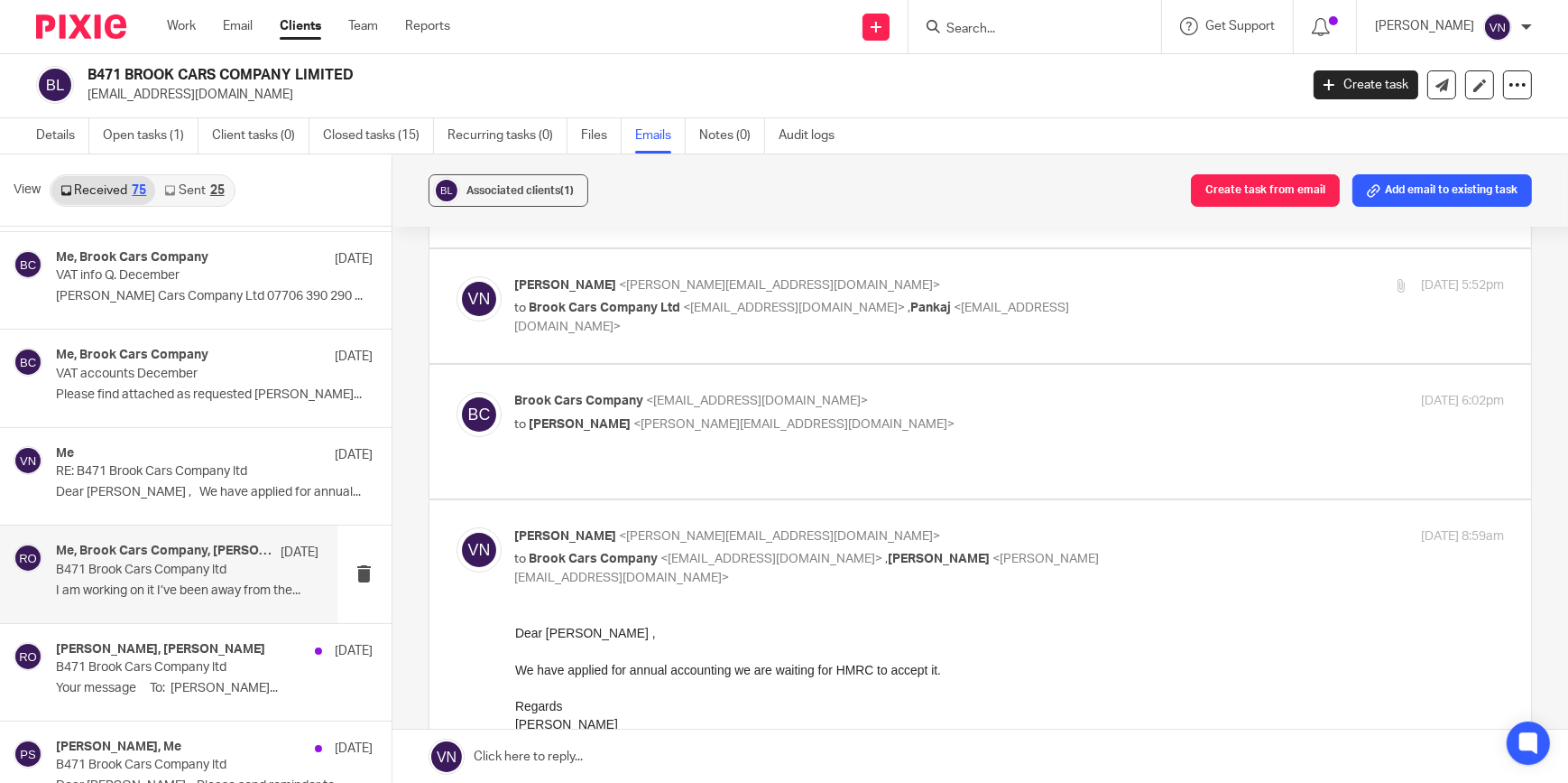
click at [640, 530] on span "<[PERSON_NAME][EMAIL_ADDRESS][DOMAIN_NAME]>" at bounding box center [781, 536] width 322 height 13
checkbox input "false"
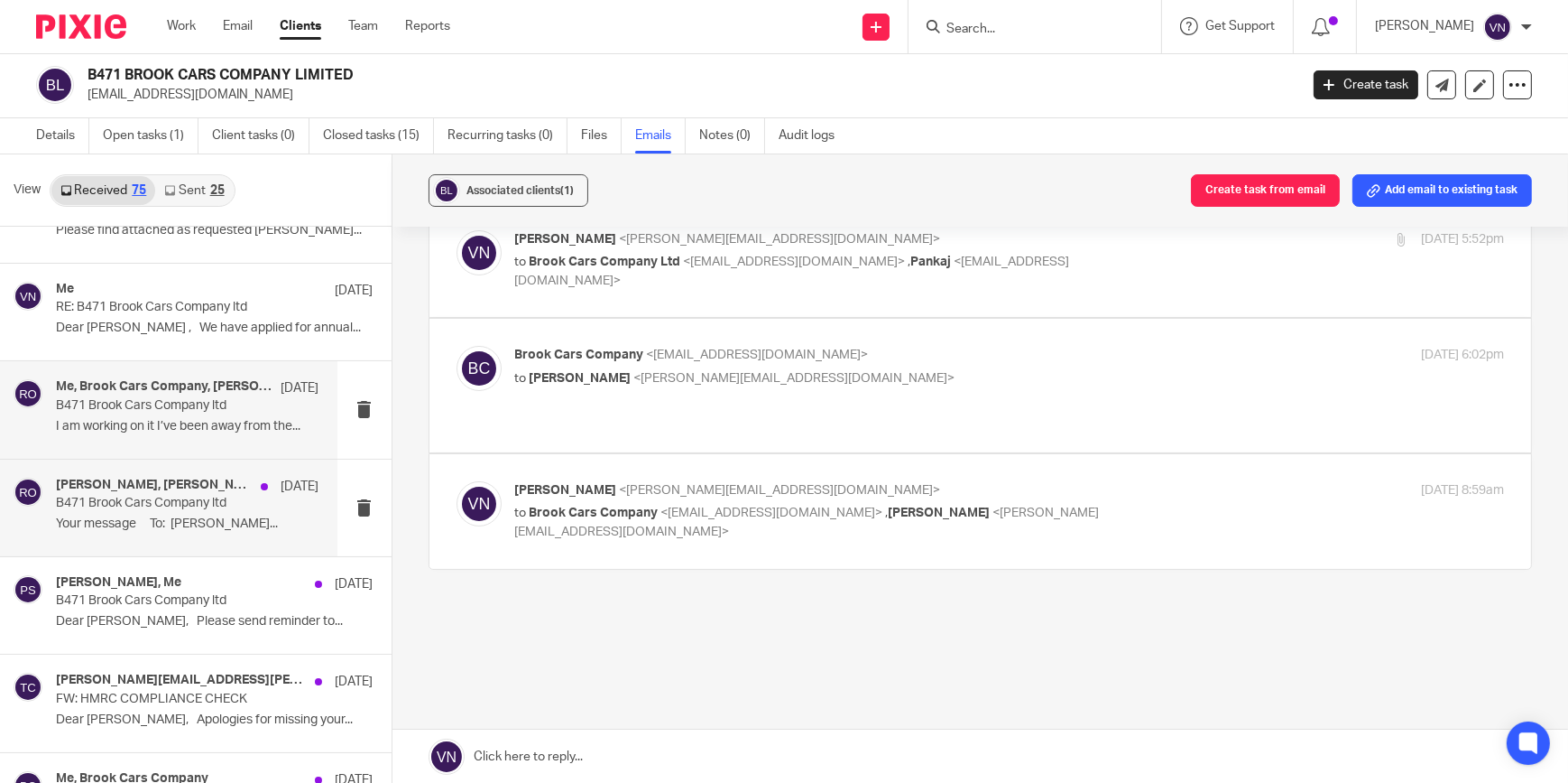
click at [162, 520] on p "Your message To: [PERSON_NAME]..." at bounding box center [188, 524] width 263 height 16
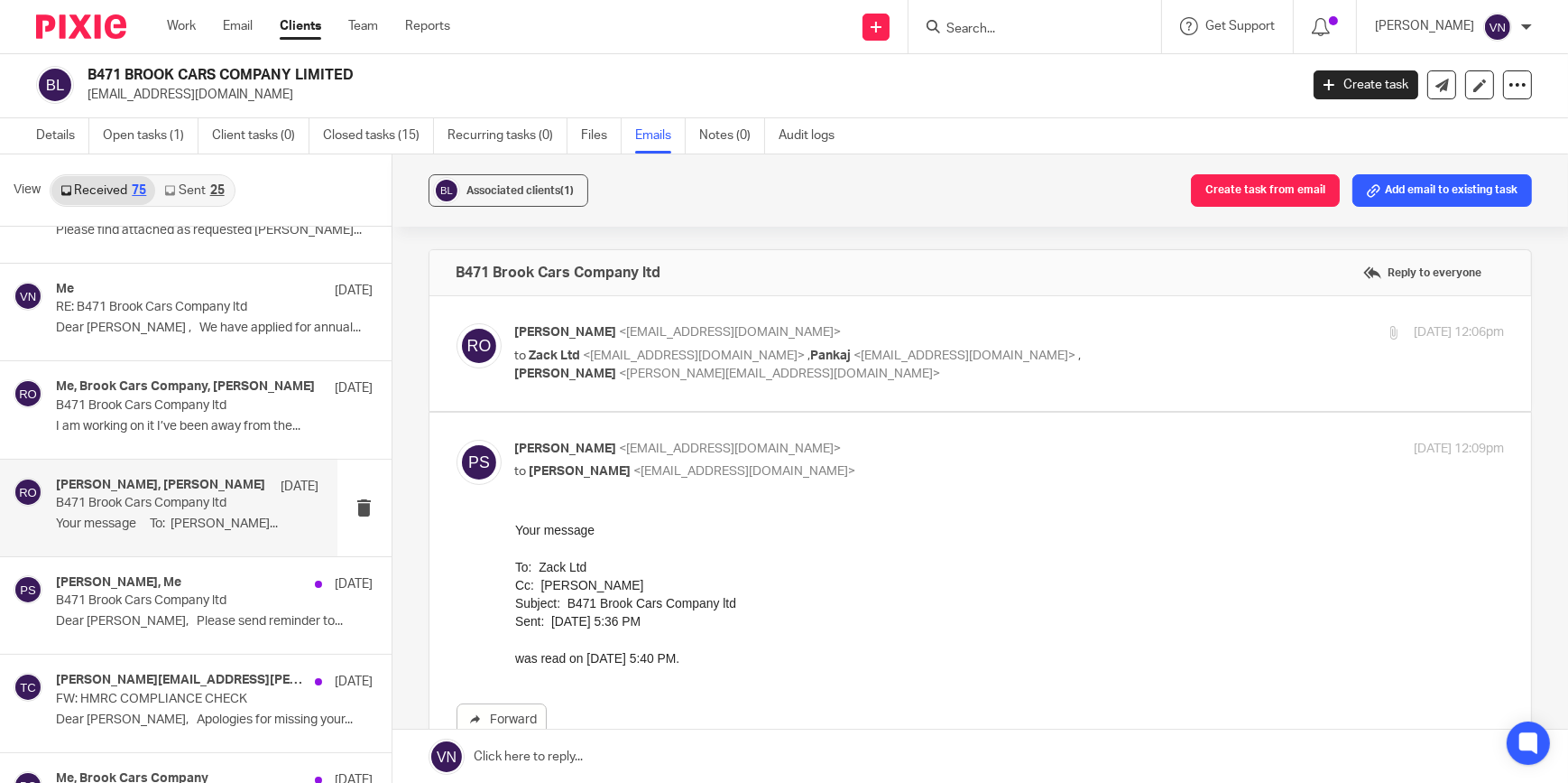
click at [656, 329] on span "<[EMAIL_ADDRESS][DOMAIN_NAME]>" at bounding box center [731, 332] width 222 height 13
checkbox input "true"
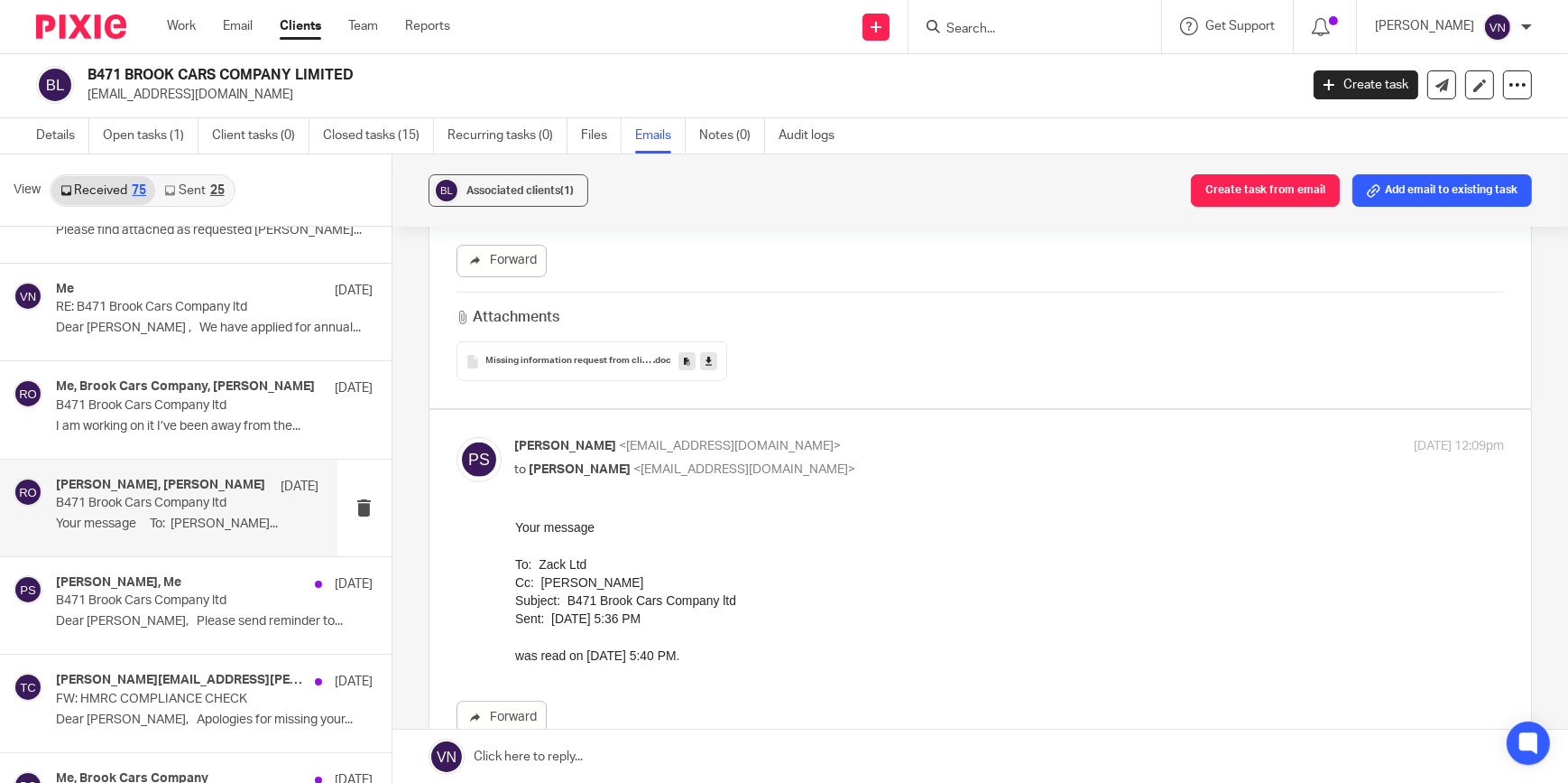
click at [642, 444] on span "<[EMAIL_ADDRESS][DOMAIN_NAME]>" at bounding box center [731, 447] width 222 height 13
checkbox input "false"
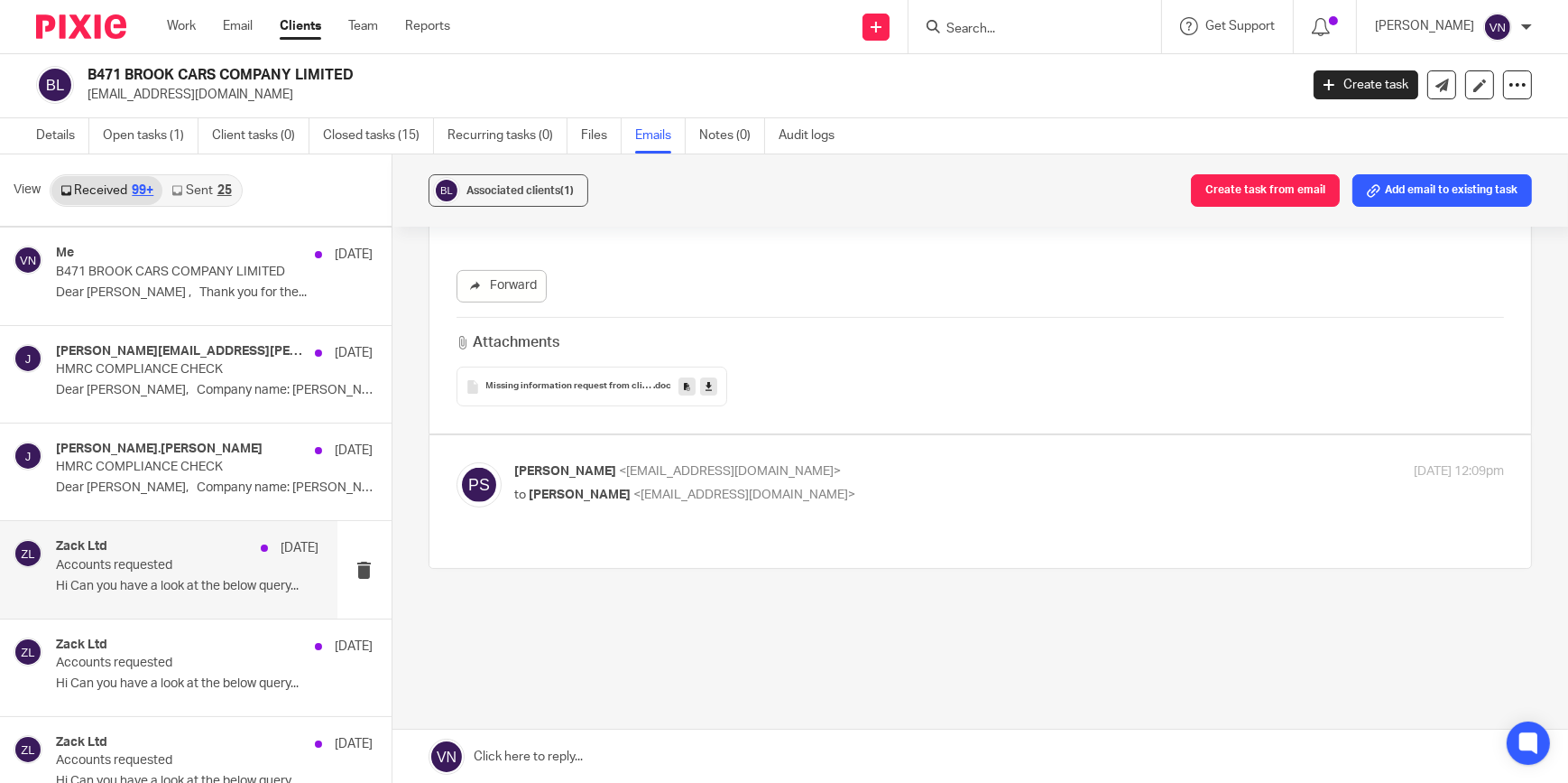
click at [182, 557] on p "Accounts requested" at bounding box center [162, 565] width 211 height 16
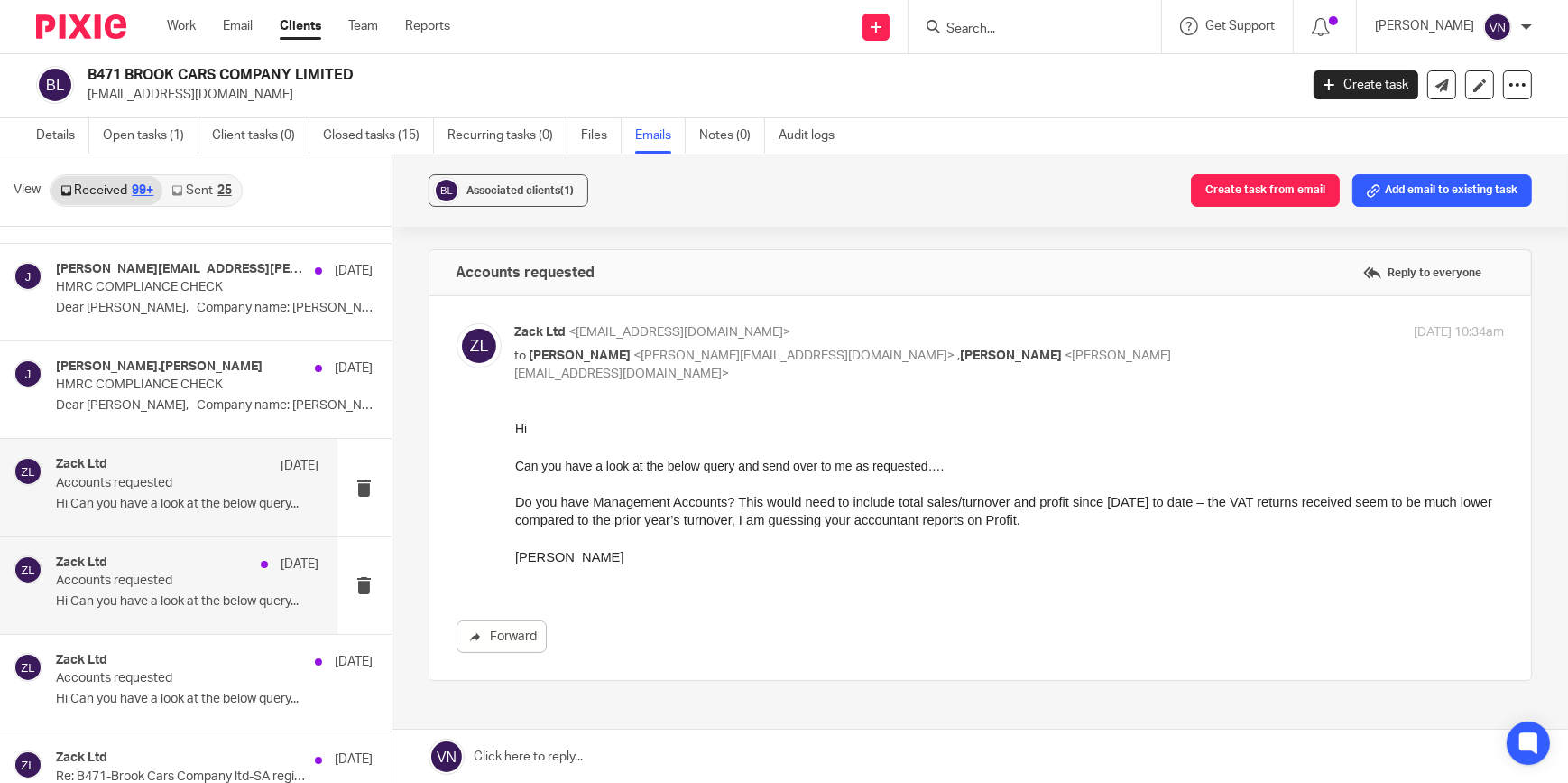
click at [181, 560] on div "Zack Ltd [DATE]" at bounding box center [188, 565] width 263 height 18
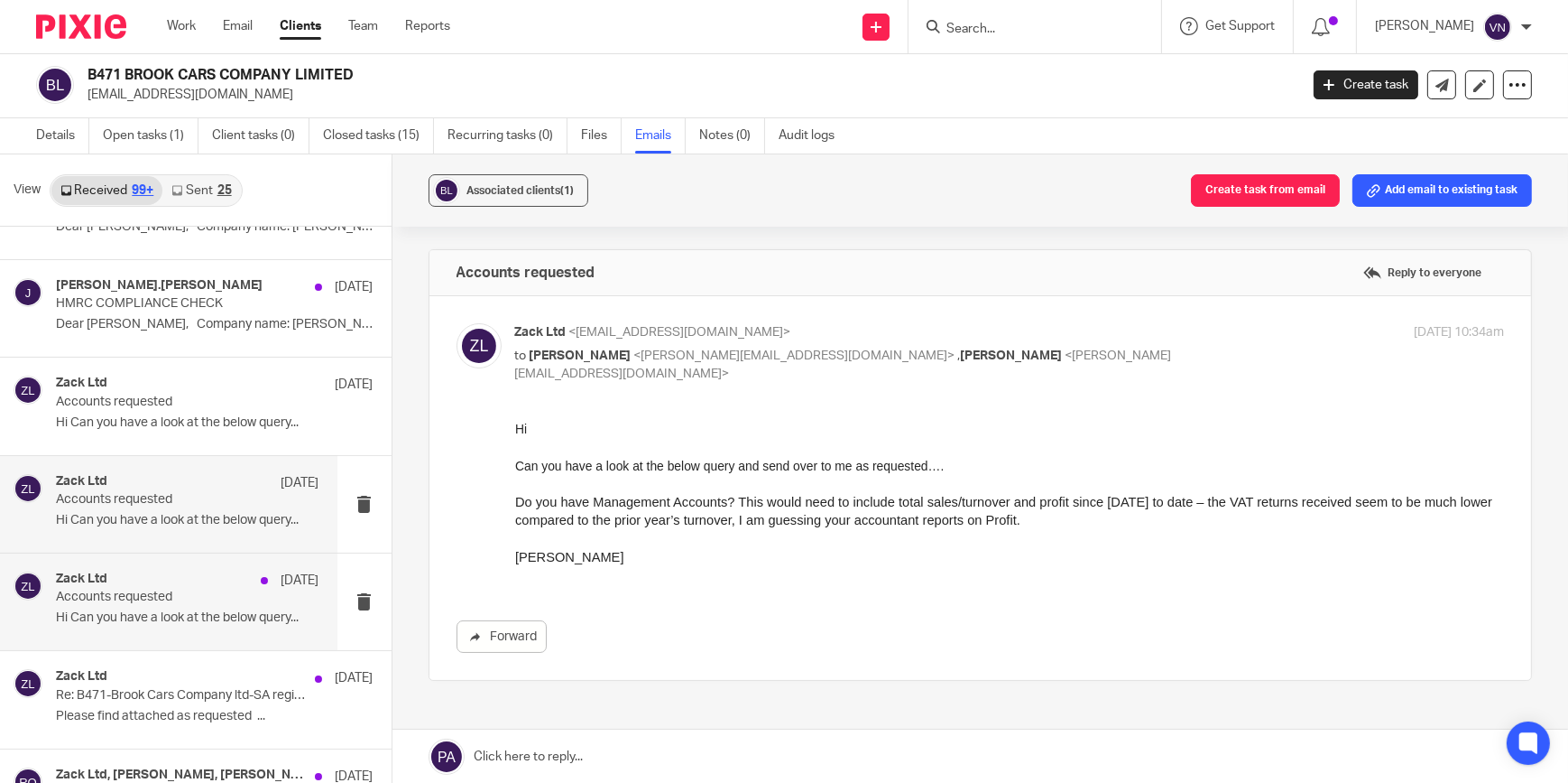
click at [182, 572] on div "Zack Ltd [DATE]" at bounding box center [188, 581] width 263 height 18
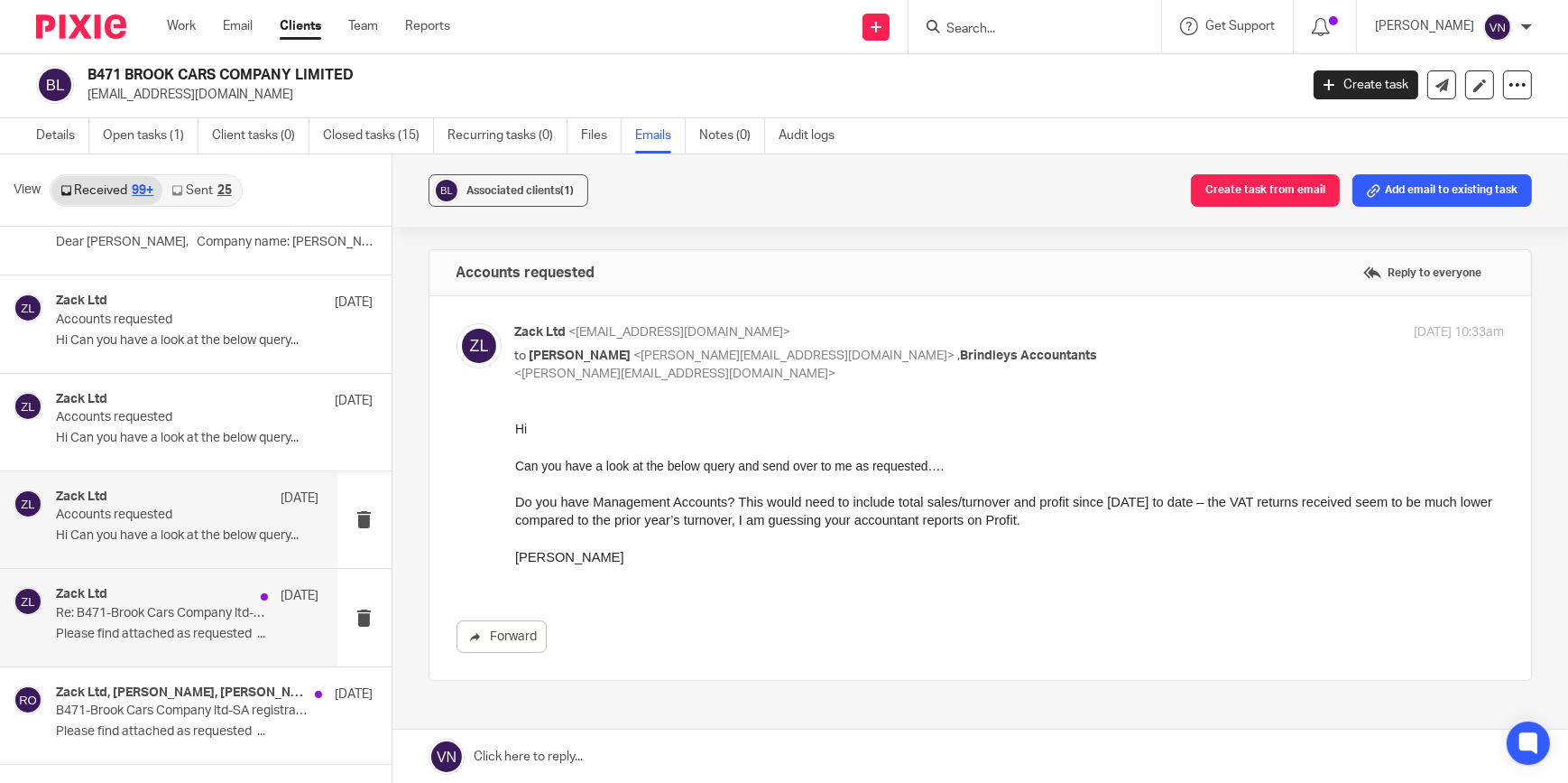
click at [180, 587] on div "Zack Ltd [DATE]" at bounding box center [188, 596] width 263 height 18
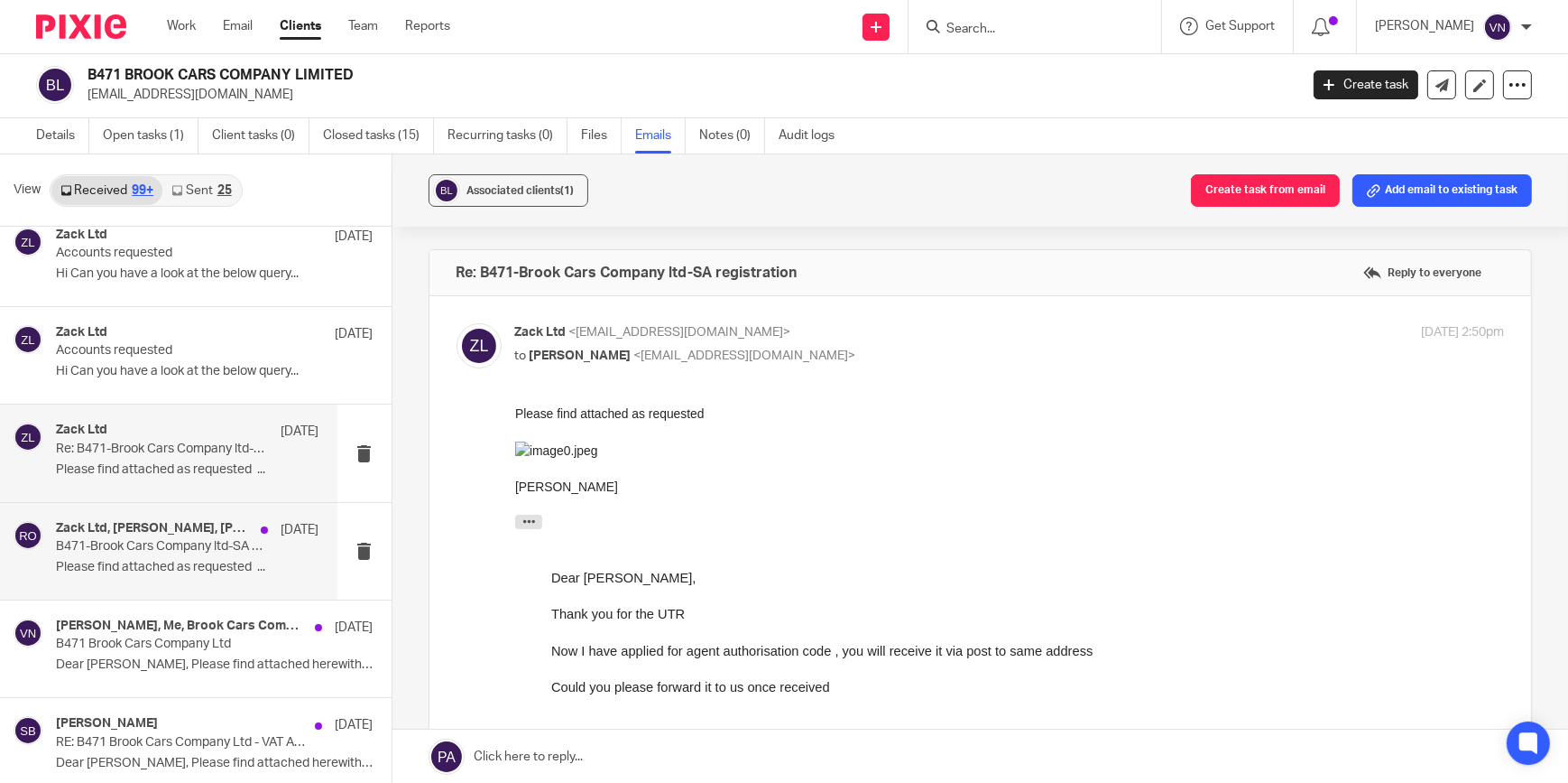
click at [184, 559] on p "Please find attached as requested ..." at bounding box center [188, 567] width 263 height 16
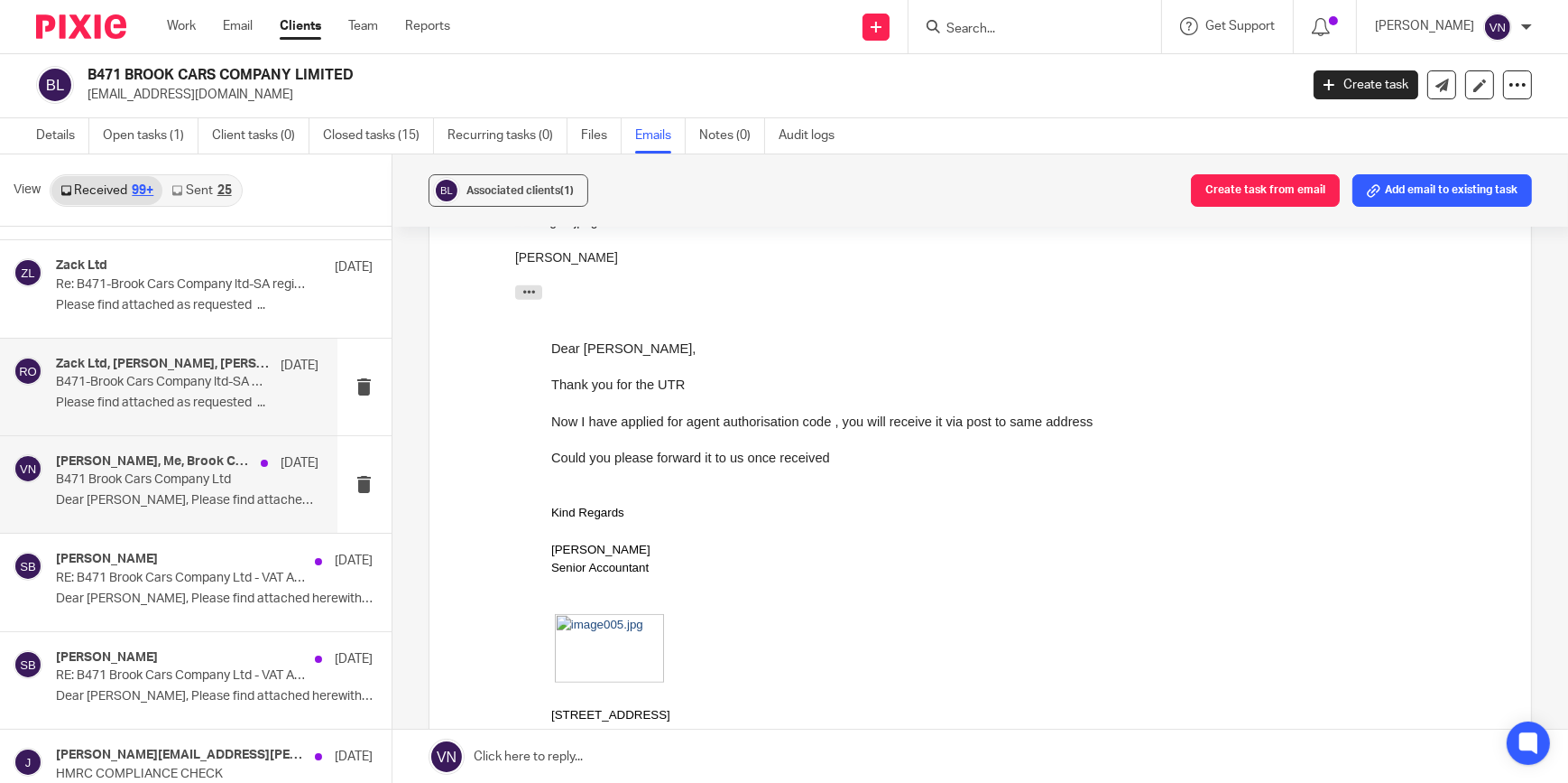
click at [202, 483] on div "[PERSON_NAME], Me, Brook Cars Company [DATE] B471 Brook Cars Company Ltd Dear […" at bounding box center [188, 483] width 263 height 60
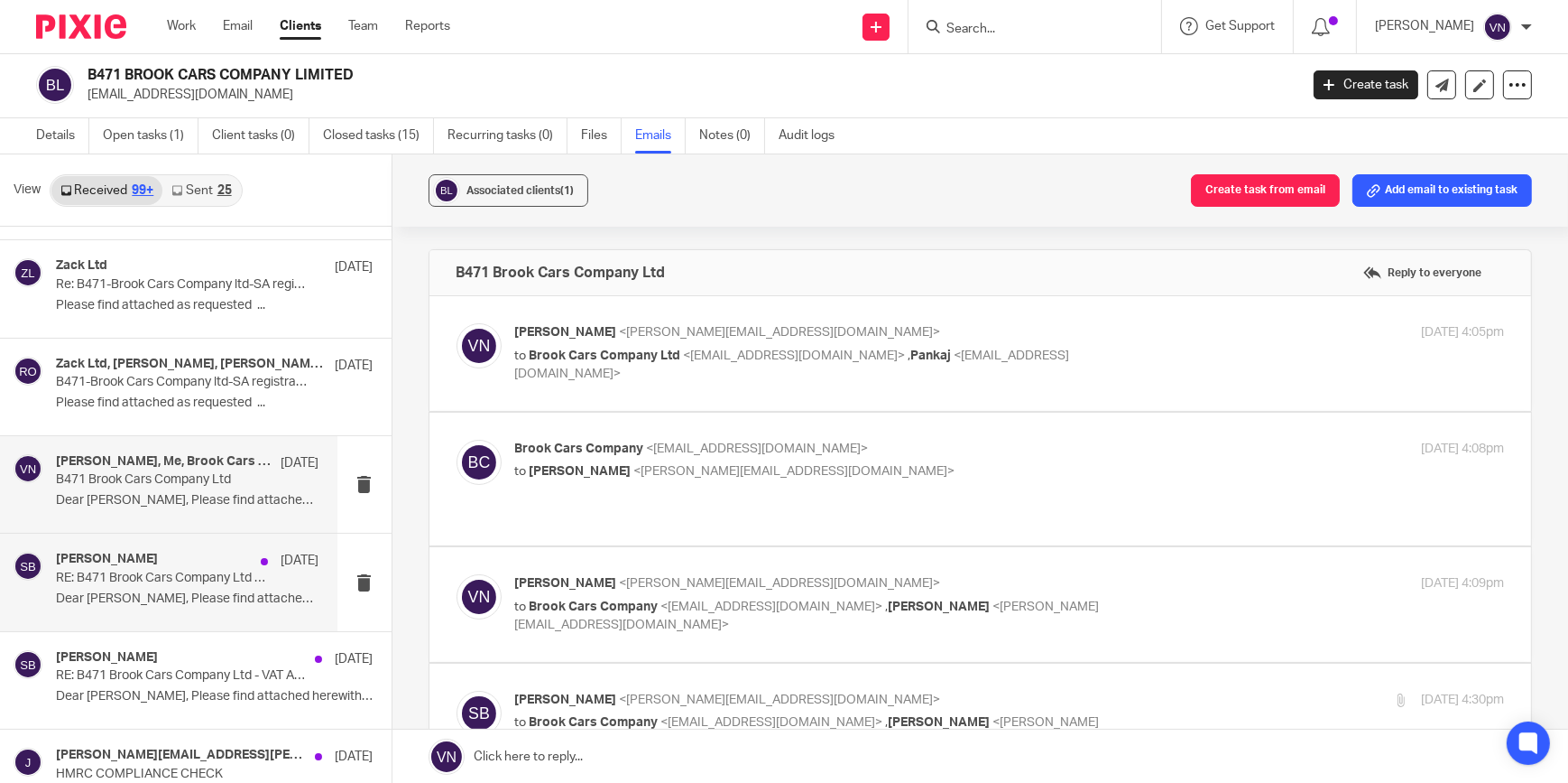
click at [189, 552] on div "[PERSON_NAME] [DATE]" at bounding box center [188, 561] width 263 height 18
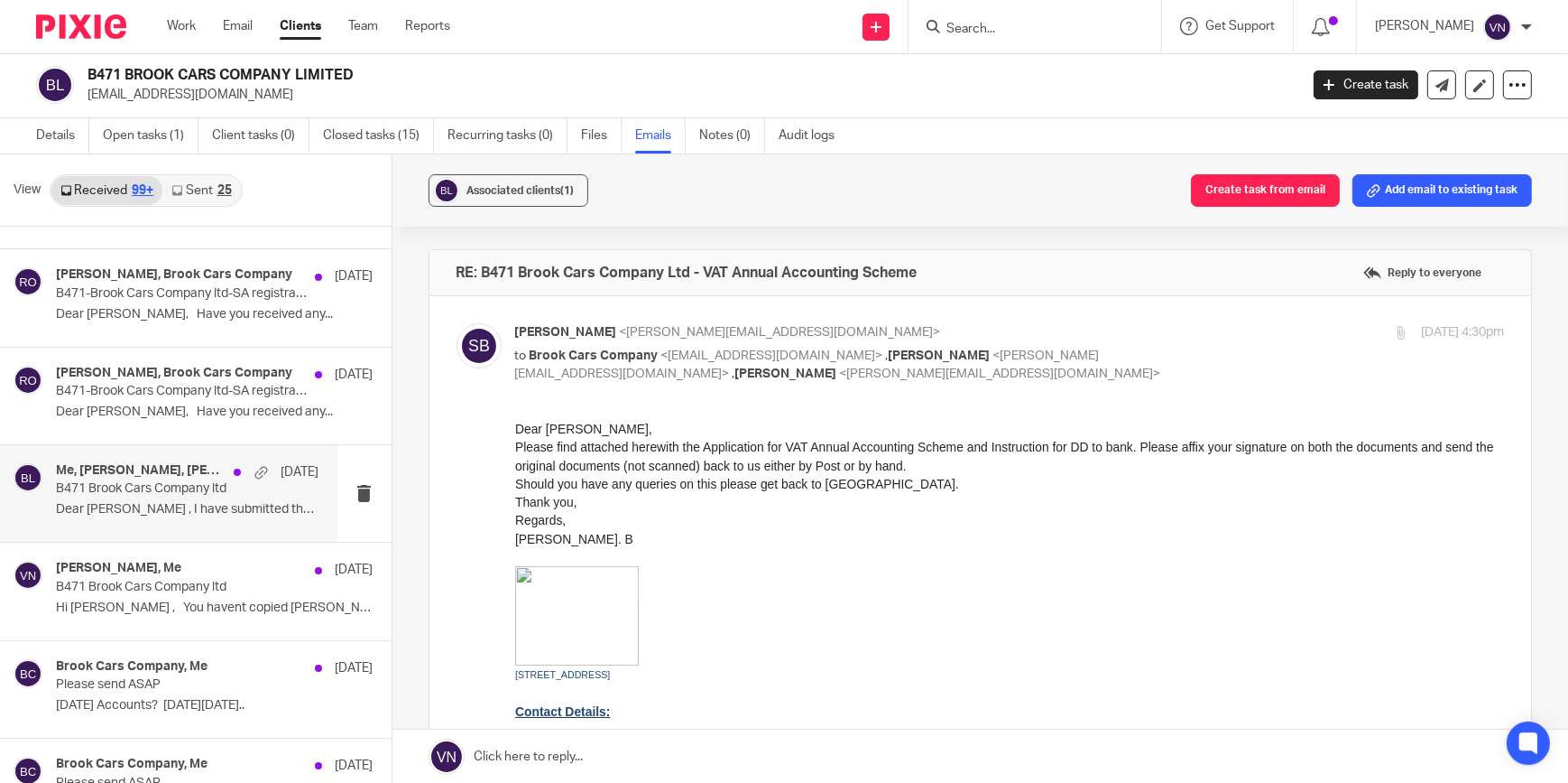
click at [210, 510] on div "Me, [PERSON_NAME], [PERSON_NAME] [DATE] B471 Brook Cars Company ltd Dear [PERSO…" at bounding box center [188, 493] width 263 height 60
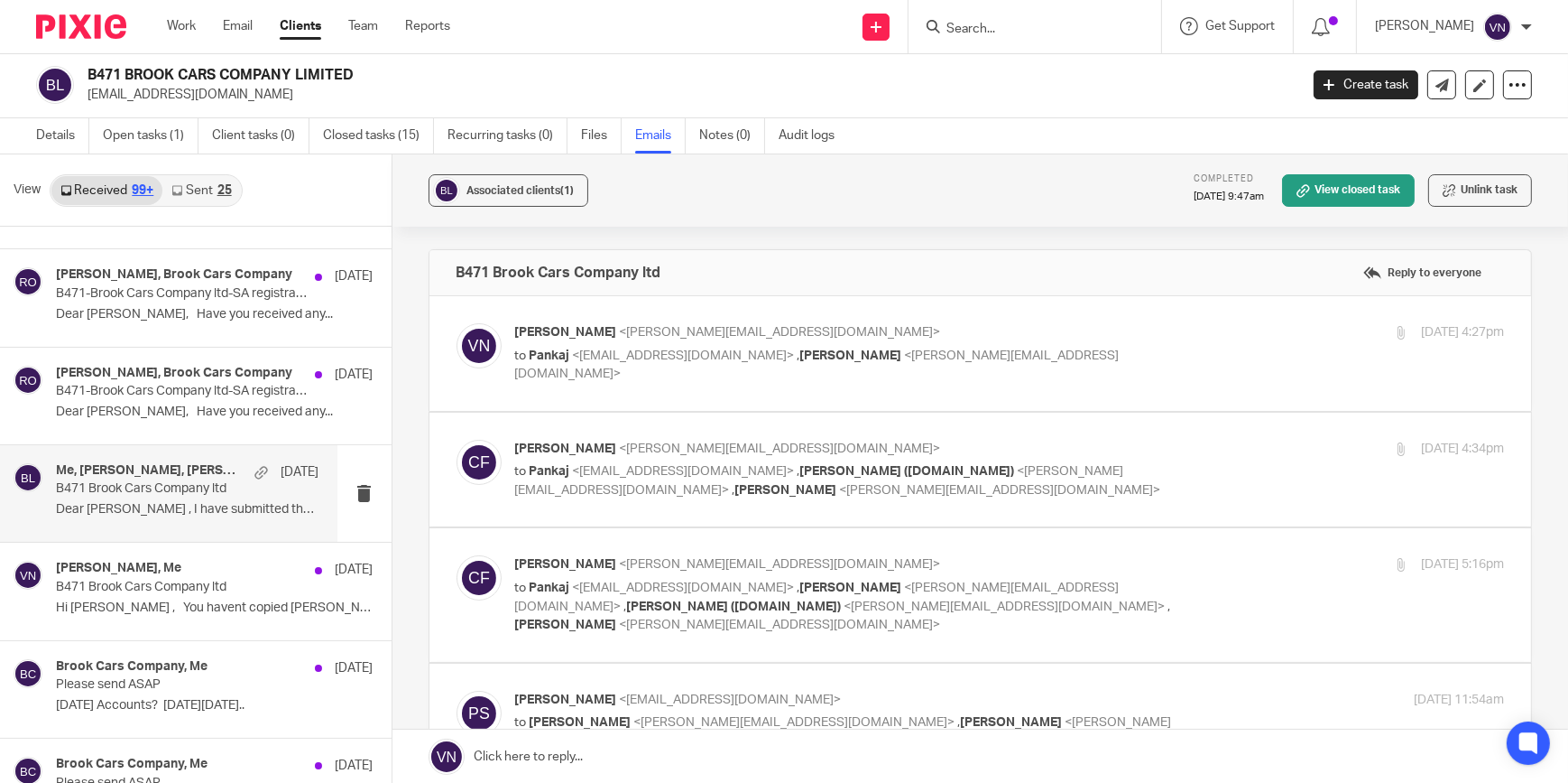
click at [566, 325] on span "[PERSON_NAME]" at bounding box center [566, 332] width 102 height 13
checkbox input "true"
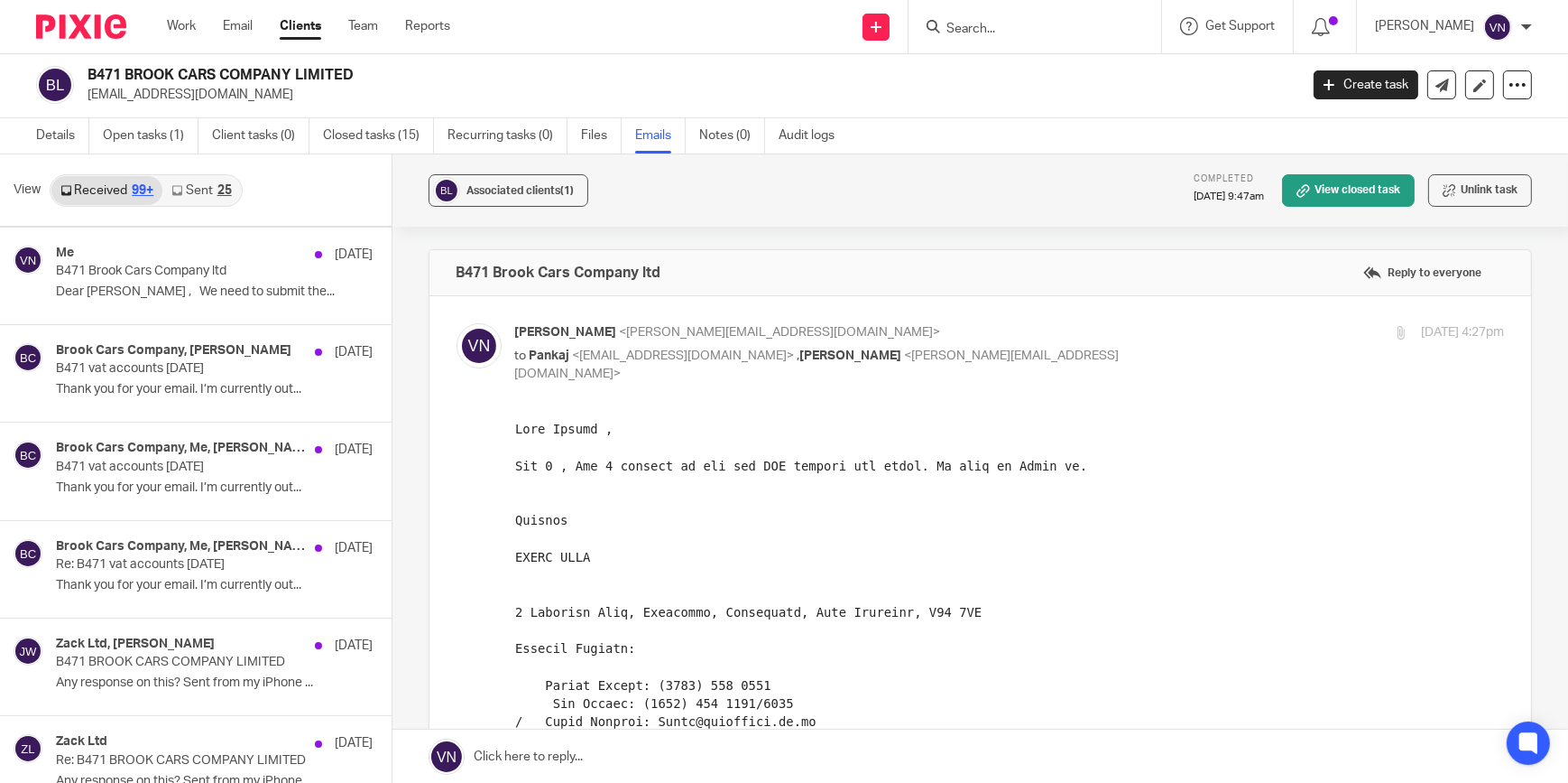
scroll to position [9765, 0]
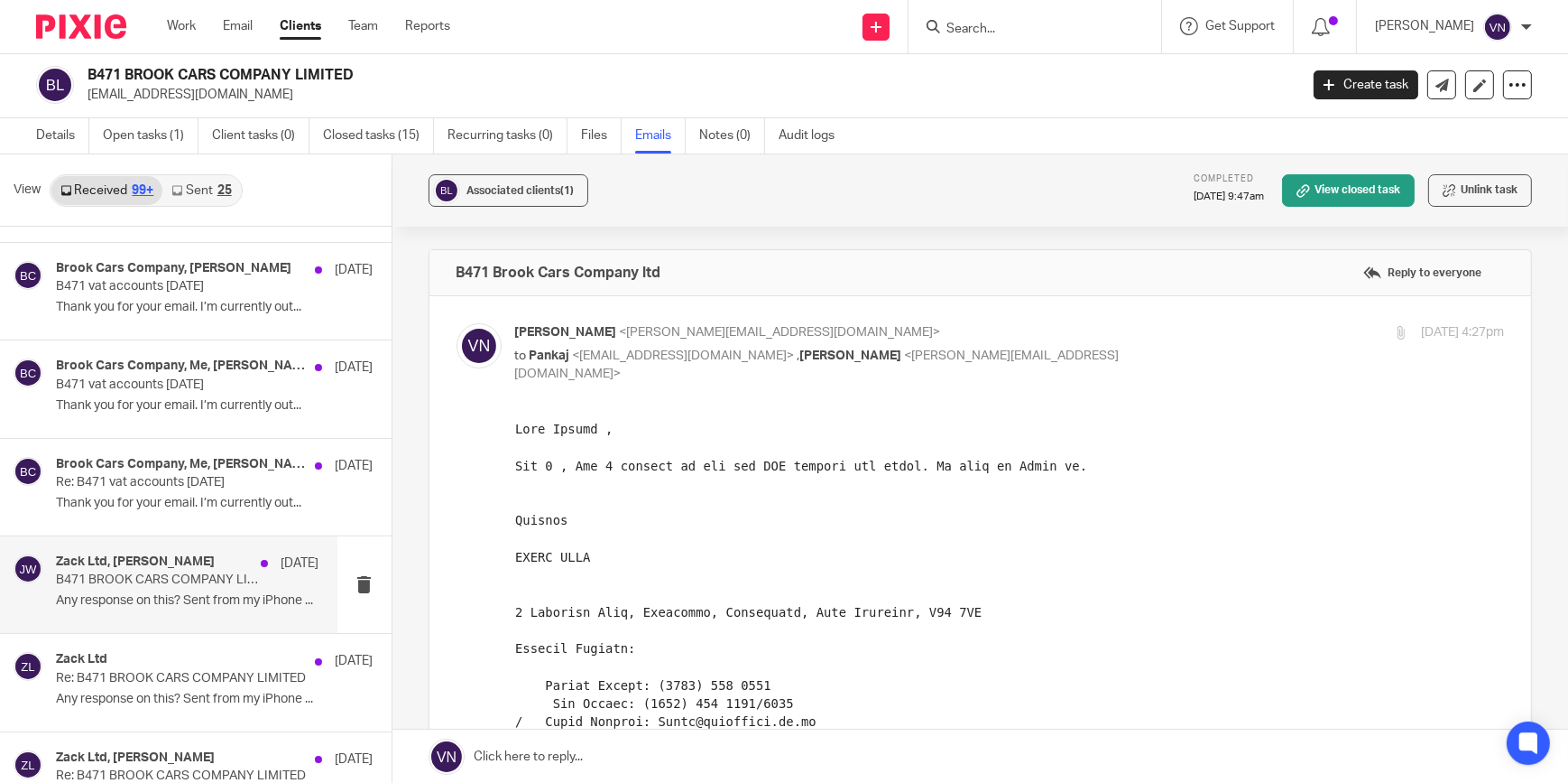
click at [173, 572] on p "B471 BROOK CARS COMPANY LIMITED" at bounding box center [162, 580] width 211 height 16
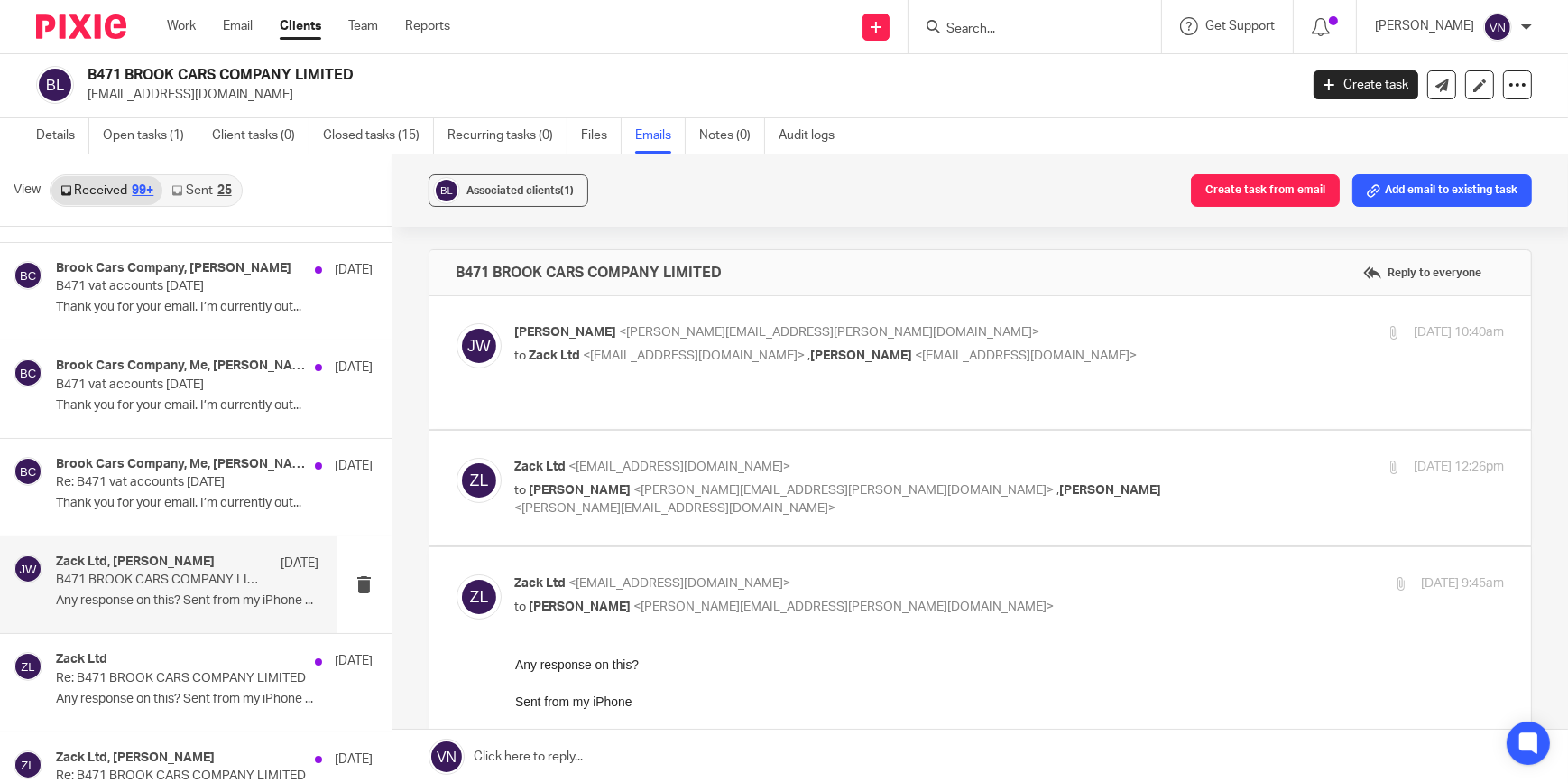
scroll to position [0, 0]
click at [620, 325] on span "<[PERSON_NAME][EMAIL_ADDRESS][PERSON_NAME][DOMAIN_NAME]>" at bounding box center [830, 332] width 420 height 13
checkbox input "true"
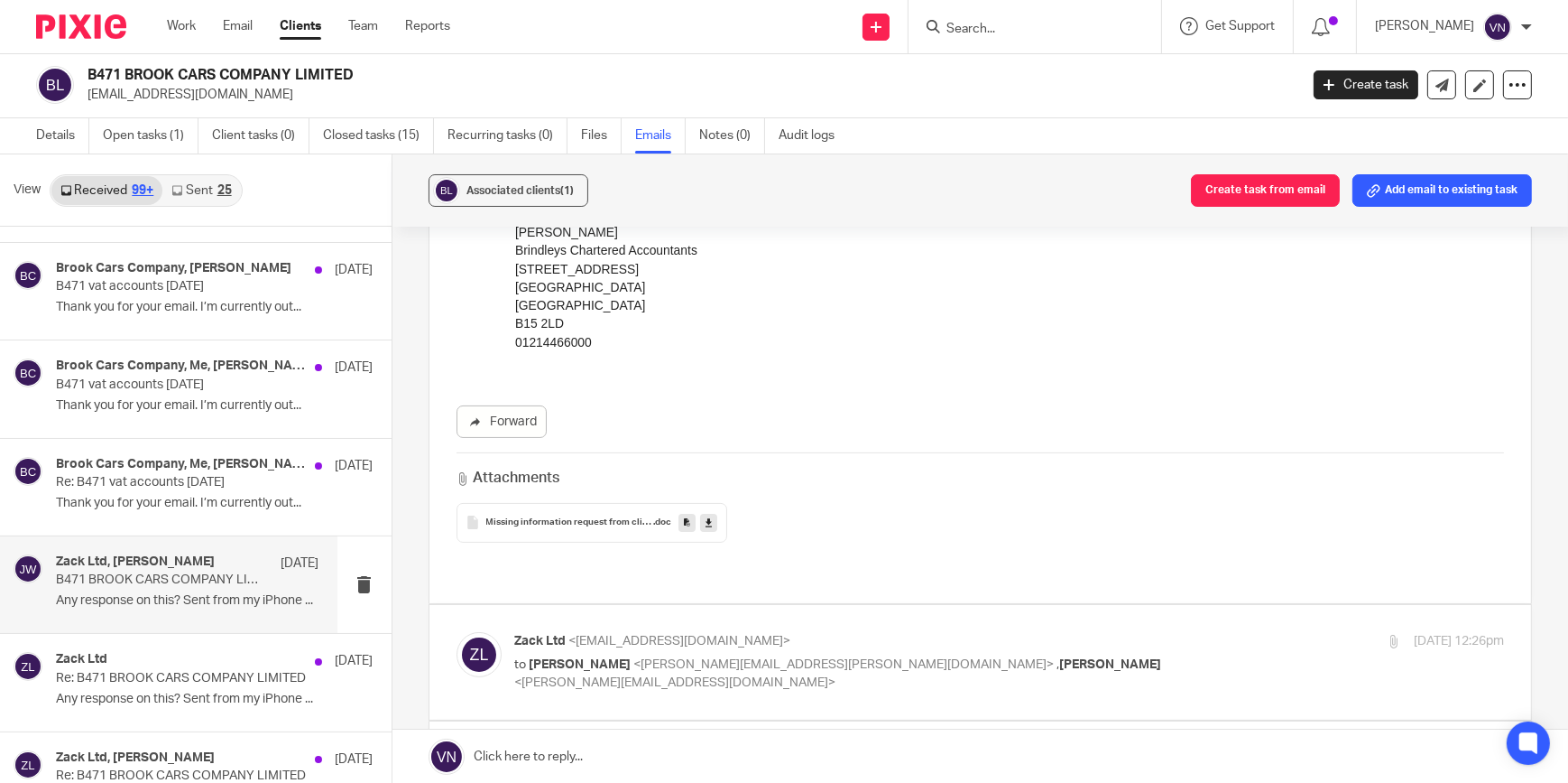
scroll to position [9847, 0]
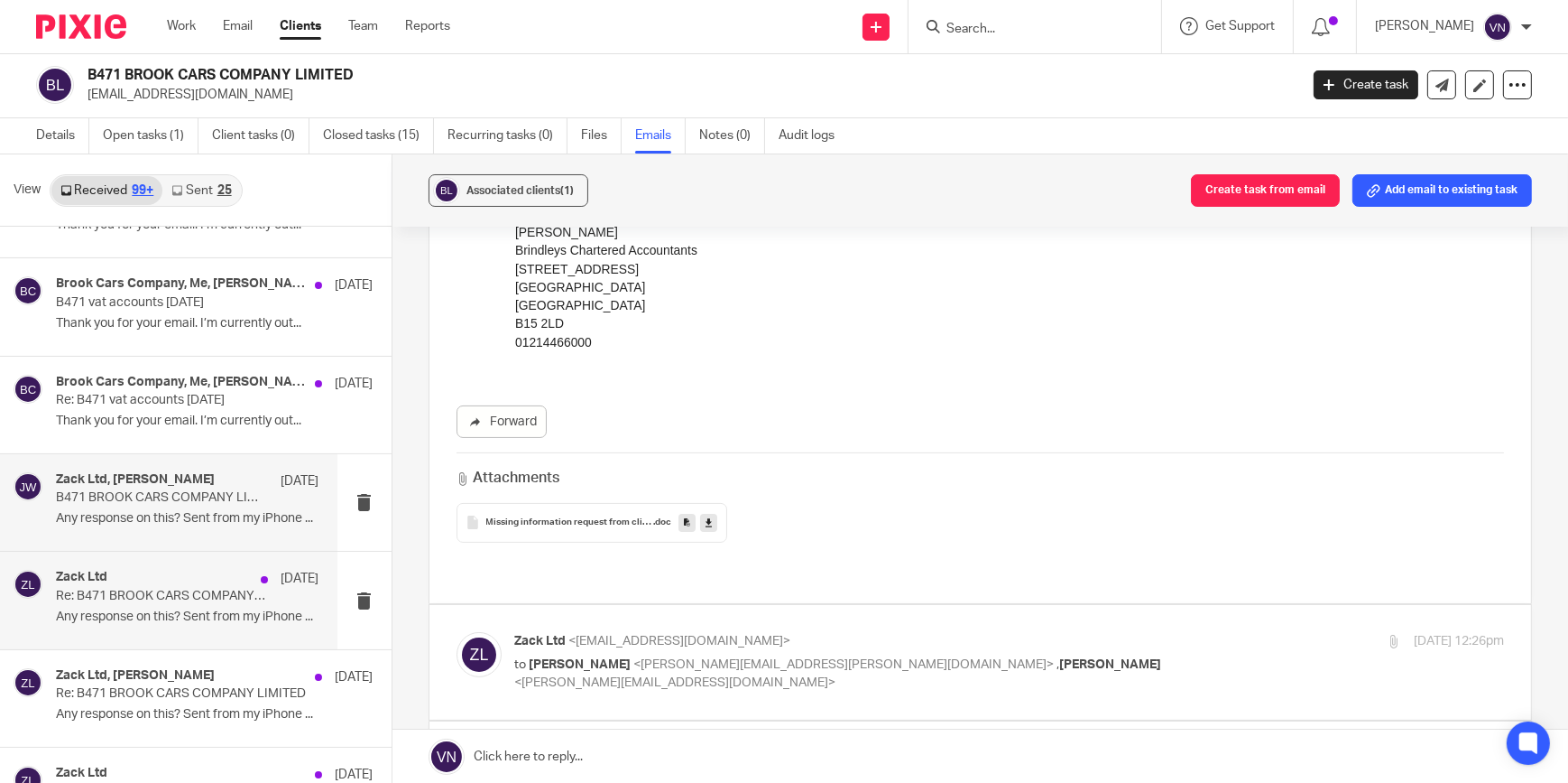
click at [181, 594] on div "Zack Ltd [DATE] Re: B471 BROOK CARS COMPANY LIMITED Any response on this? Sent …" at bounding box center [188, 599] width 263 height 60
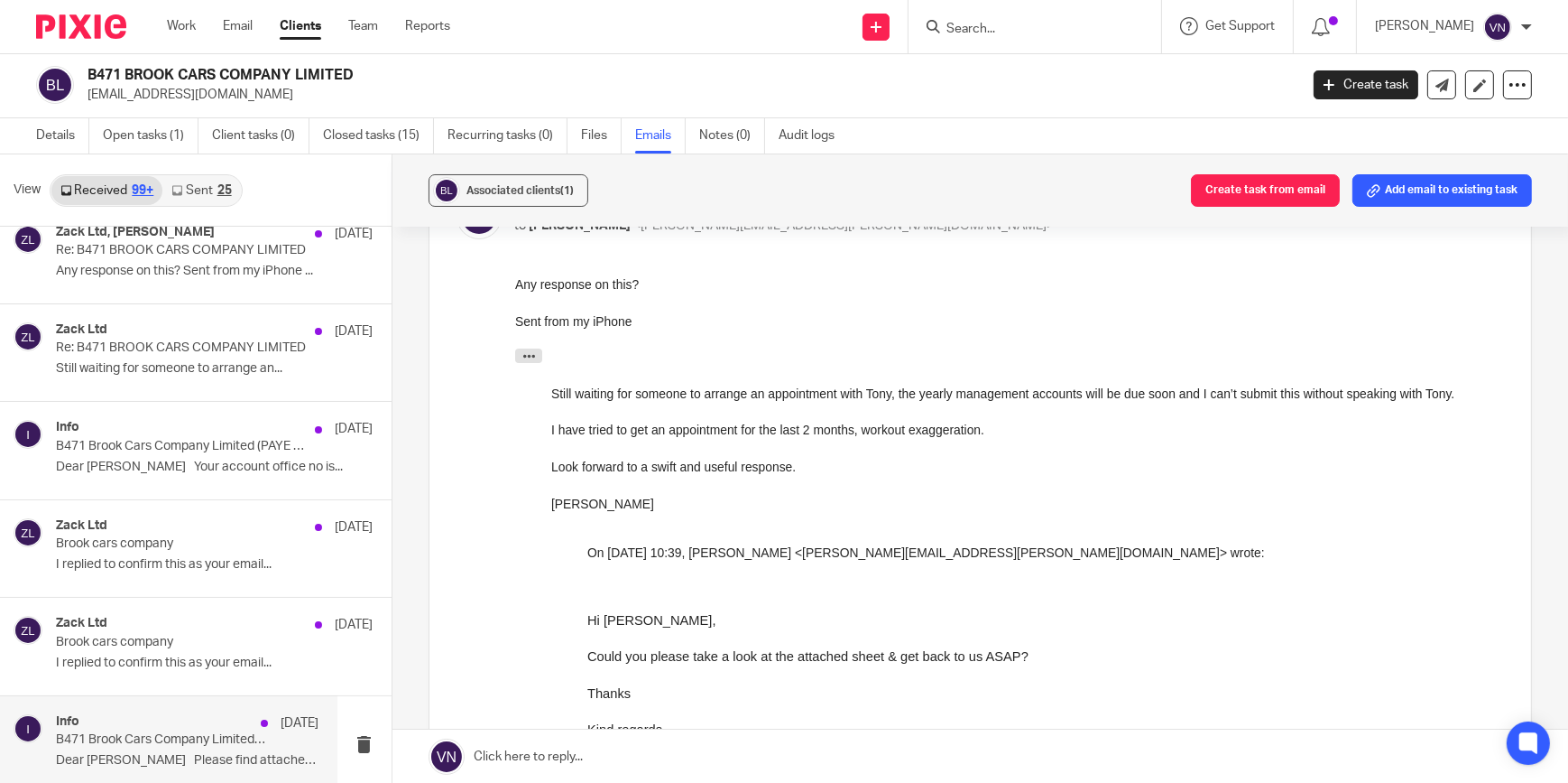
click at [184, 752] on p "Dear [PERSON_NAME] Please find attached..." at bounding box center [188, 760] width 263 height 16
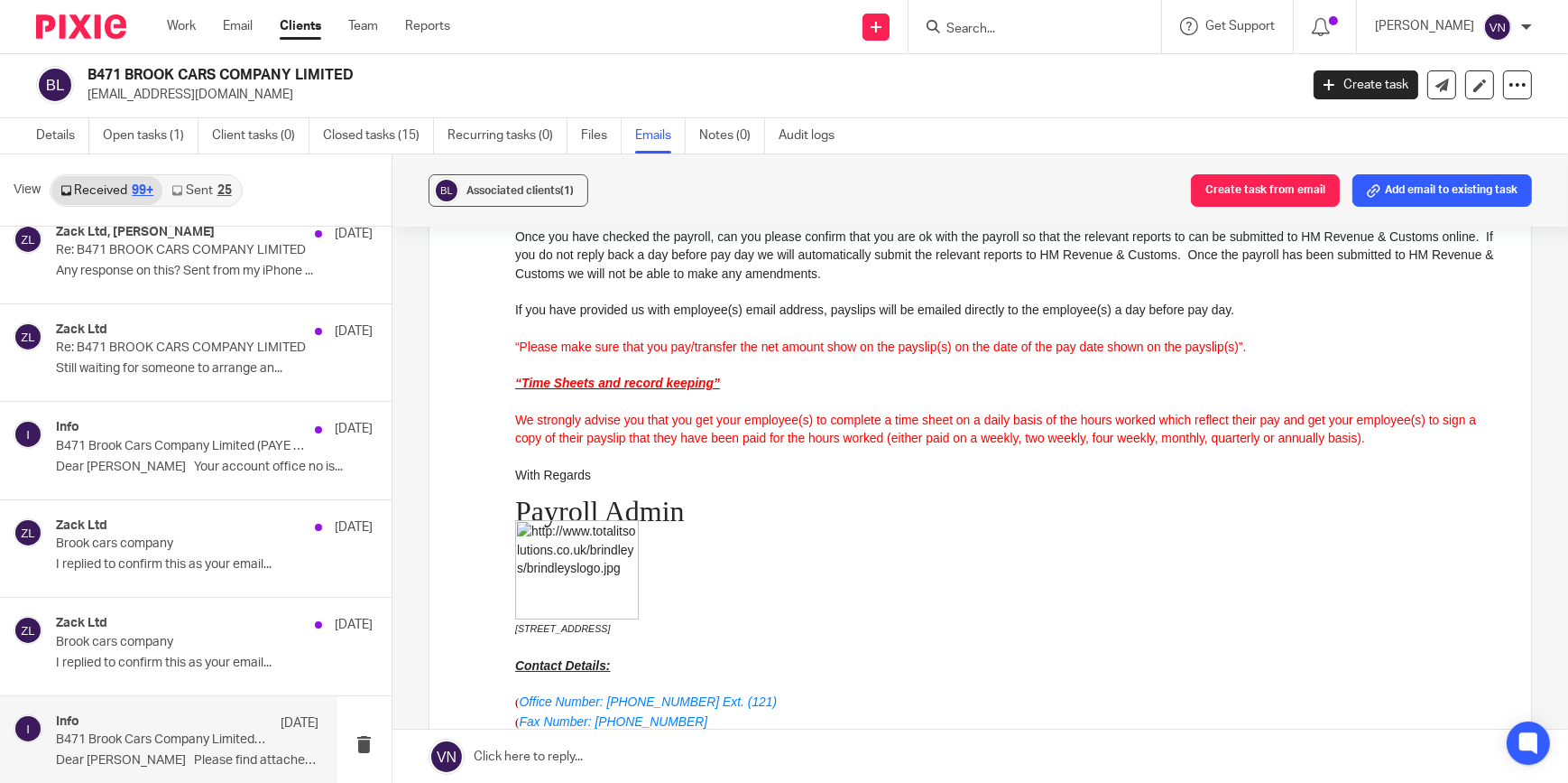
scroll to position [81, 0]
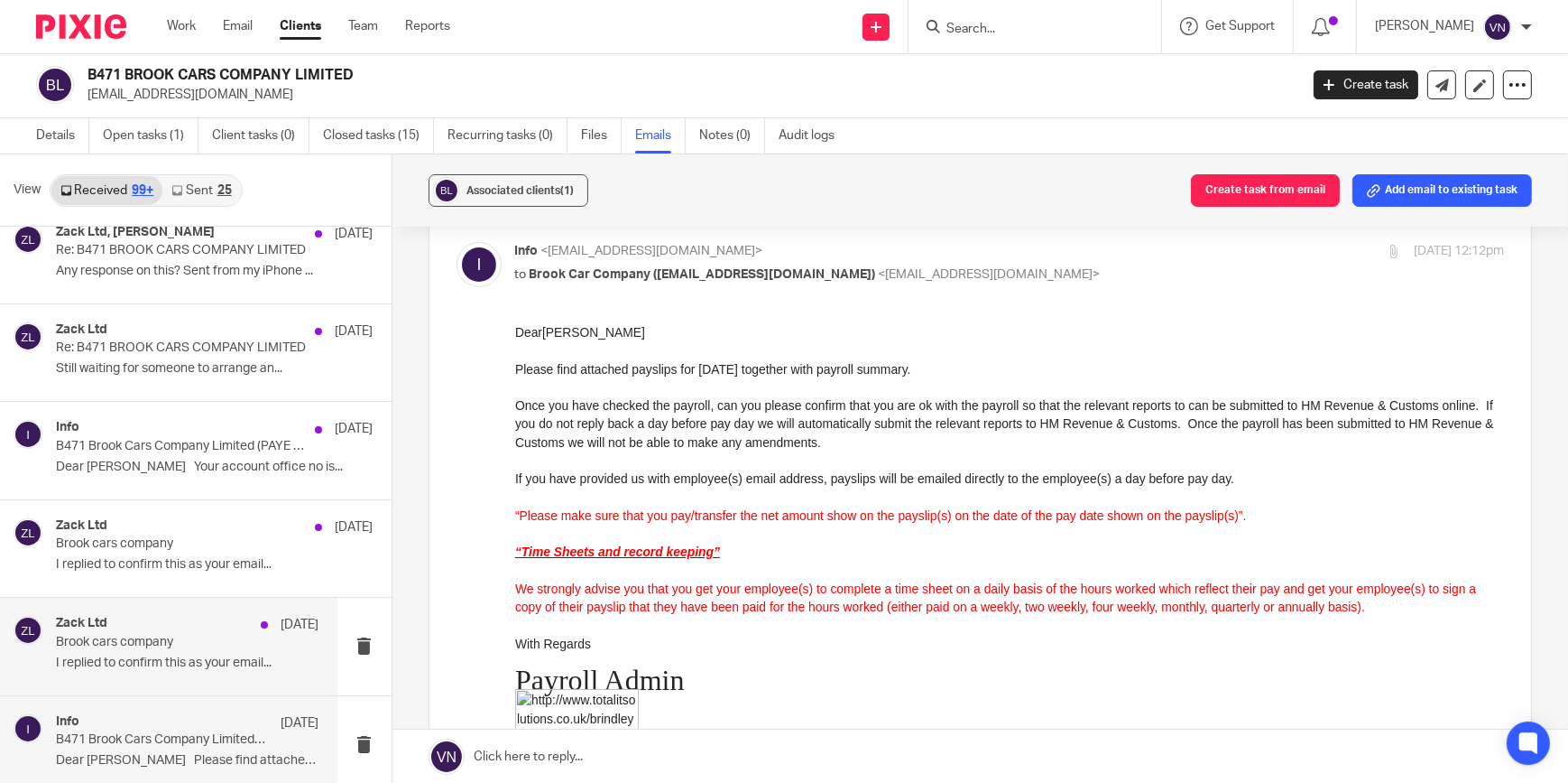
click at [251, 616] on div "[DATE]" at bounding box center [285, 625] width 67 height 18
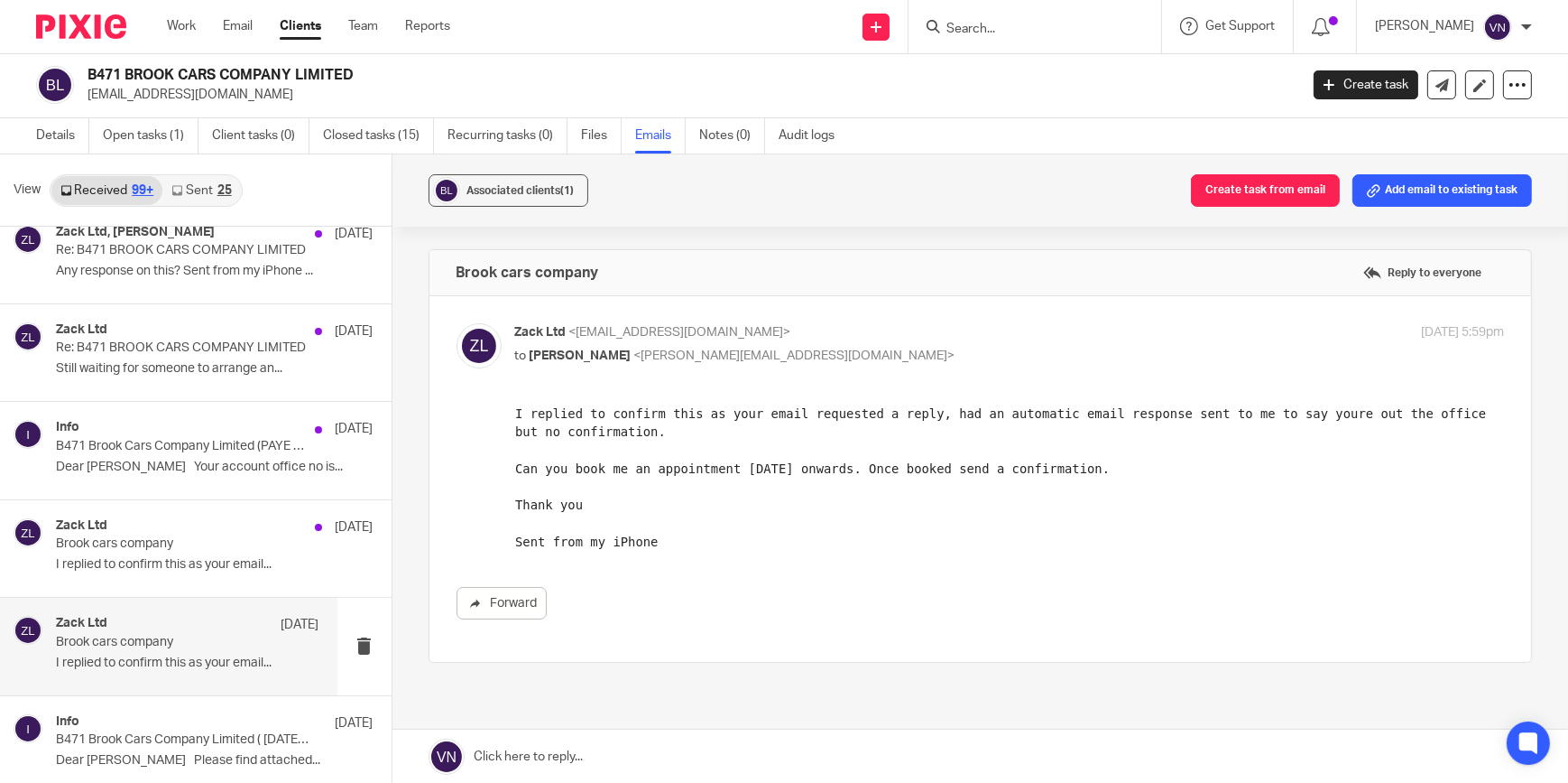
scroll to position [0, 0]
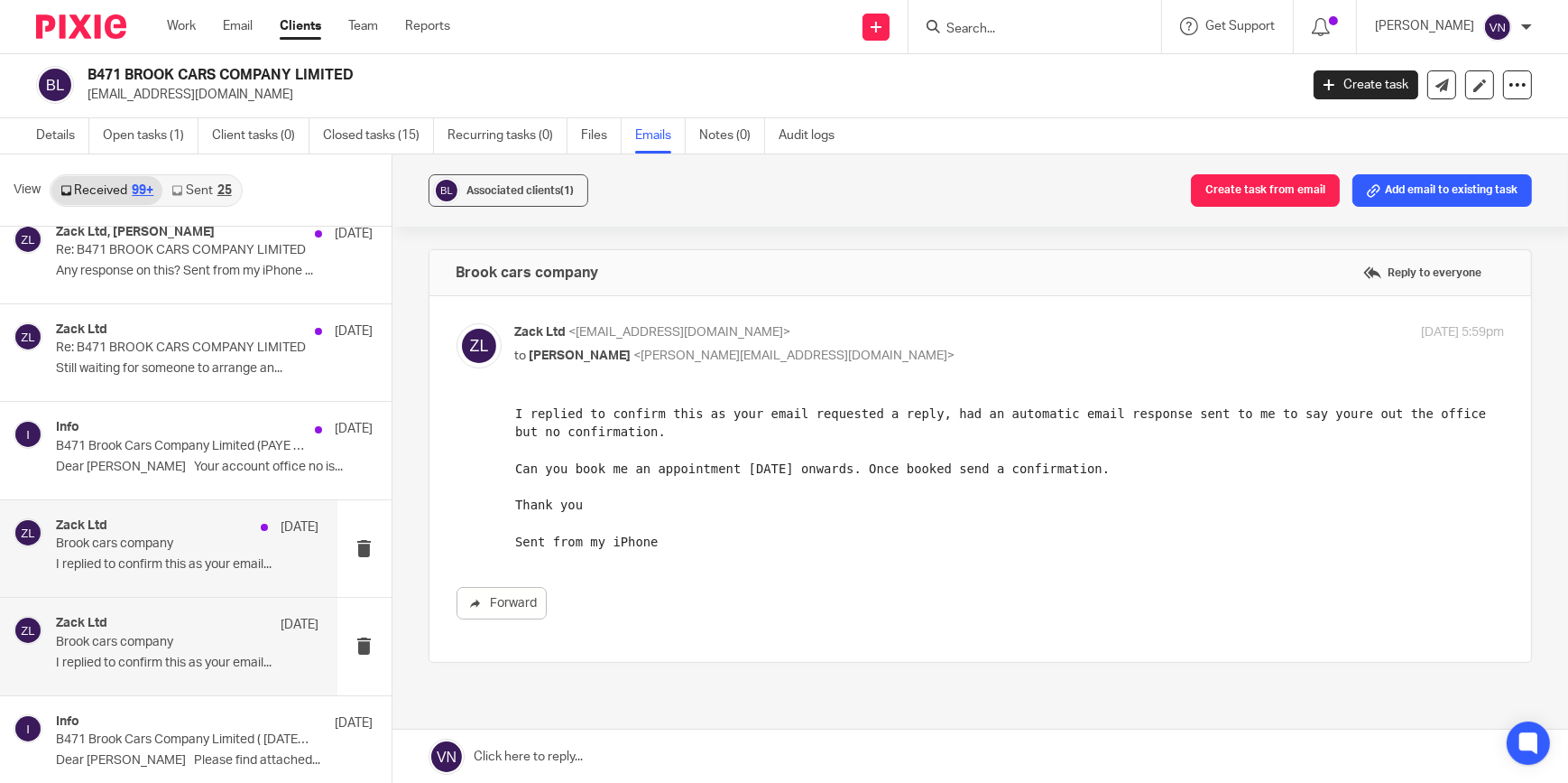
click at [113, 562] on div "Zack Ltd [DATE] Brook cars company I replied to confirm this as your email..." at bounding box center [188, 547] width 263 height 60
